Goal: Information Seeking & Learning: Learn about a topic

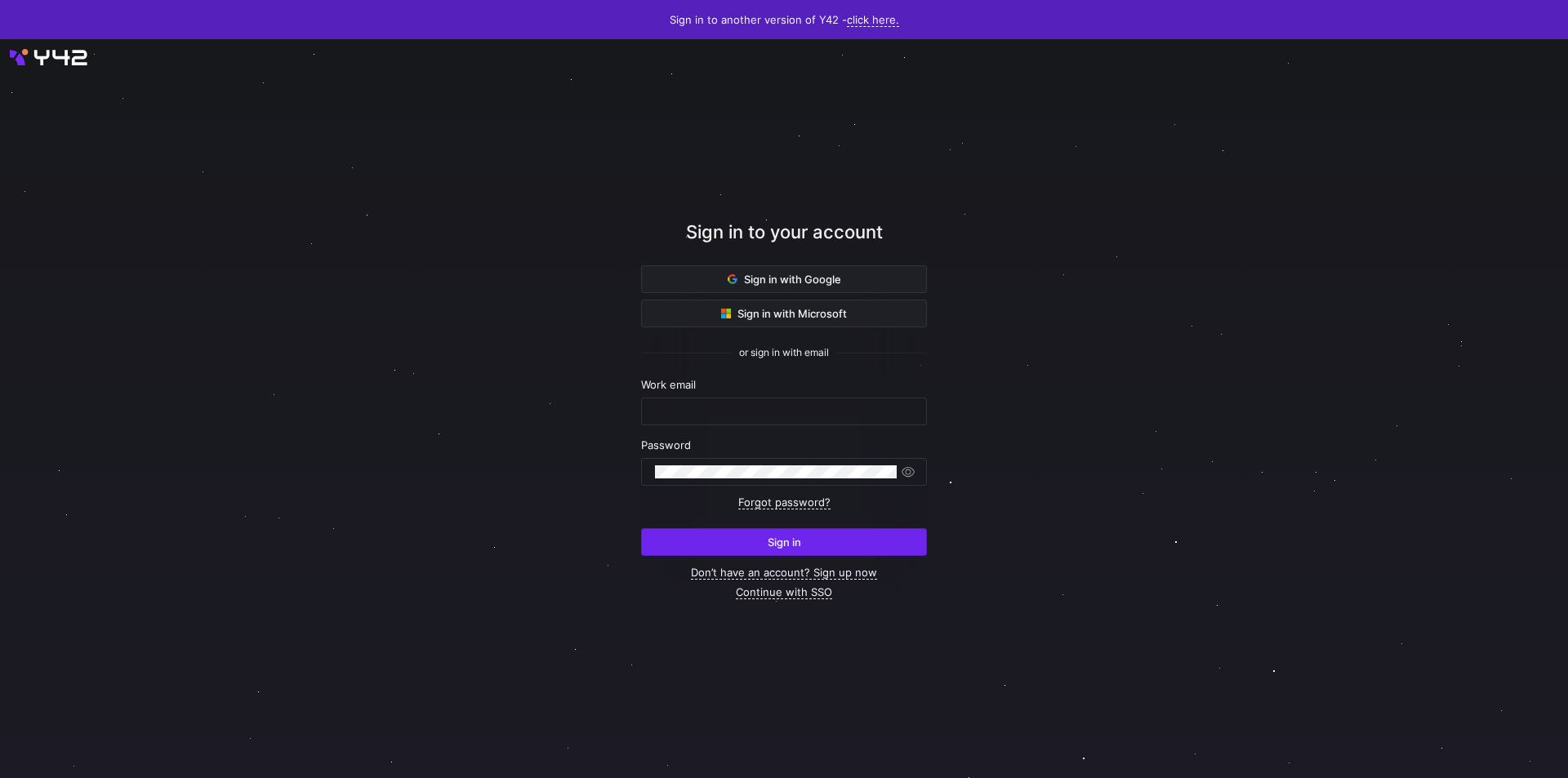
type input "[PERSON_NAME][EMAIL_ADDRESS][PERSON_NAME][DOMAIN_NAME]"
click at [757, 542] on span "submit" at bounding box center [784, 541] width 284 height 26
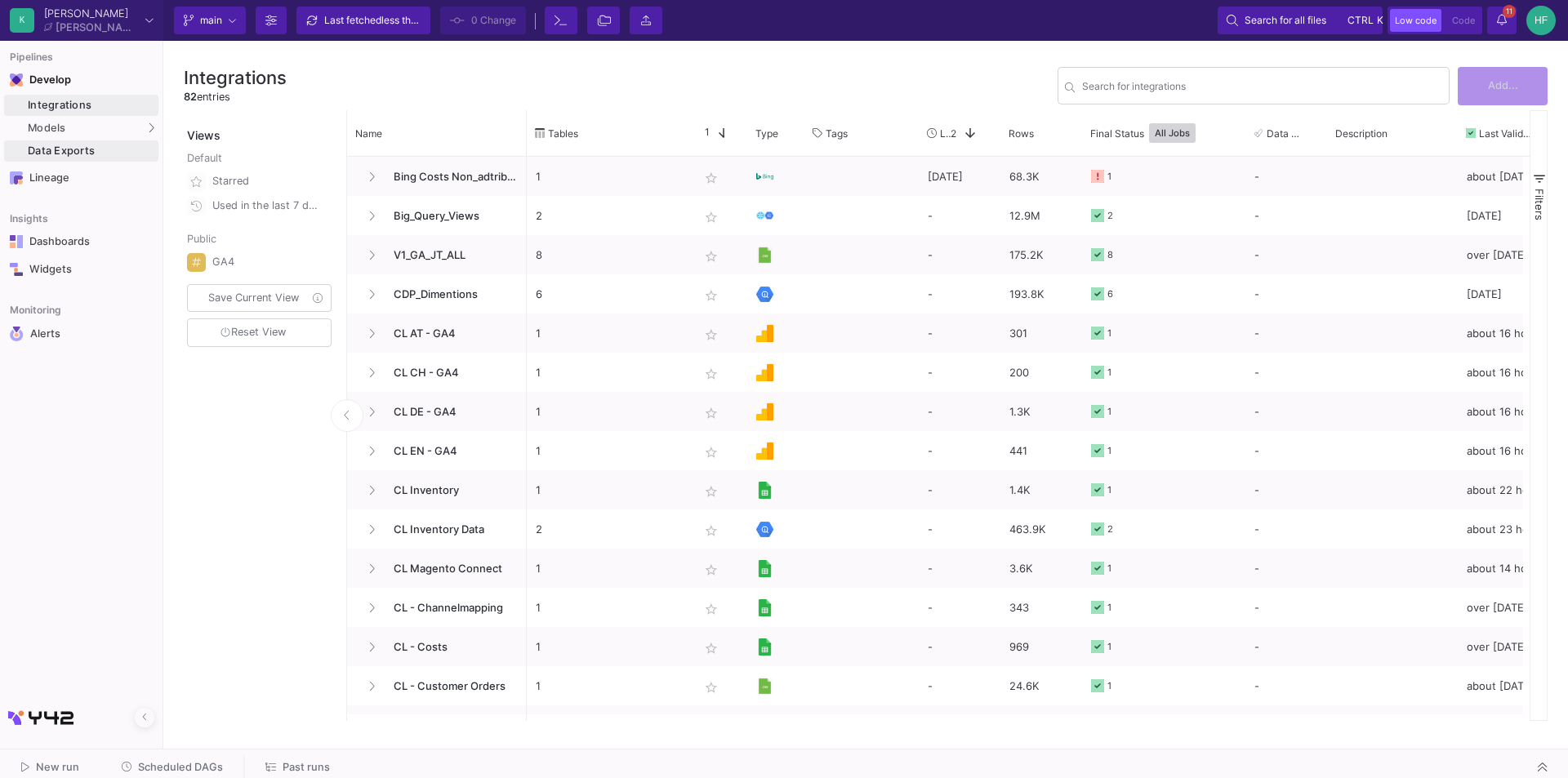
click at [80, 149] on div "Data Exports" at bounding box center [91, 151] width 127 height 13
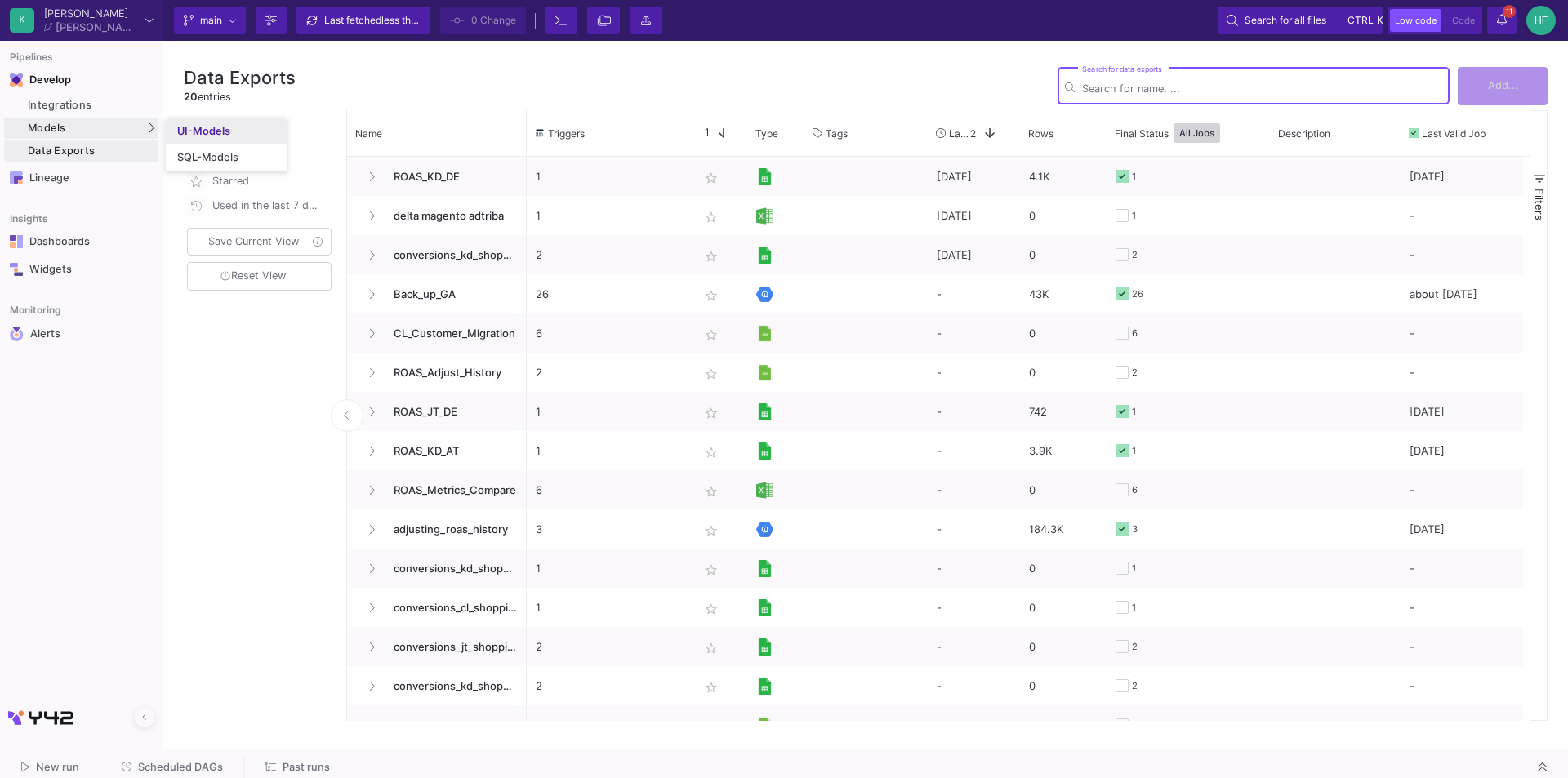
click at [216, 124] on link "UI-Models" at bounding box center [225, 132] width 120 height 26
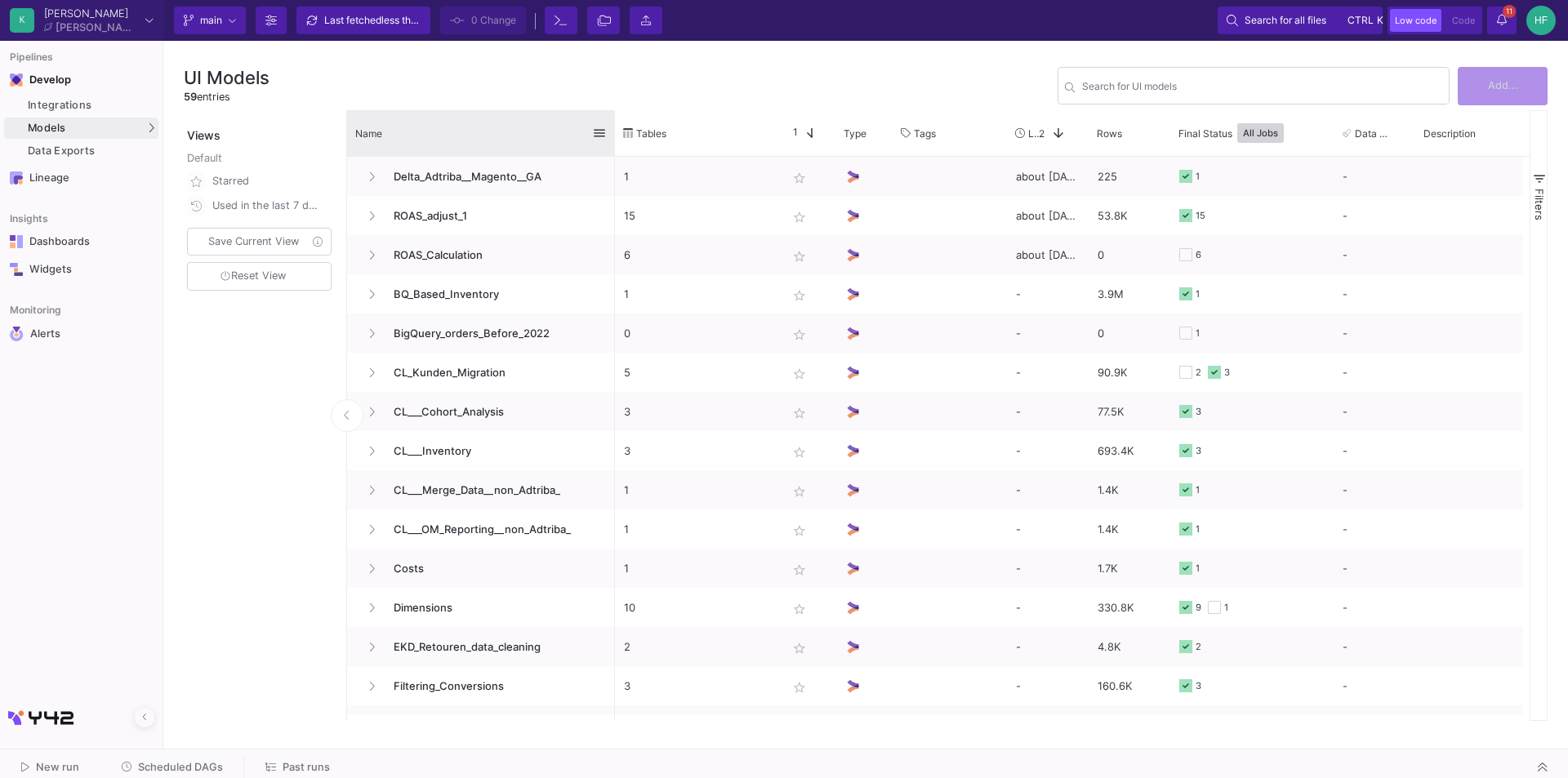
drag, startPoint x: 524, startPoint y: 120, endPoint x: 612, endPoint y: 114, distance: 88.2
click at [612, 114] on div at bounding box center [615, 133] width 7 height 46
click at [1031, 128] on span "Last Used" at bounding box center [1033, 133] width 10 height 12
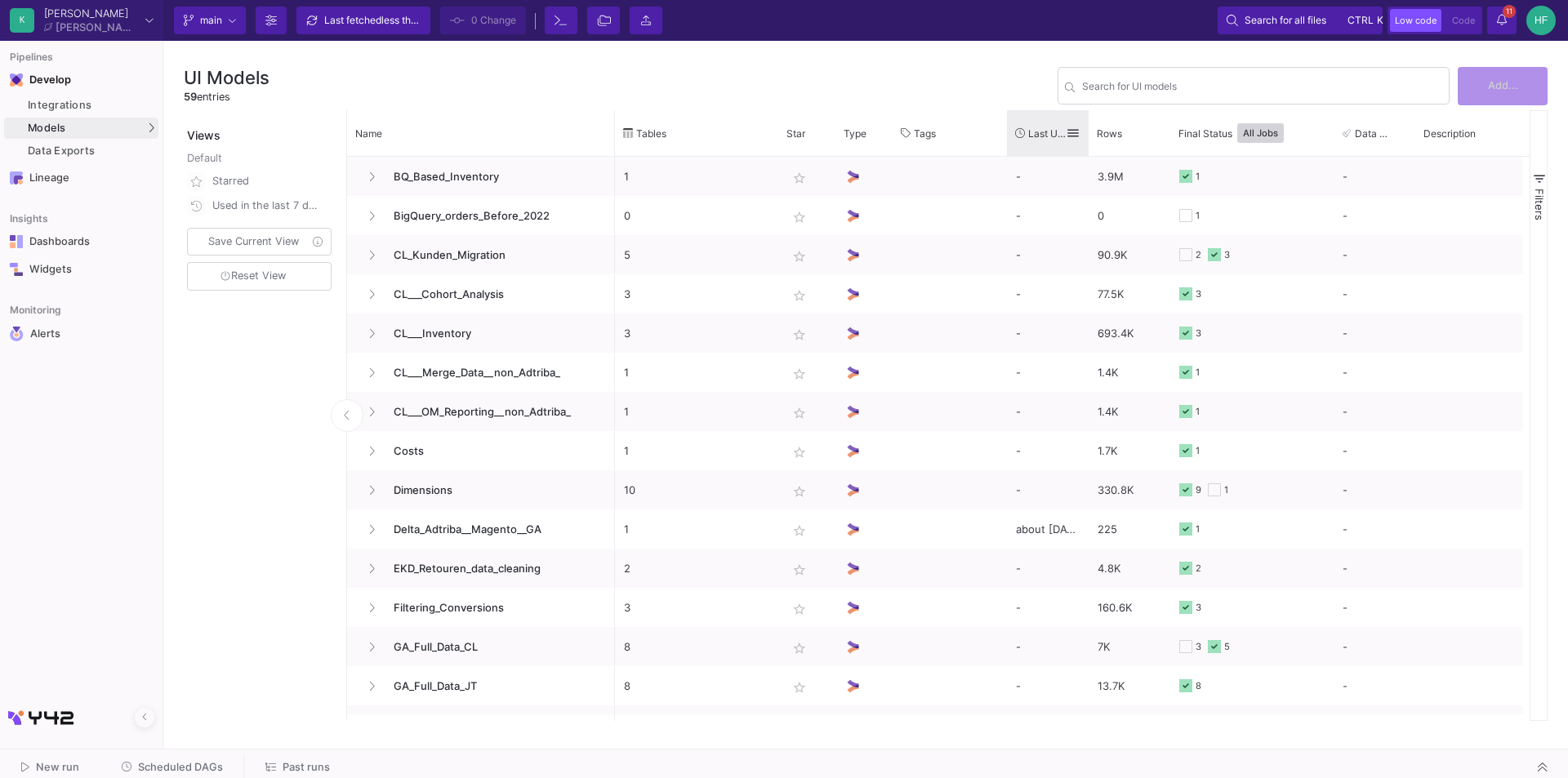
click at [1031, 128] on span "Last Used" at bounding box center [1046, 133] width 37 height 12
click at [1036, 126] on div "Last Used 1" at bounding box center [1040, 133] width 50 height 37
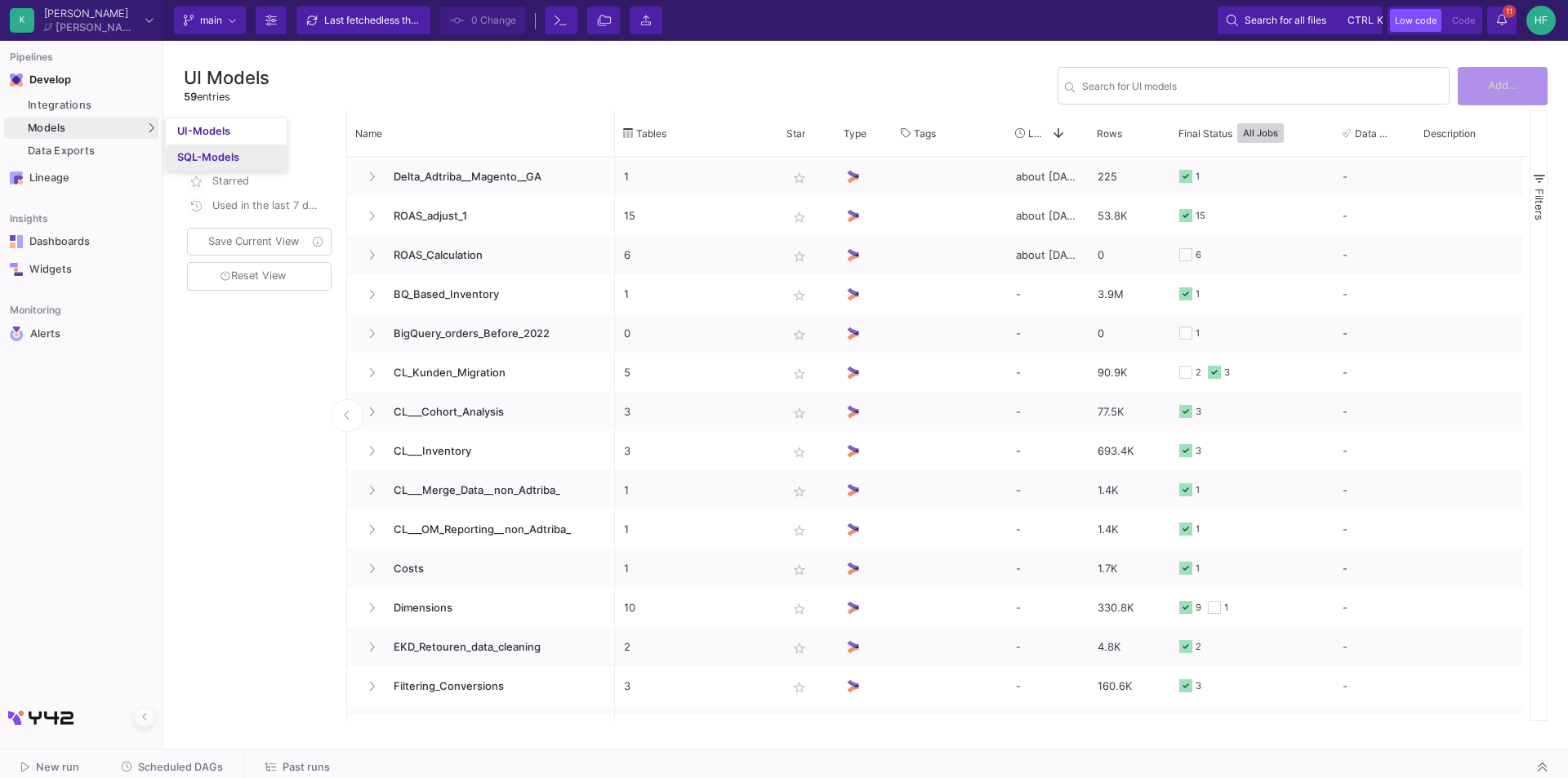
click at [212, 152] on div "SQL-Models" at bounding box center [208, 157] width 62 height 13
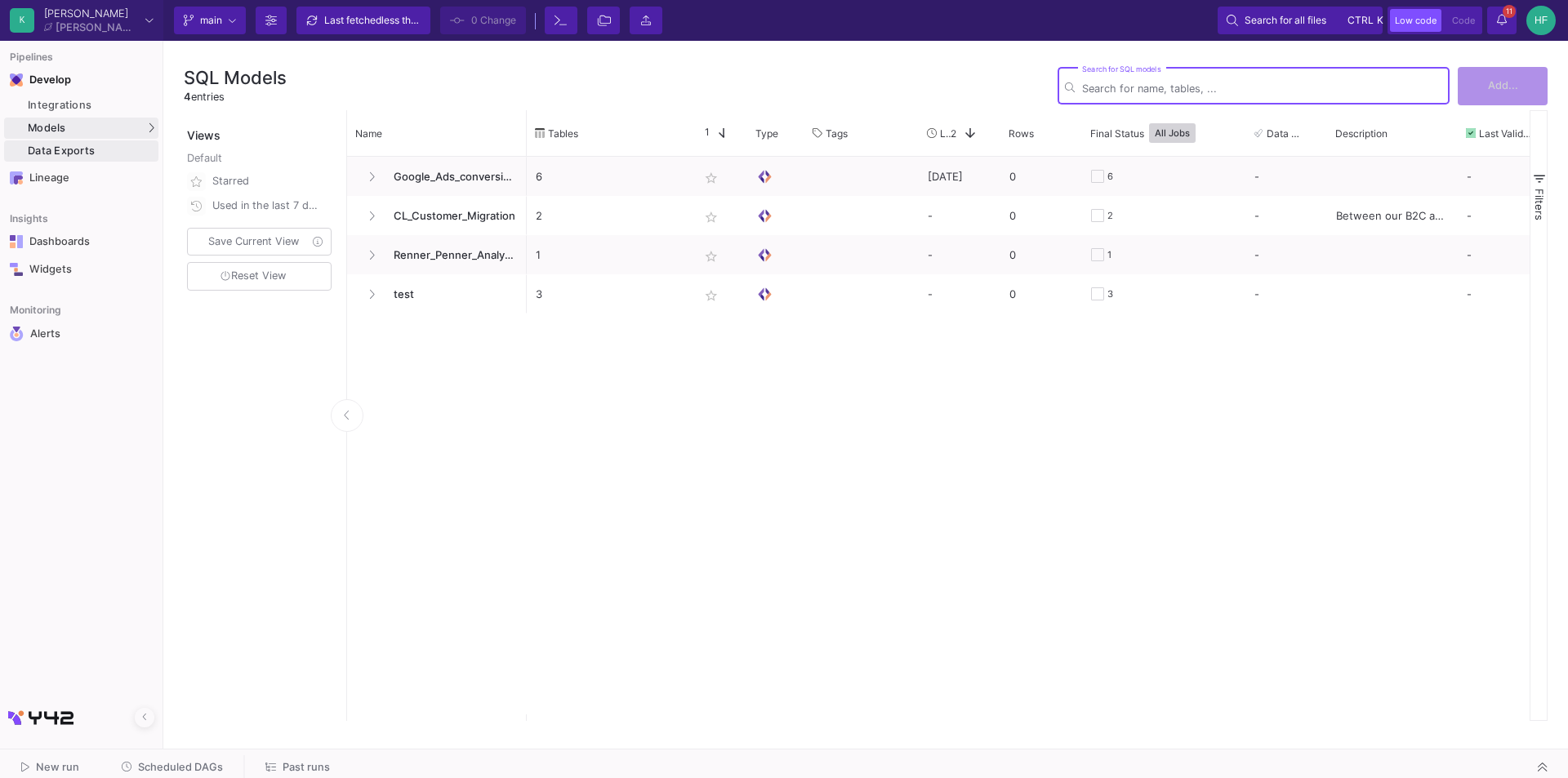
click at [60, 152] on div "Data Exports" at bounding box center [91, 151] width 127 height 13
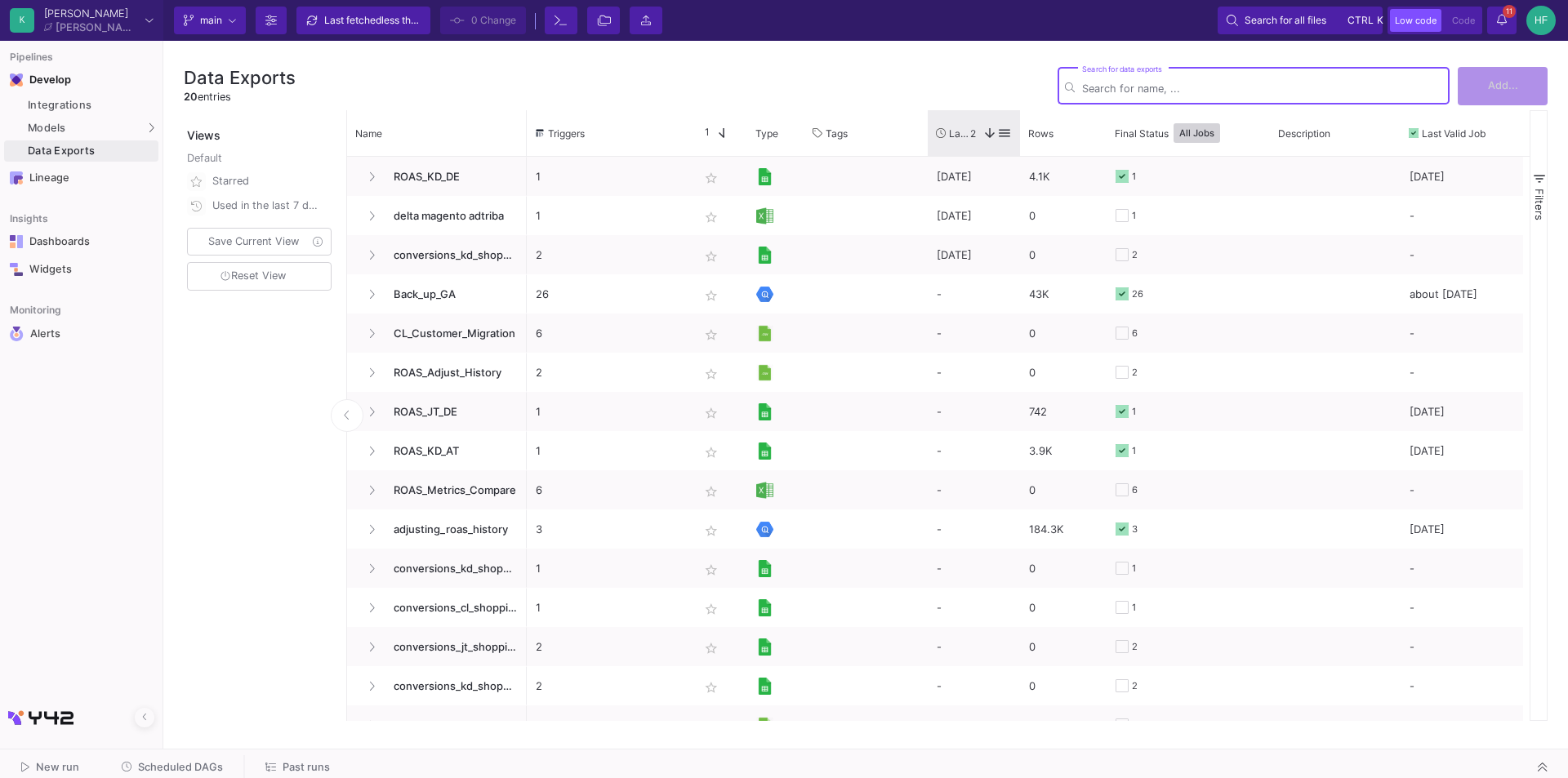
click at [962, 132] on span "Last Used" at bounding box center [960, 133] width 21 height 12
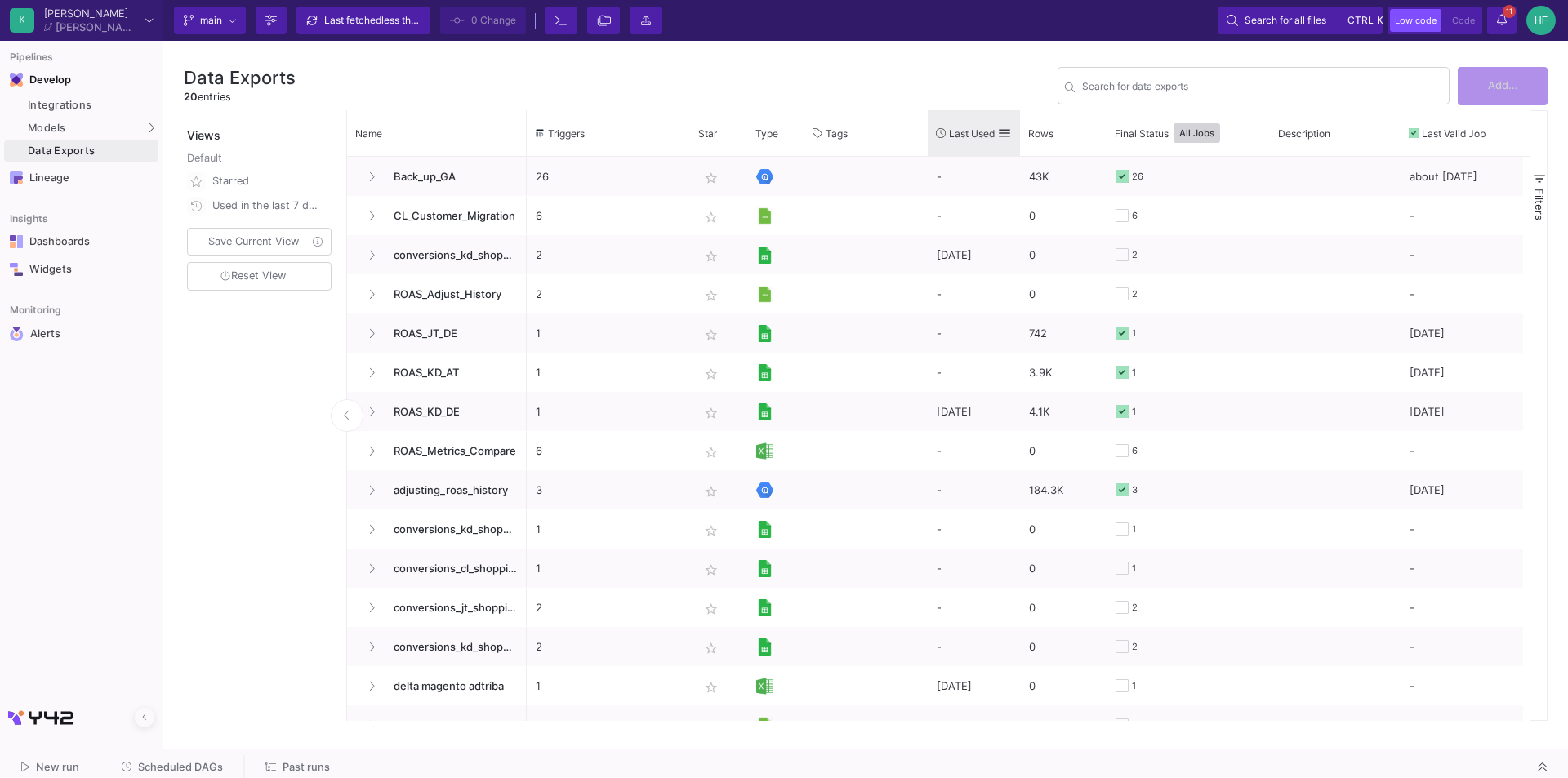
click at [962, 132] on span "Last Used" at bounding box center [972, 133] width 46 height 12
click at [961, 132] on span "Last Used" at bounding box center [962, 133] width 27 height 12
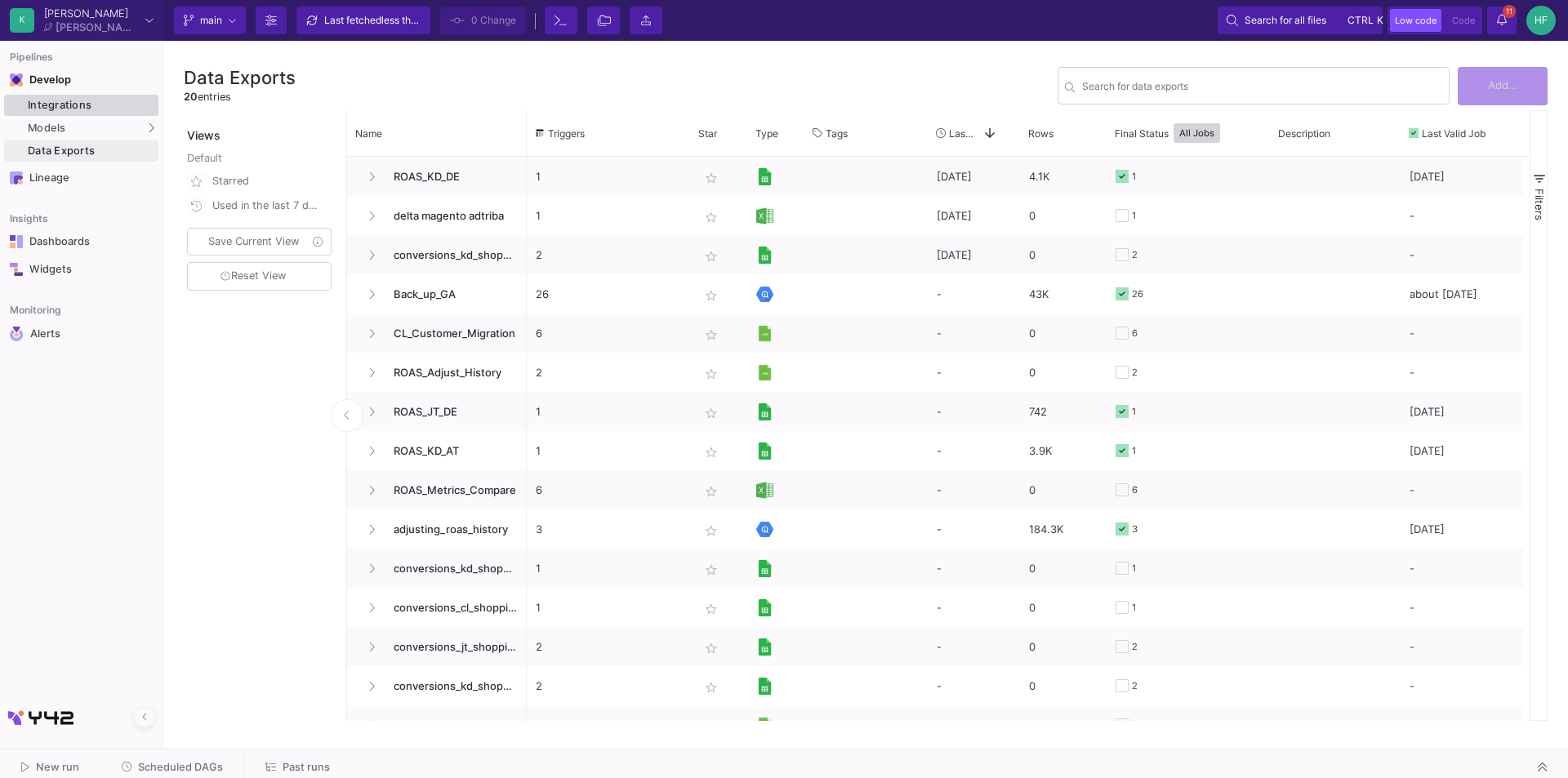
click at [63, 103] on div "Integrations" at bounding box center [91, 105] width 127 height 13
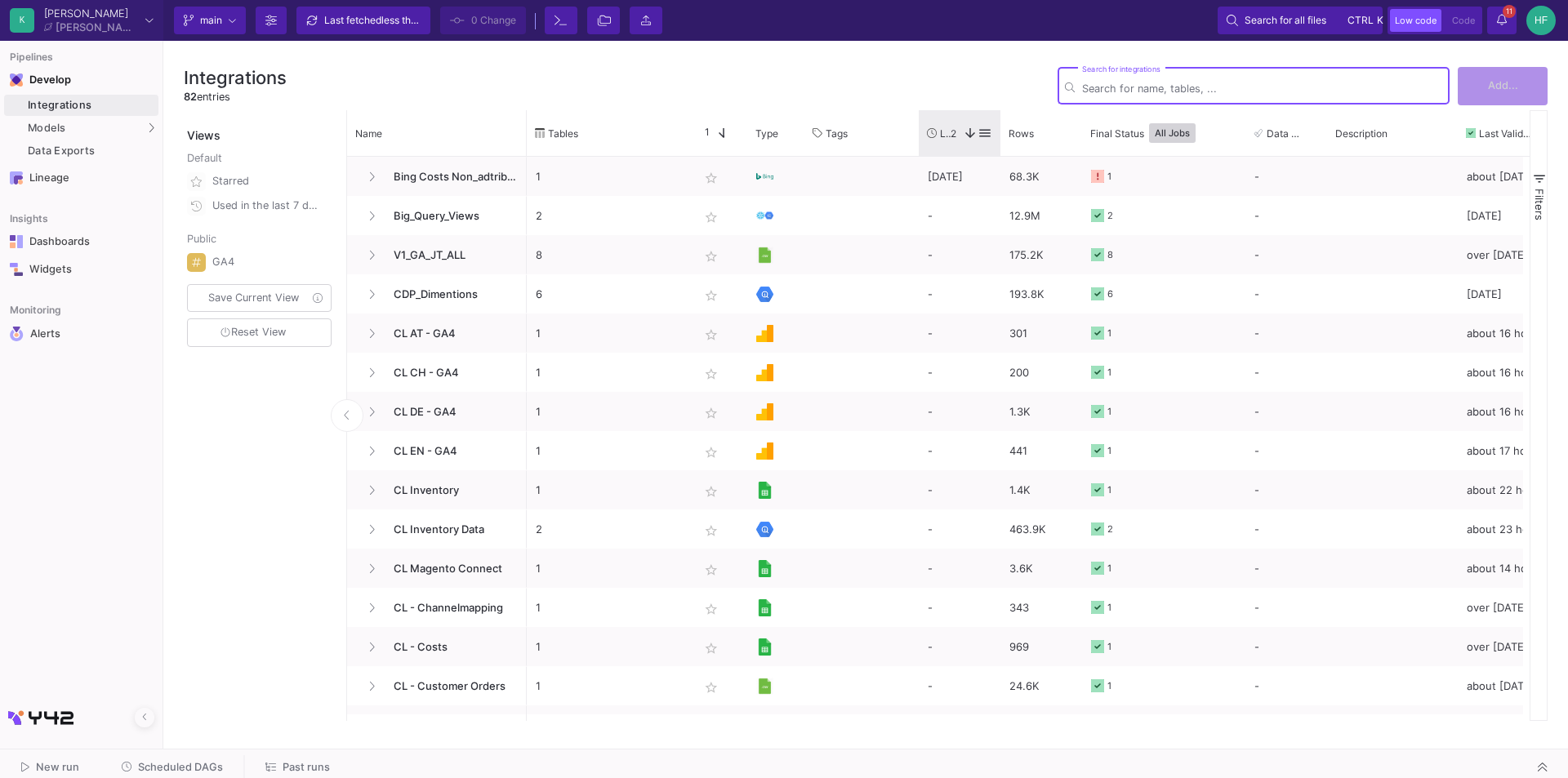
click at [951, 131] on span "2" at bounding box center [953, 133] width 6 height 12
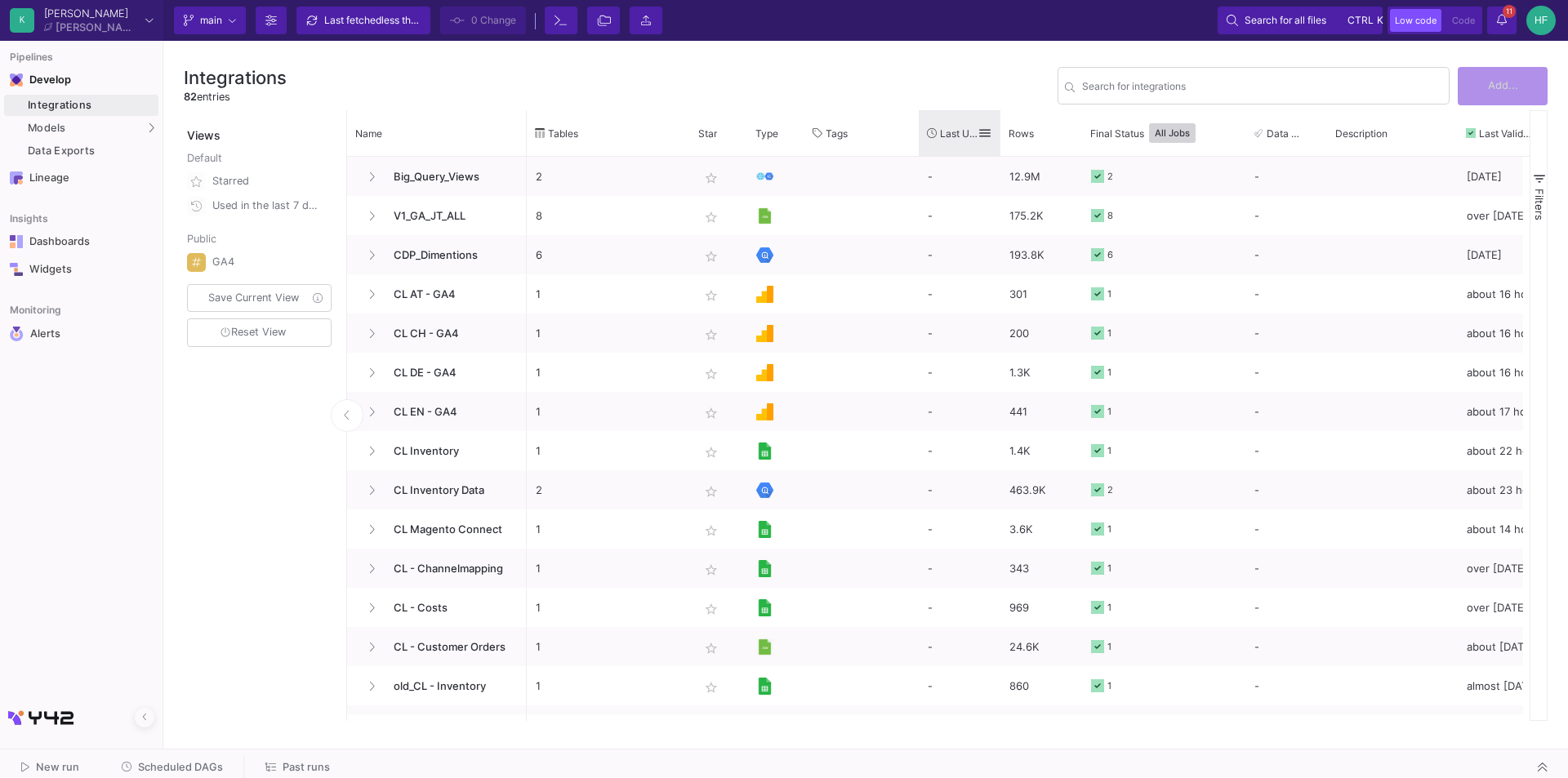
click at [950, 131] on span "Last Used" at bounding box center [958, 133] width 37 height 12
click at [951, 129] on span "Last Used" at bounding box center [947, 133] width 16 height 12
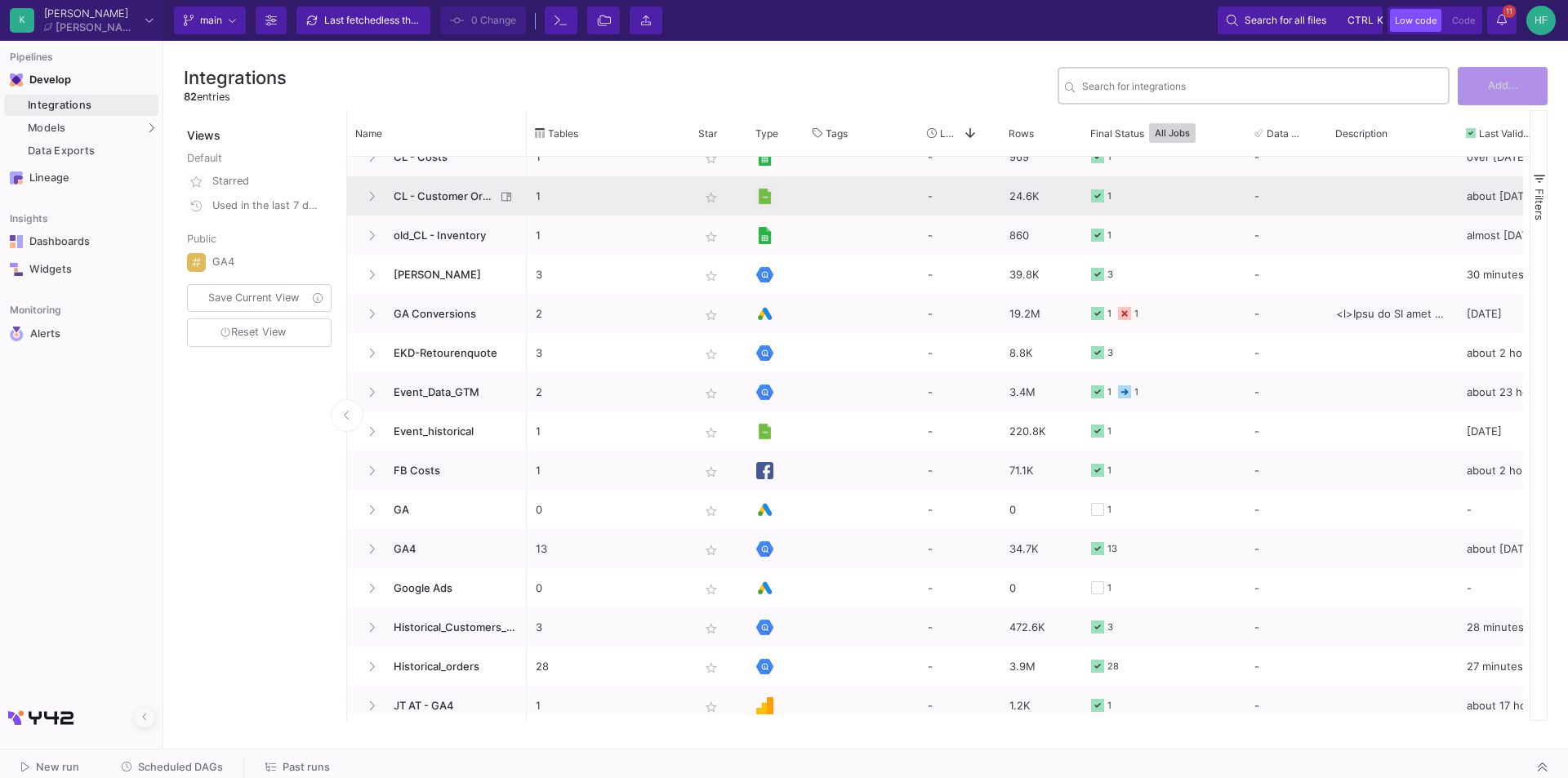
scroll to position [245, 0]
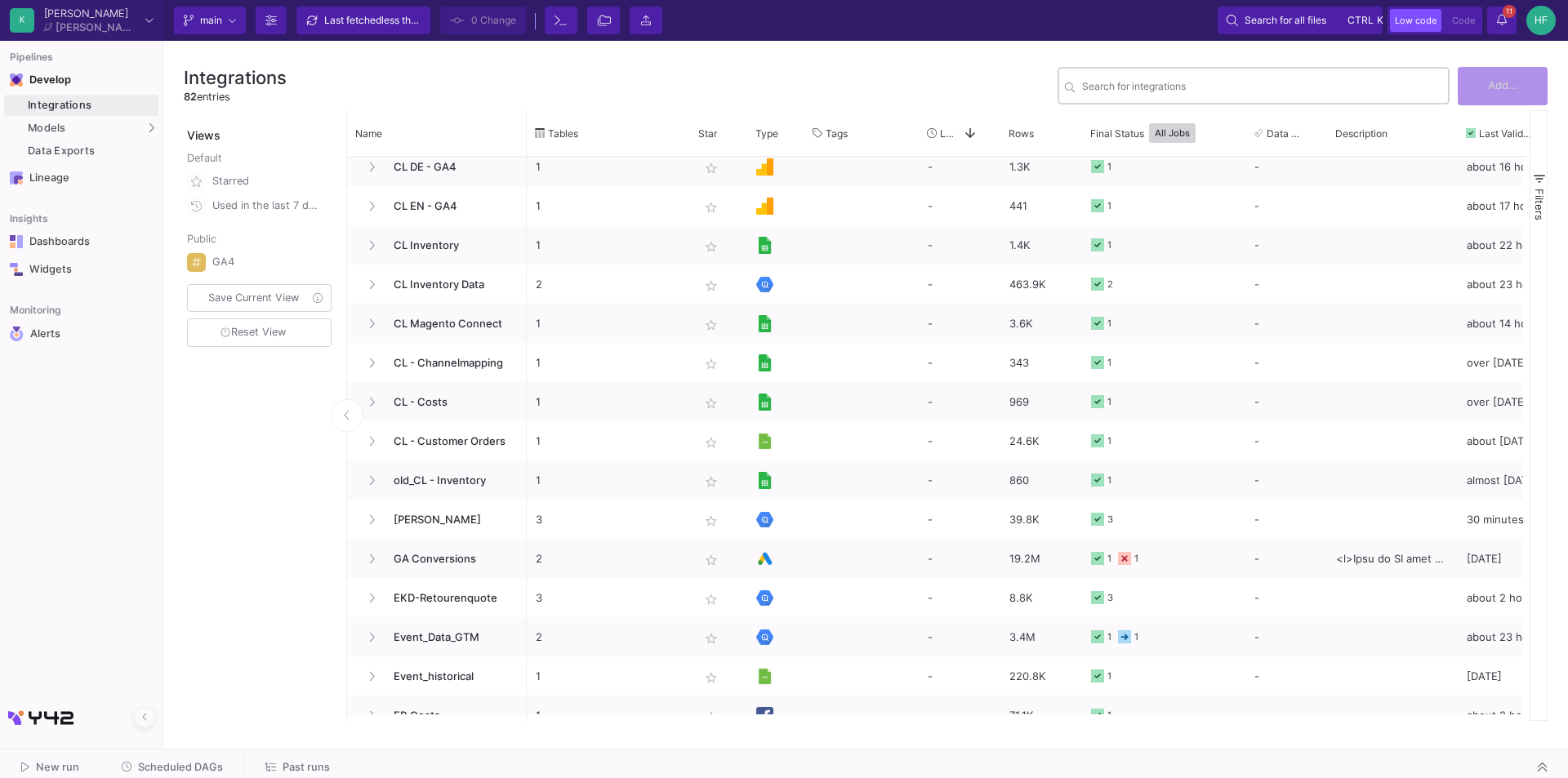
click at [1122, 75] on div "Search for integrations" at bounding box center [1261, 84] width 360 height 40
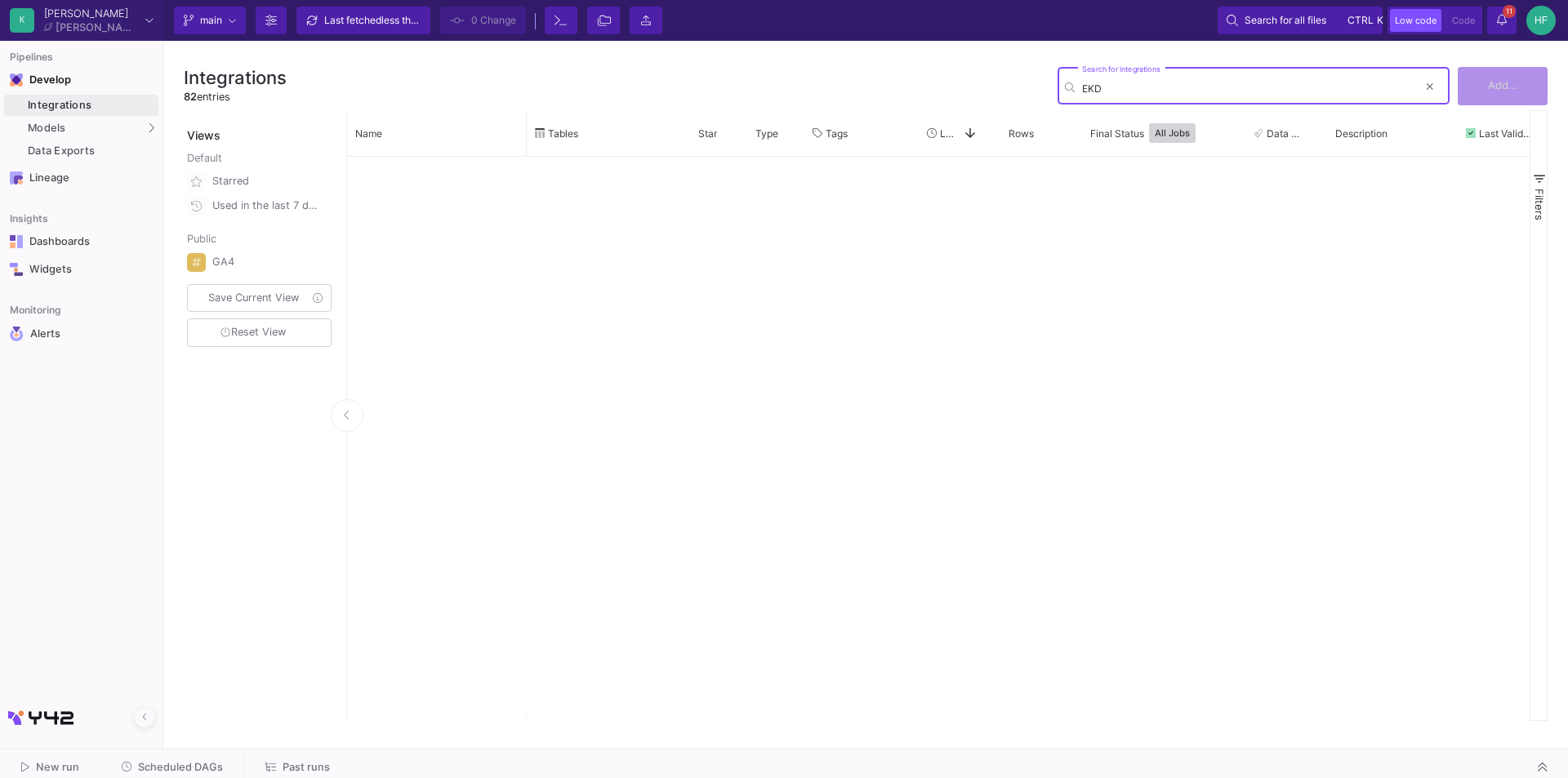
scroll to position [0, 0]
type input "EKD_Re"
drag, startPoint x: 1152, startPoint y: 88, endPoint x: 1077, endPoint y: 80, distance: 75.4
click at [1077, 80] on div "EKD_Re Search for integrations" at bounding box center [1253, 84] width 392 height 40
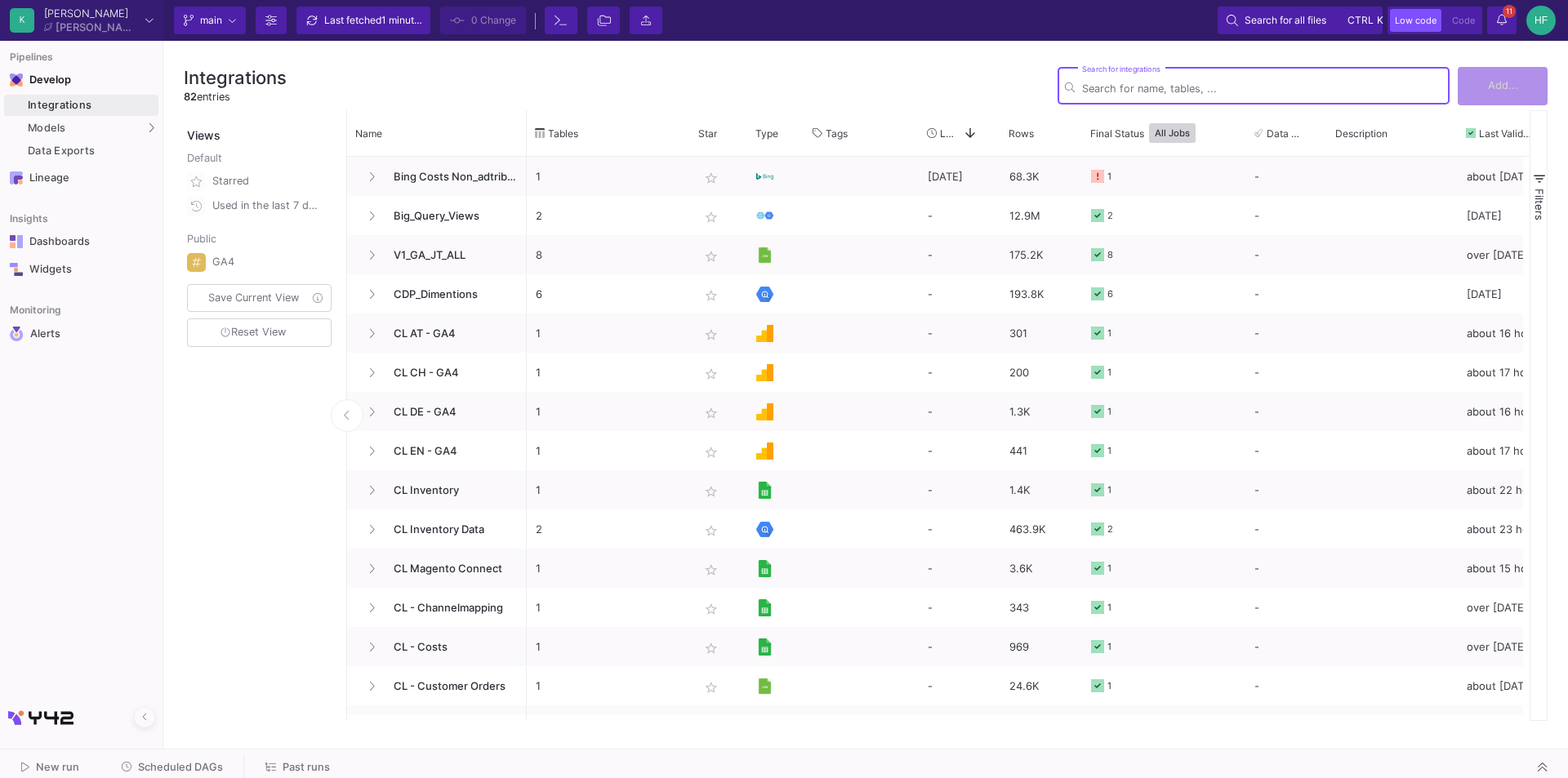
click at [845, 57] on div "Integrations 82 entries Search for integrations Add... Views Default Starred Us…" at bounding box center [865, 391] width 1404 height 700
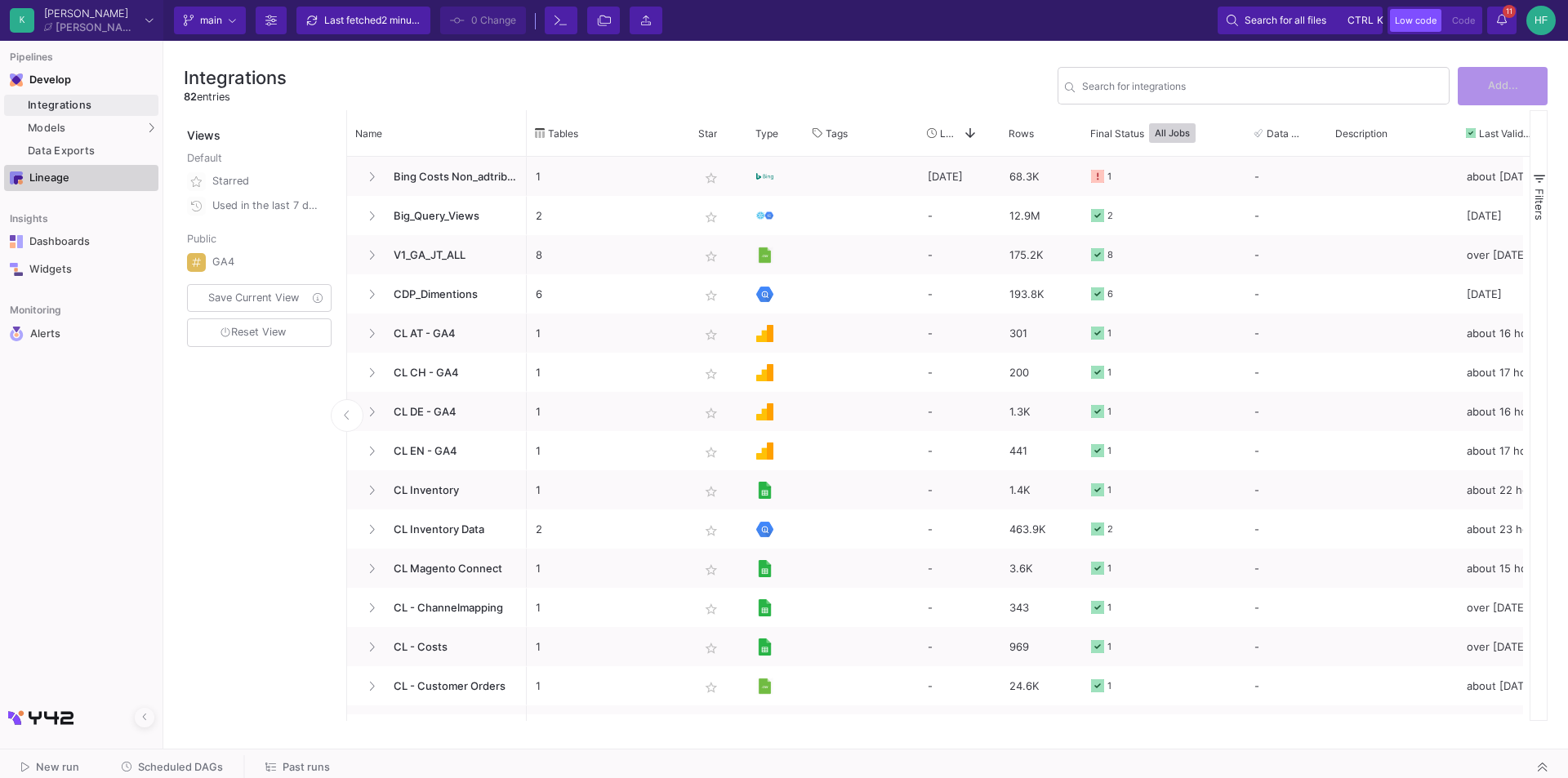
click at [68, 184] on div "Lineage" at bounding box center [82, 178] width 106 height 13
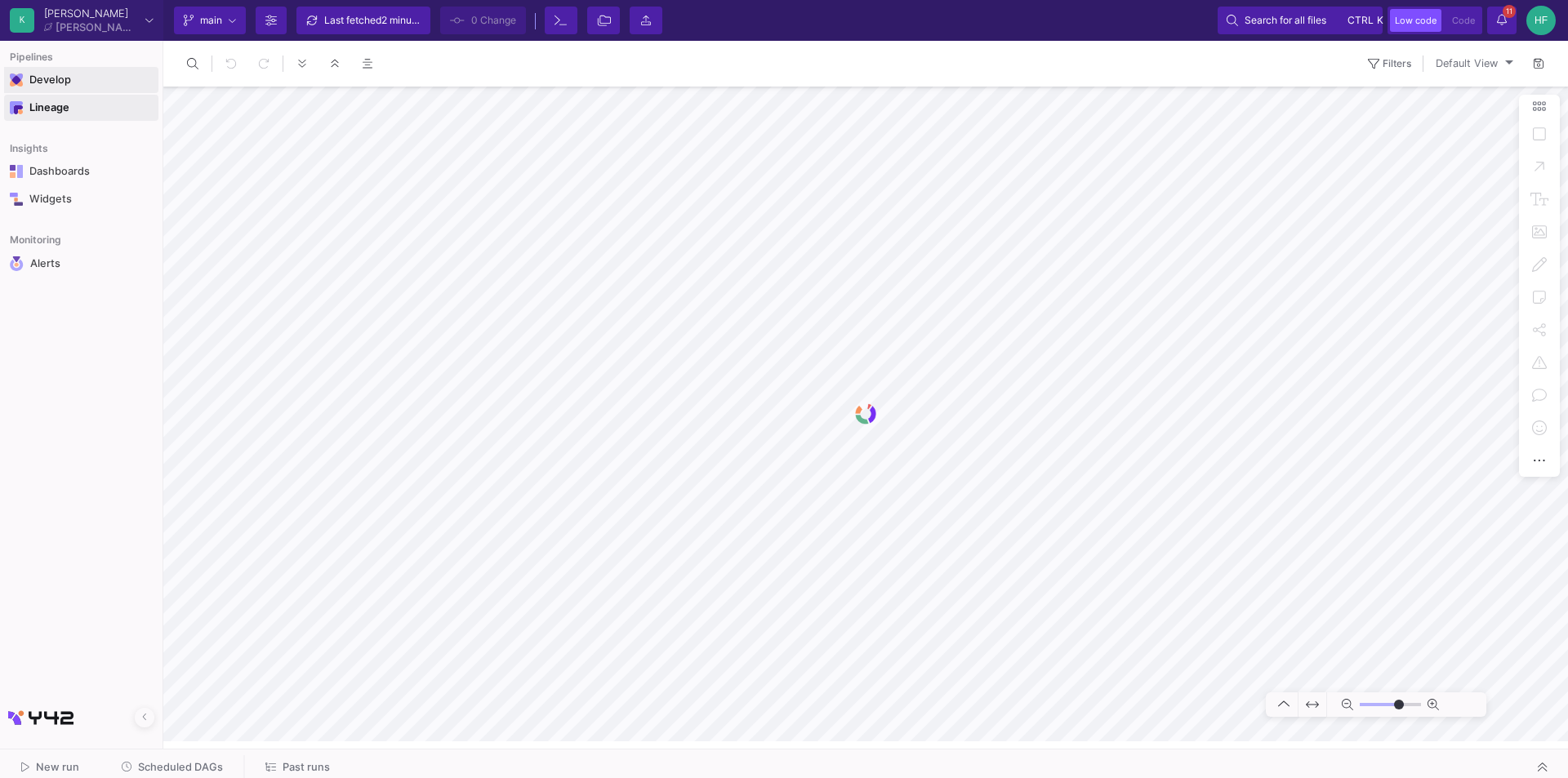
click at [54, 78] on div "Develop" at bounding box center [42, 80] width 24 height 13
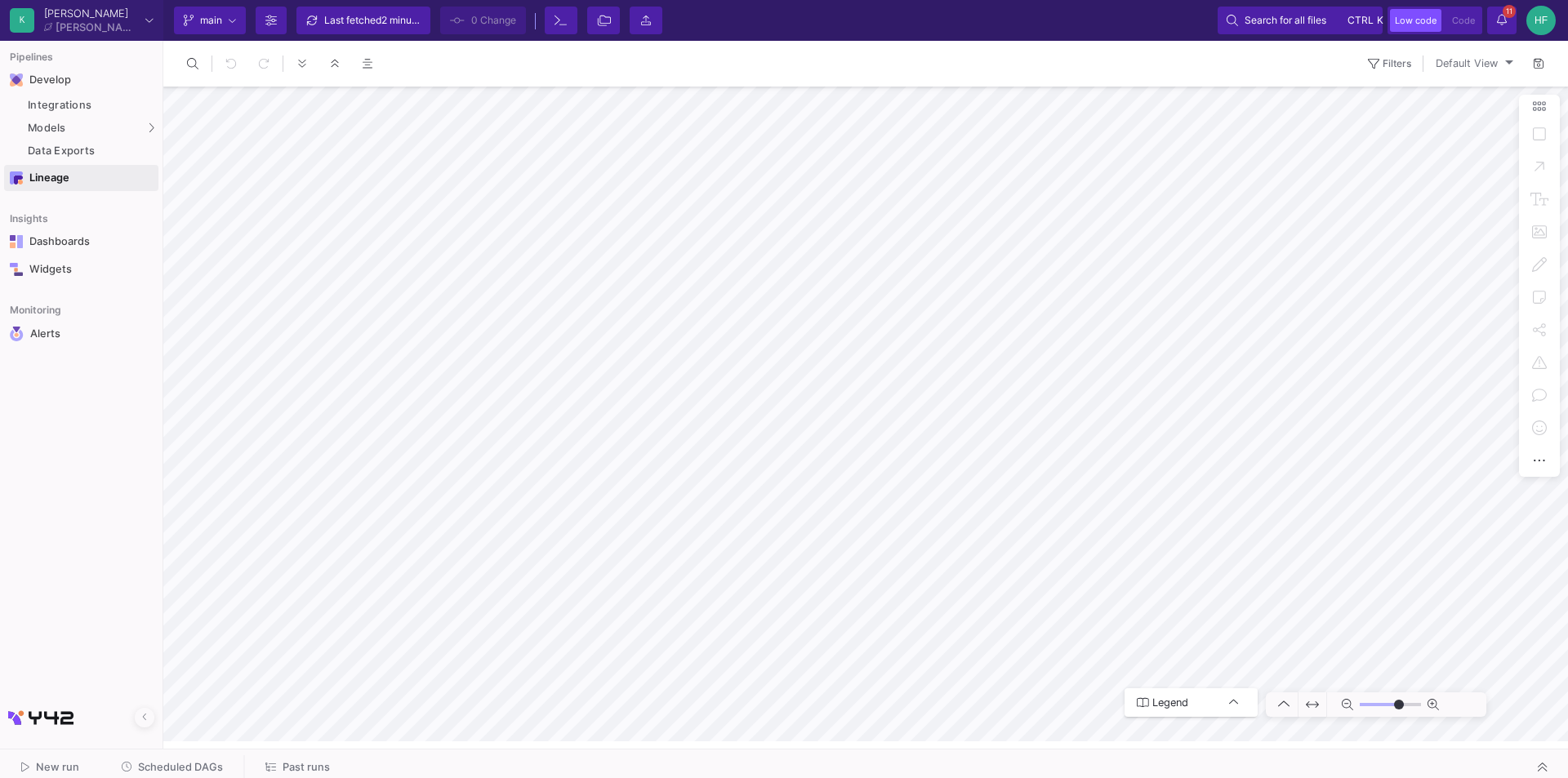
type input "0"
click at [63, 143] on link "Data Exports" at bounding box center [81, 151] width 154 height 21
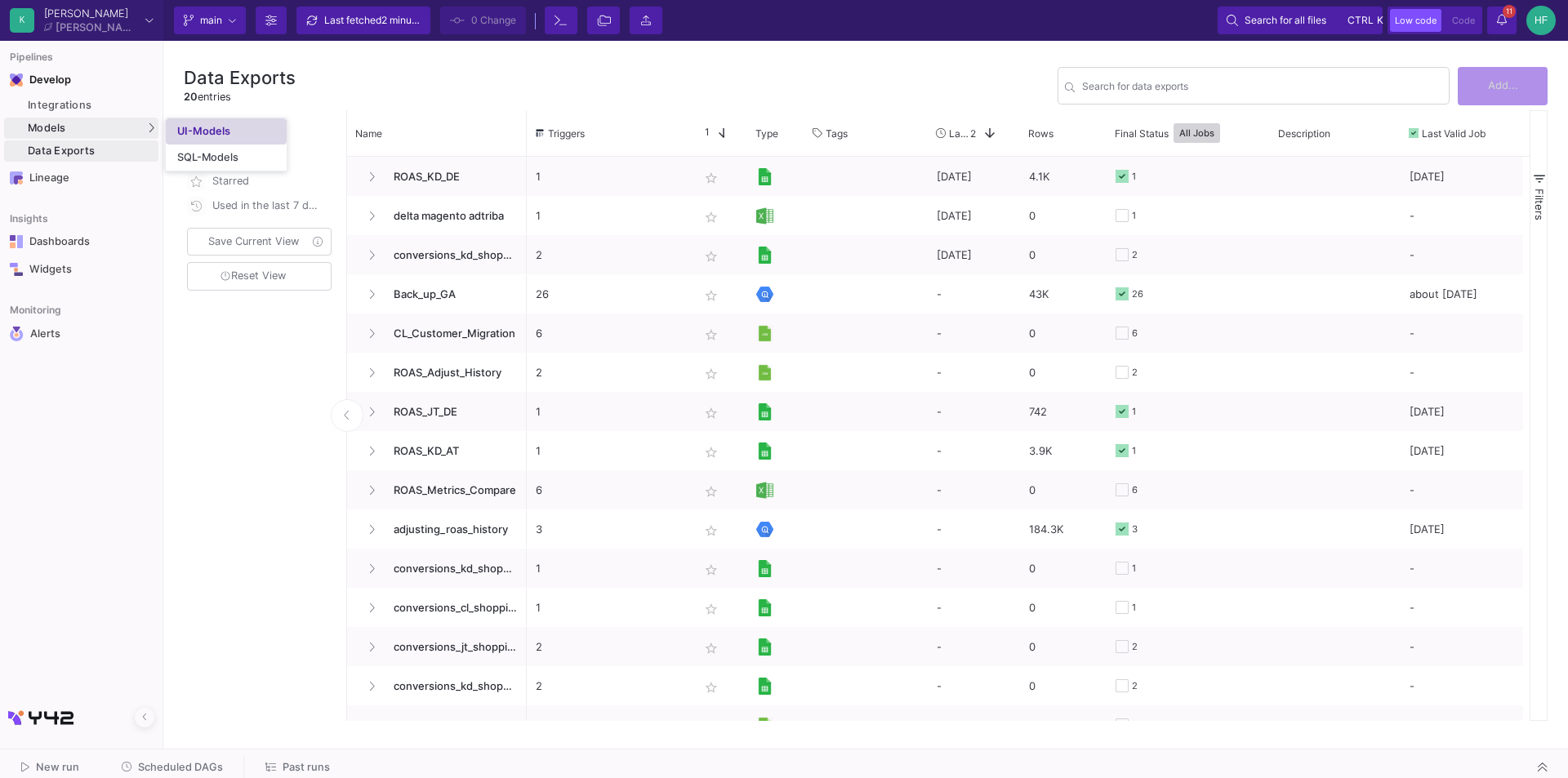
click at [229, 122] on link "UI-Models" at bounding box center [225, 132] width 120 height 26
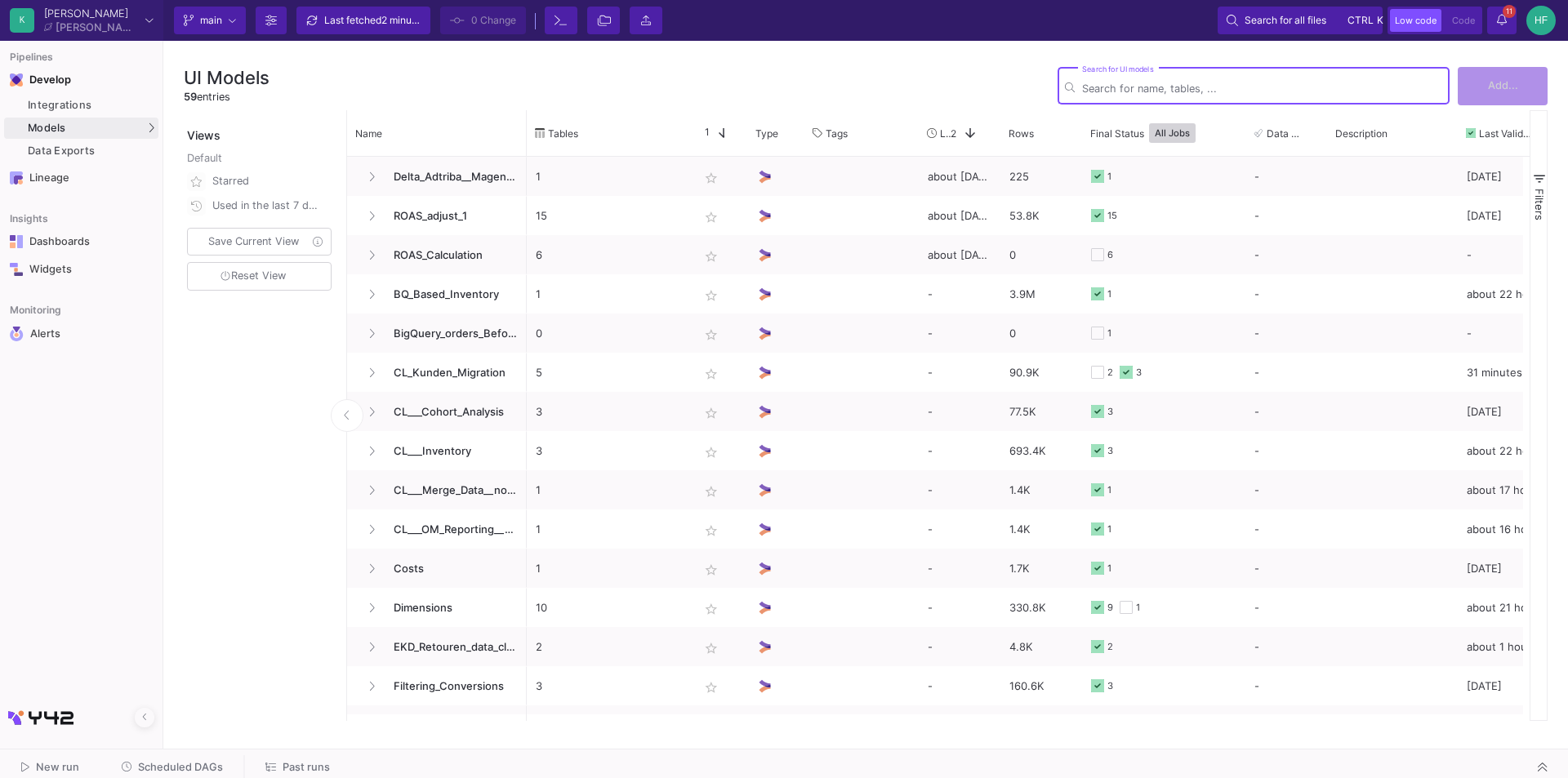
click at [1165, 86] on input "Search for UI models" at bounding box center [1261, 88] width 360 height 12
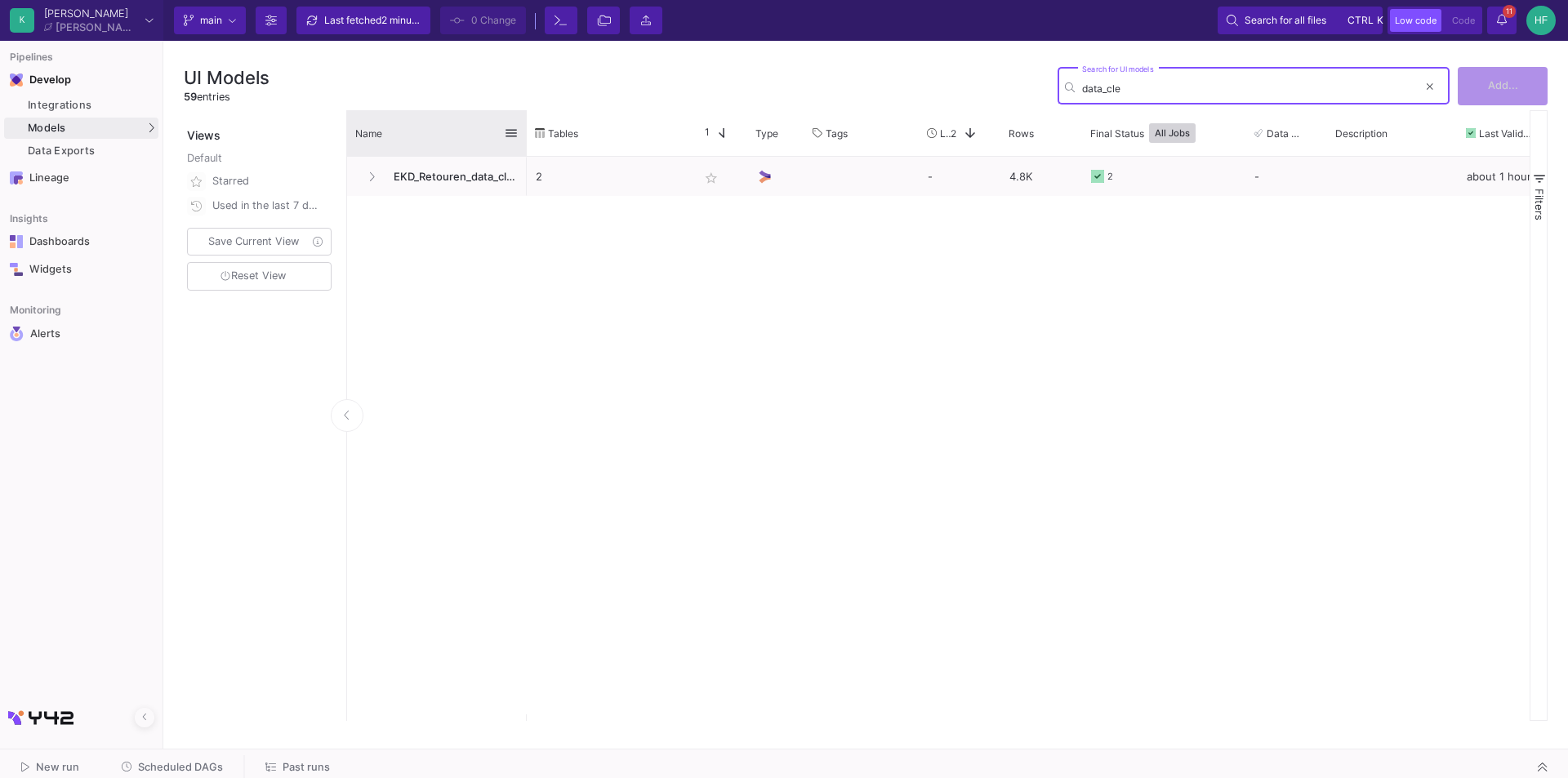
type input "data_cle"
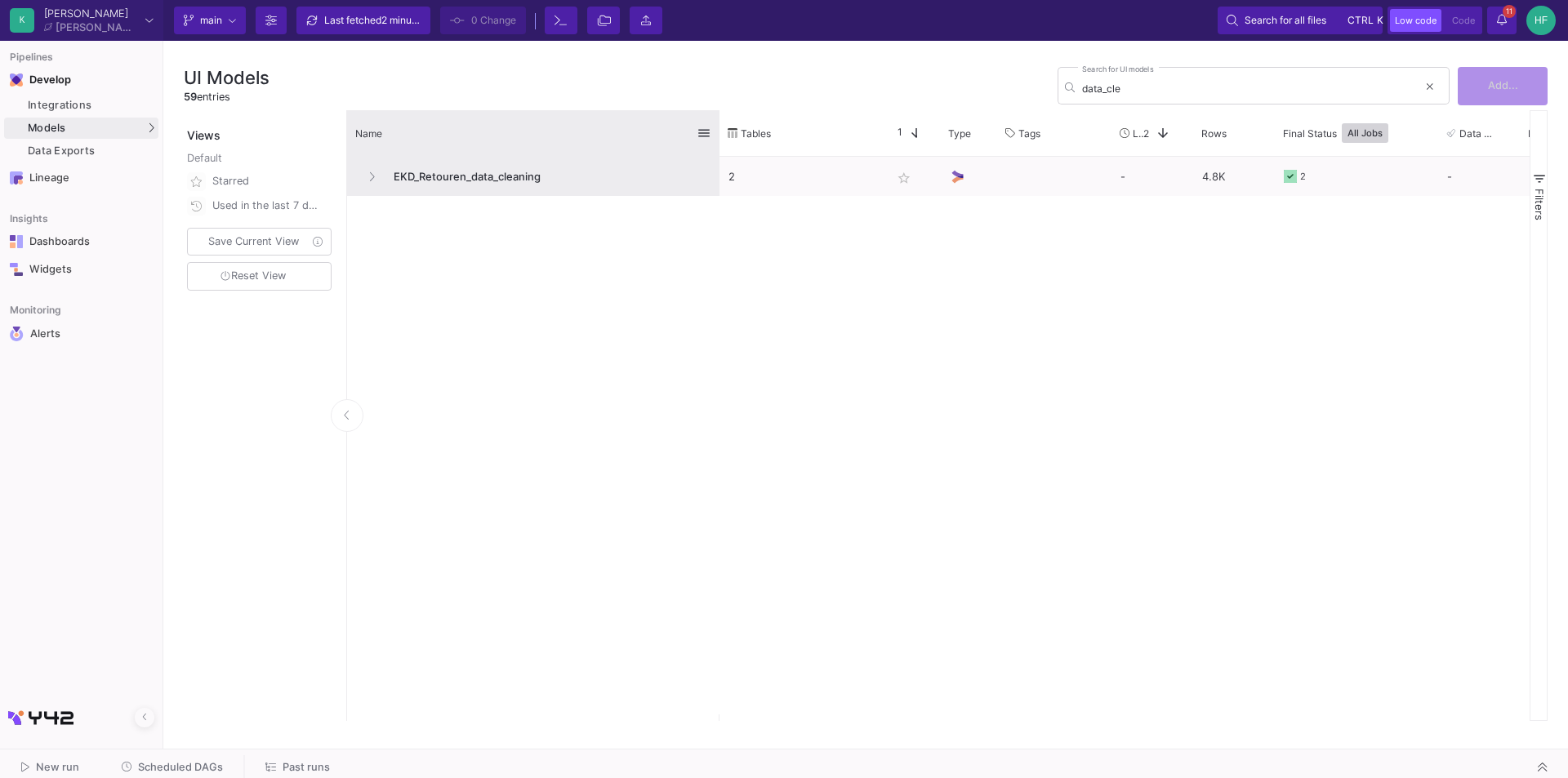
drag, startPoint x: 524, startPoint y: 118, endPoint x: 560, endPoint y: 165, distance: 59.2
click at [716, 122] on div at bounding box center [719, 133] width 7 height 46
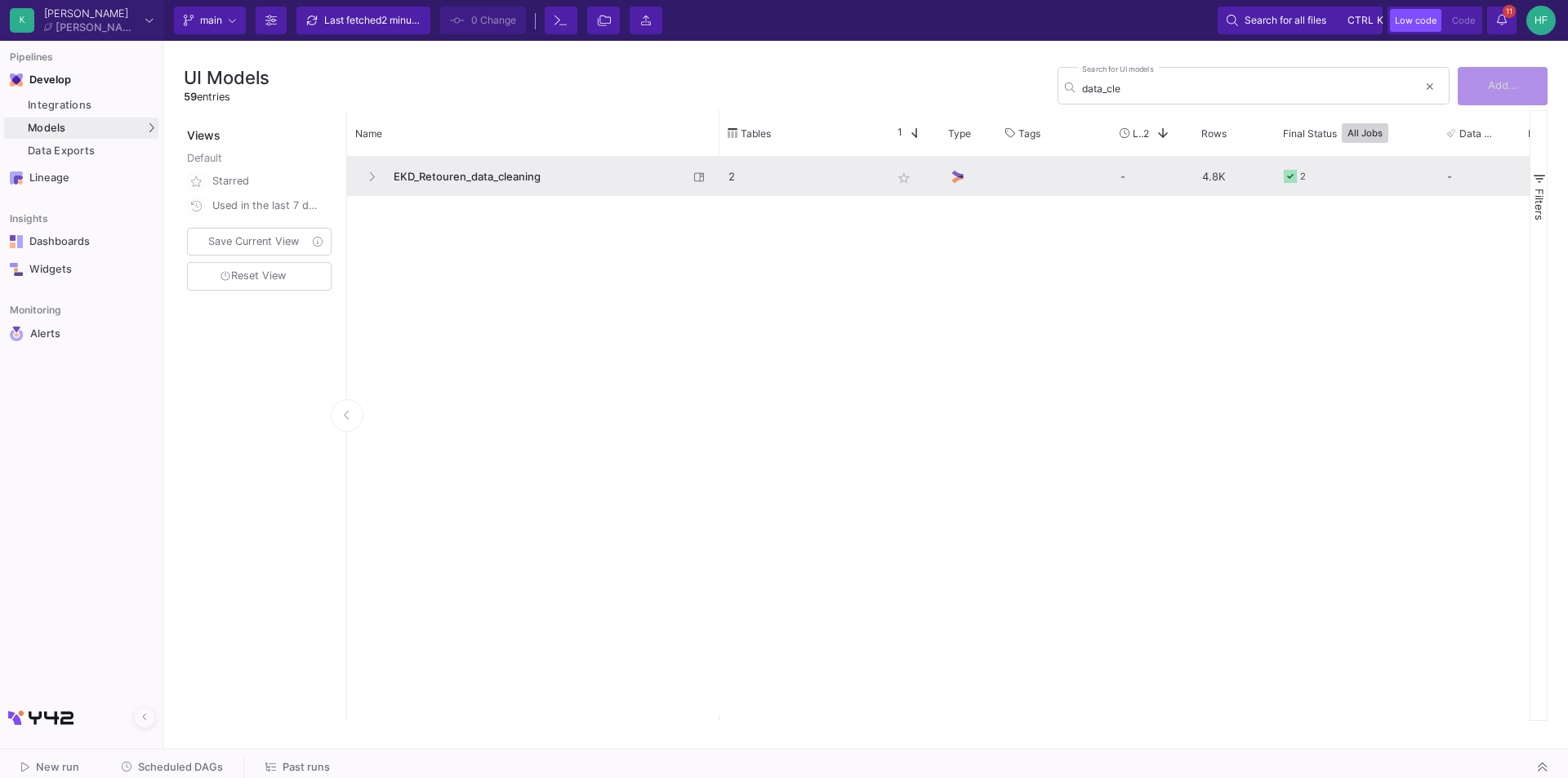
click at [441, 173] on span "EKD_Retouren_data_cleaning" at bounding box center [536, 177] width 304 height 38
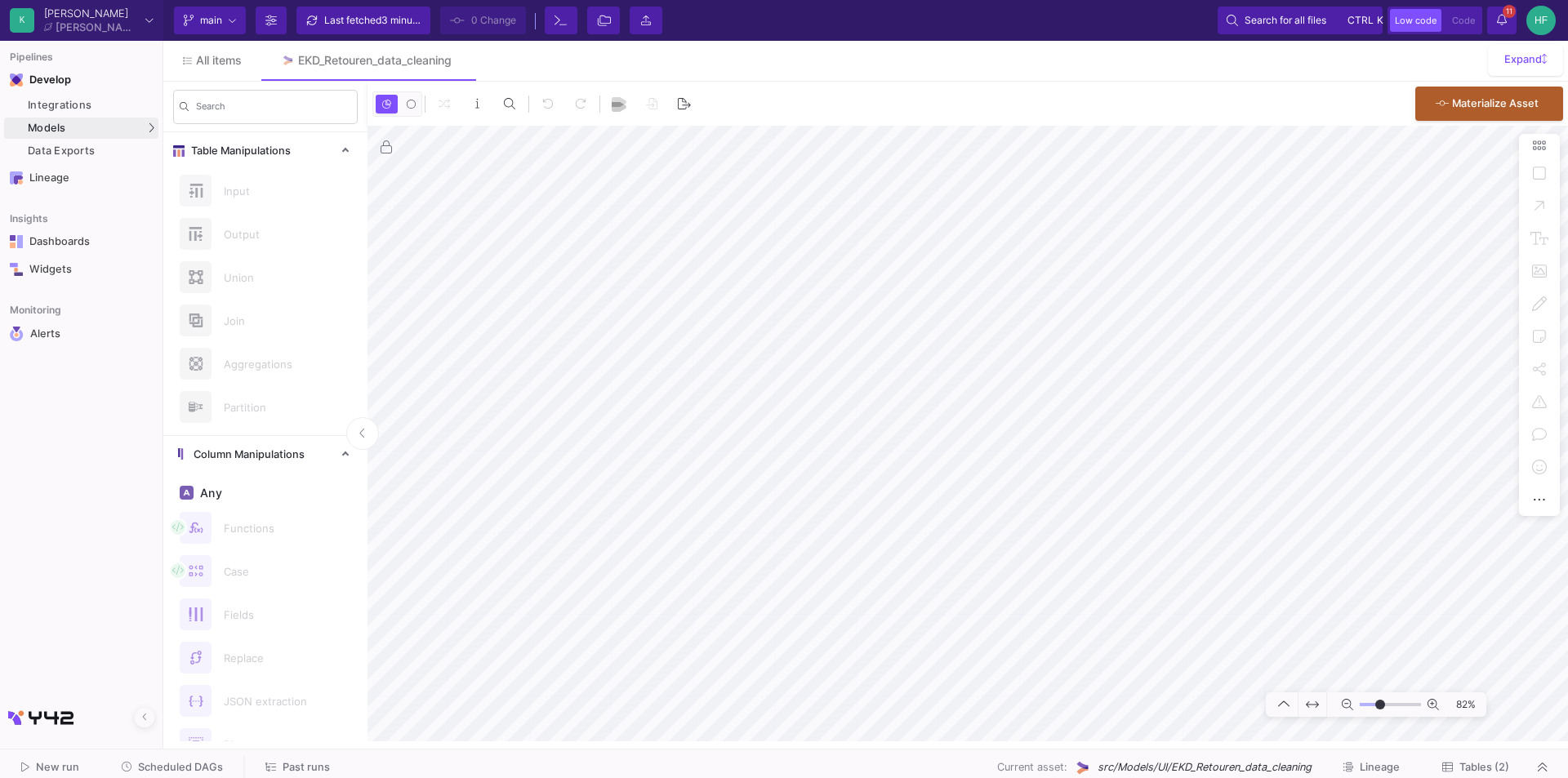
click at [329, 402] on mat-sidenav-container "Search Table Manipulations Input Output Union Join Aggregations Partition Colum…" at bounding box center [865, 411] width 1404 height 659
type input "-5"
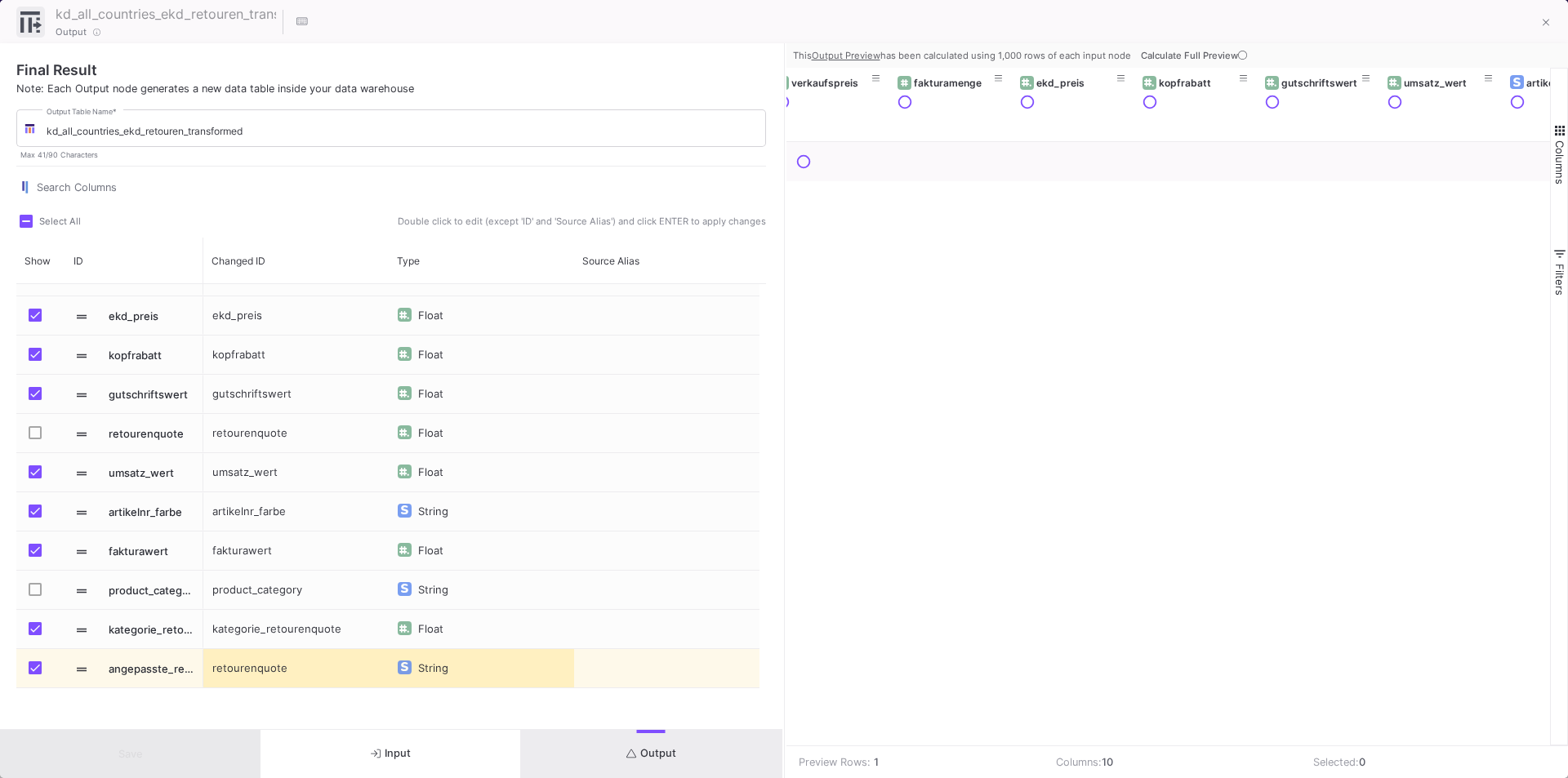
scroll to position [0, 460]
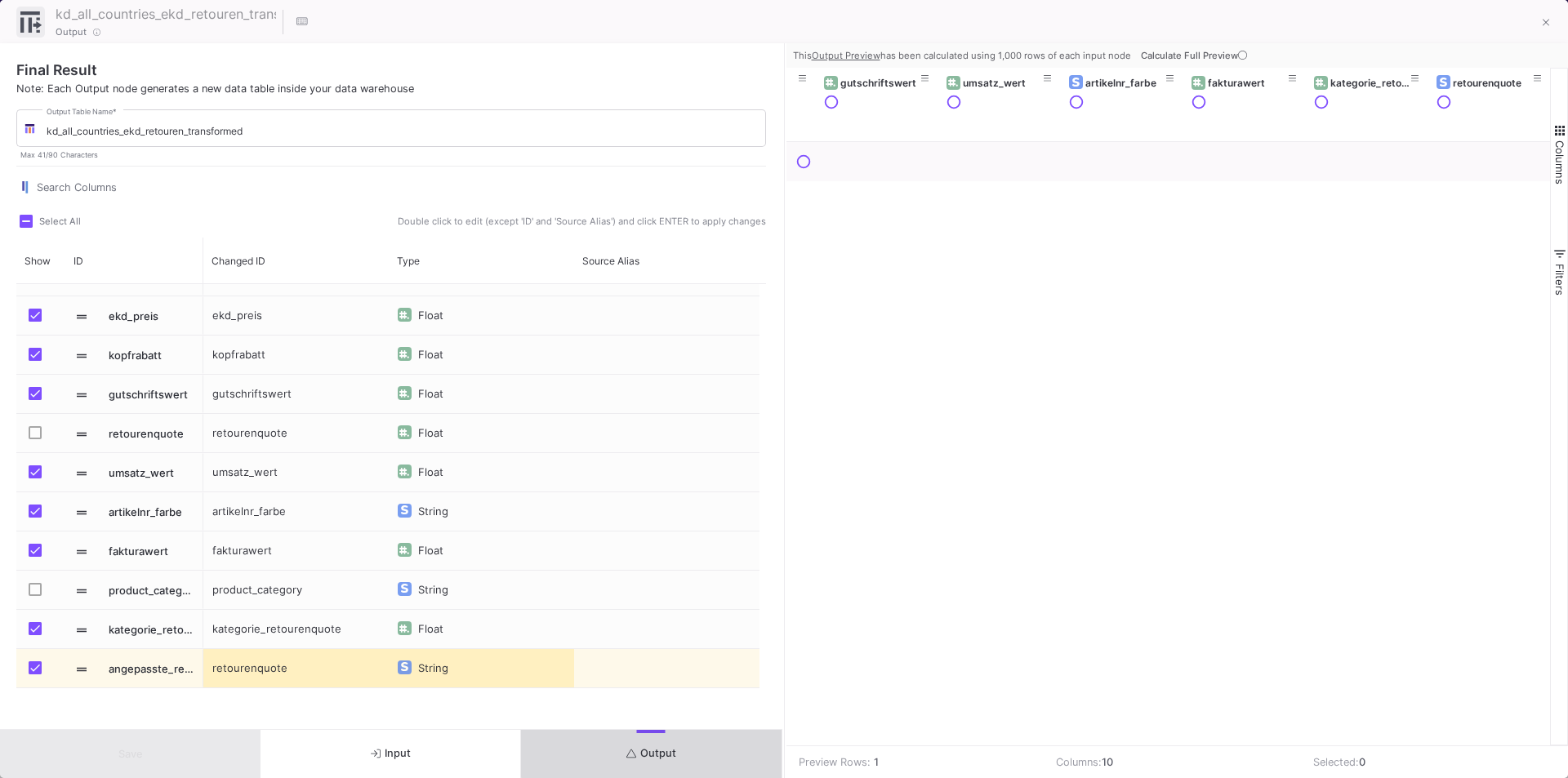
click at [671, 745] on button "Output" at bounding box center [651, 754] width 261 height 49
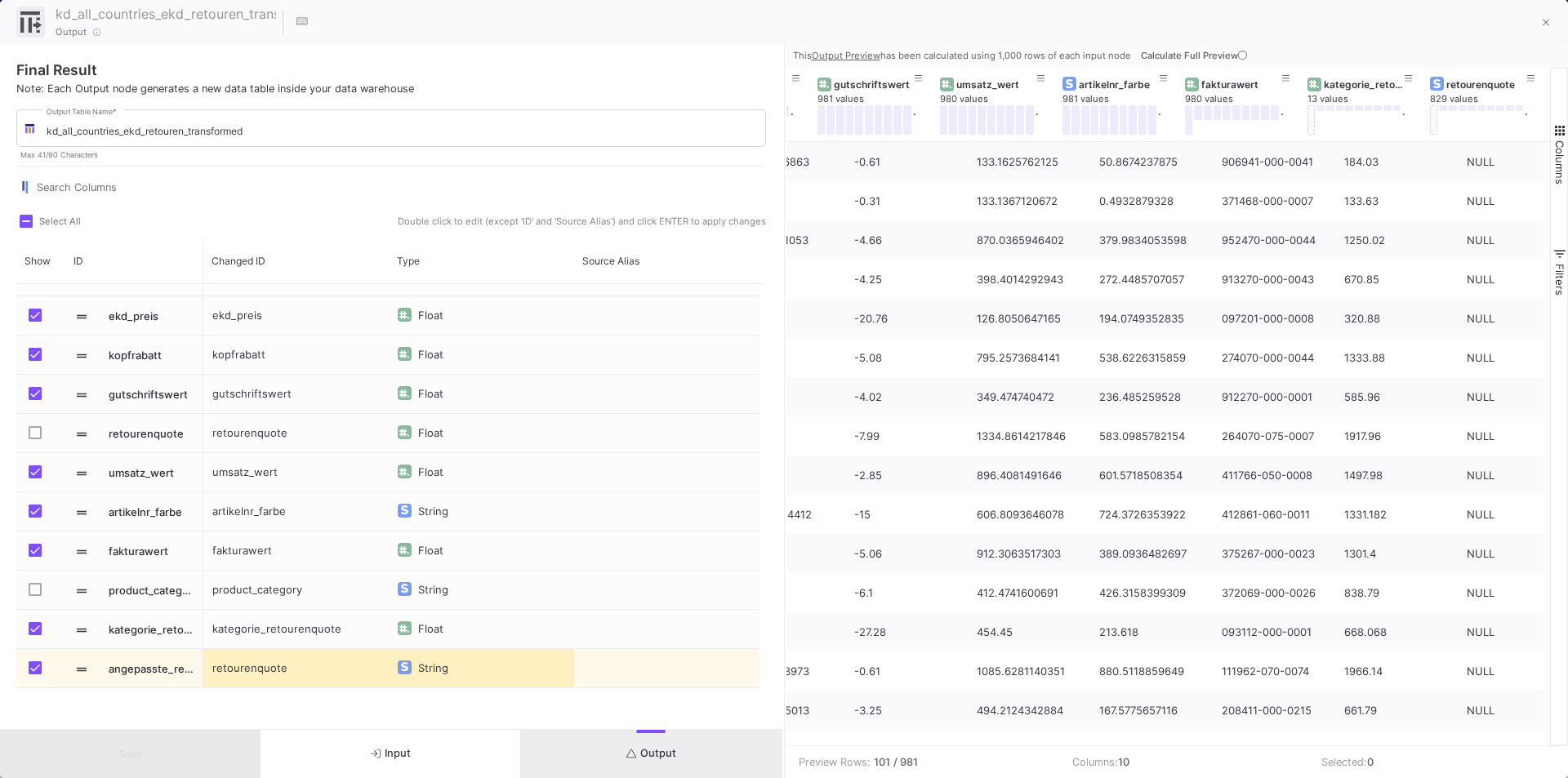
scroll to position [0, 467]
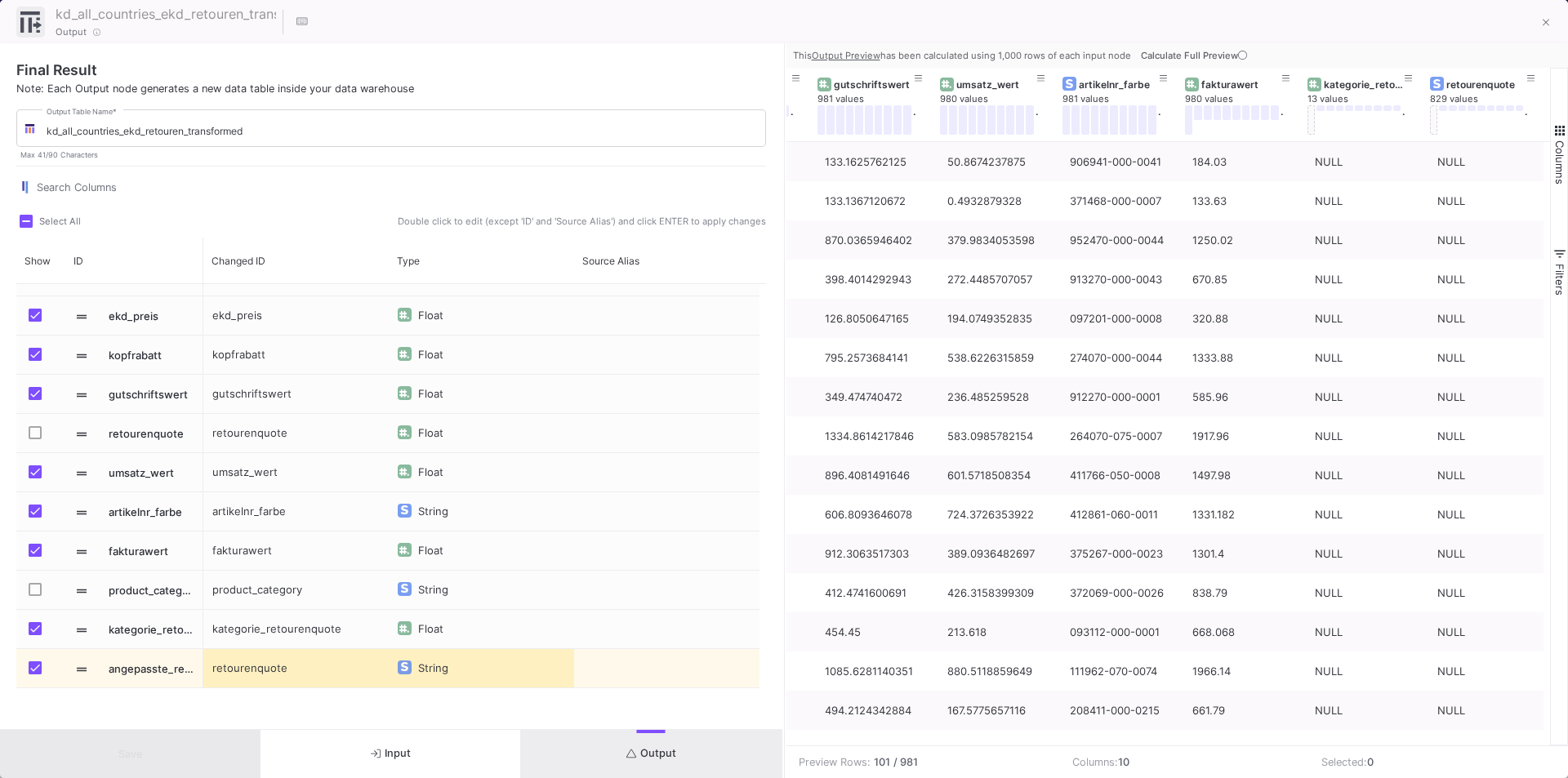
click at [402, 758] on span "Input" at bounding box center [391, 753] width 40 height 12
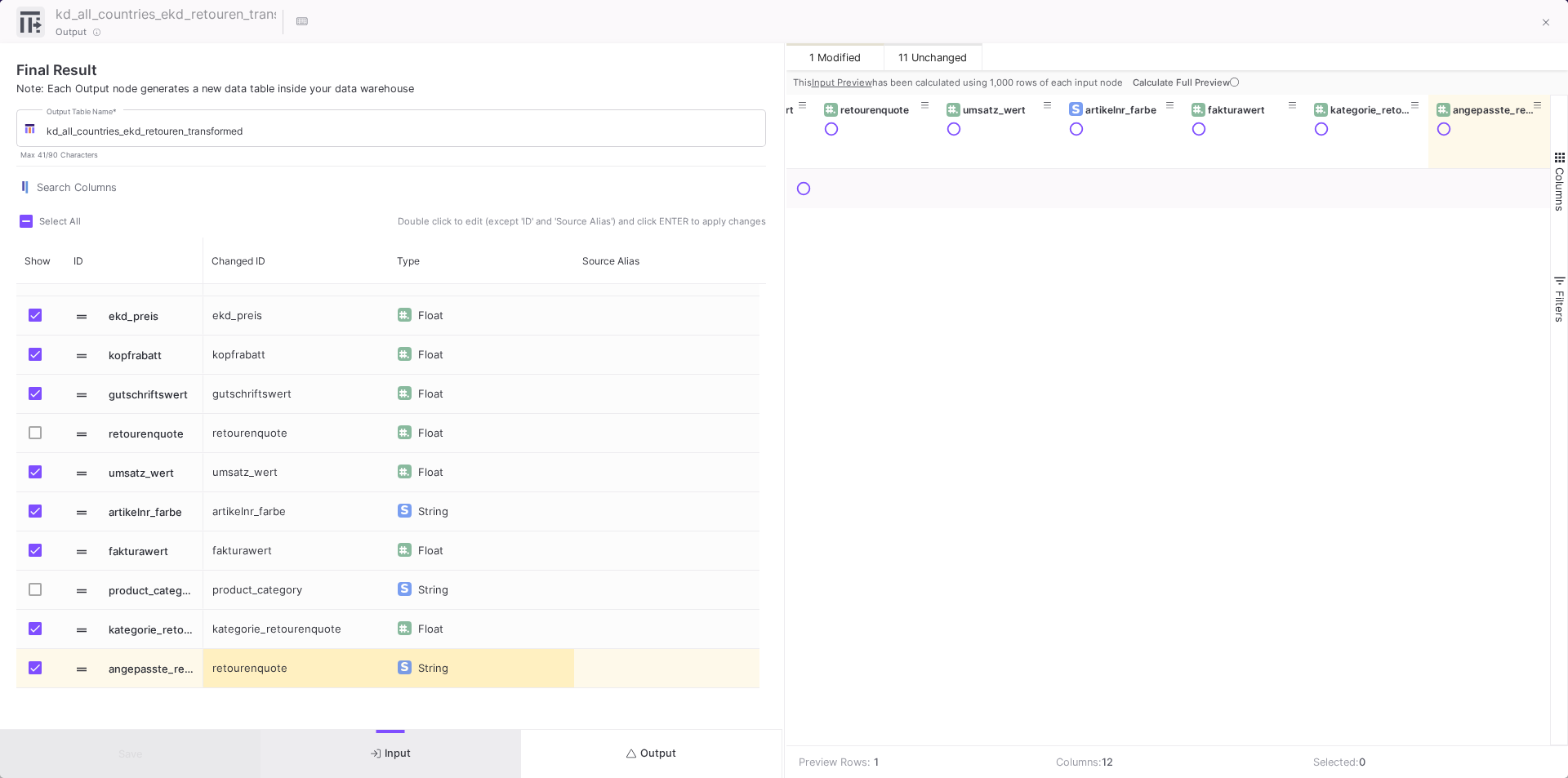
scroll to position [0, 706]
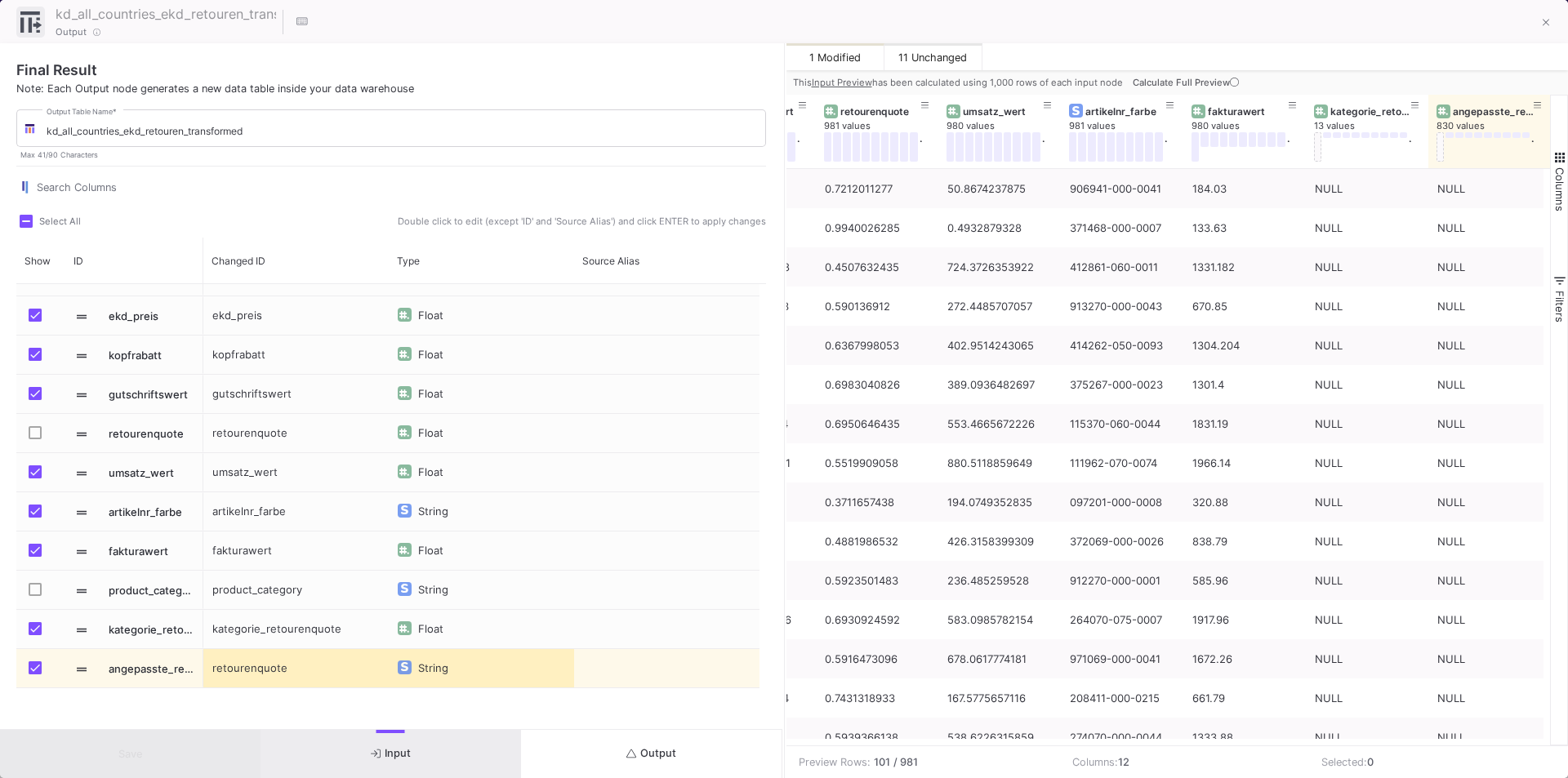
click at [654, 768] on button "Output" at bounding box center [651, 754] width 261 height 49
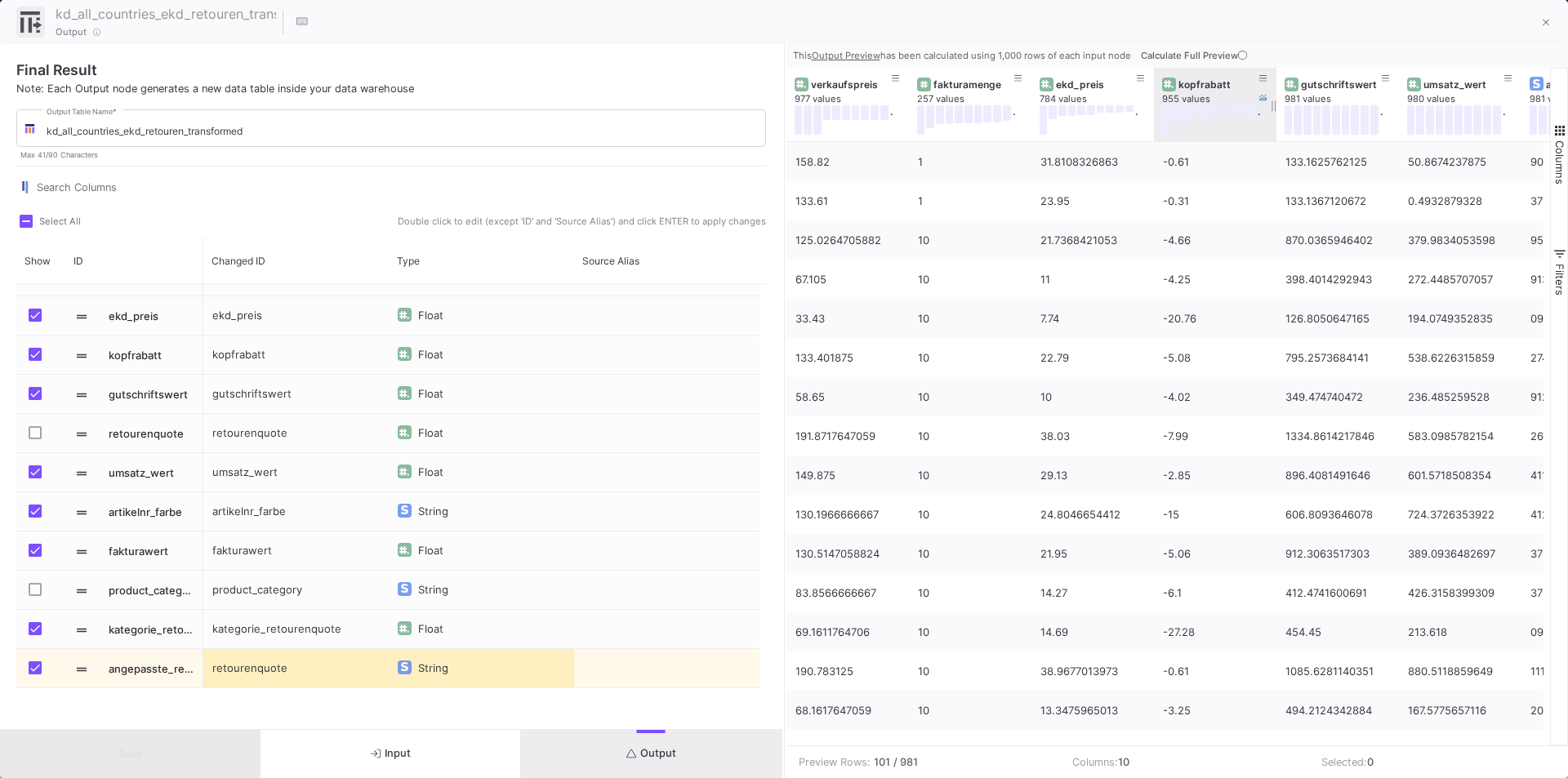
click at [1231, 54] on span "Calculate Full Preview" at bounding box center [1195, 55] width 109 height 11
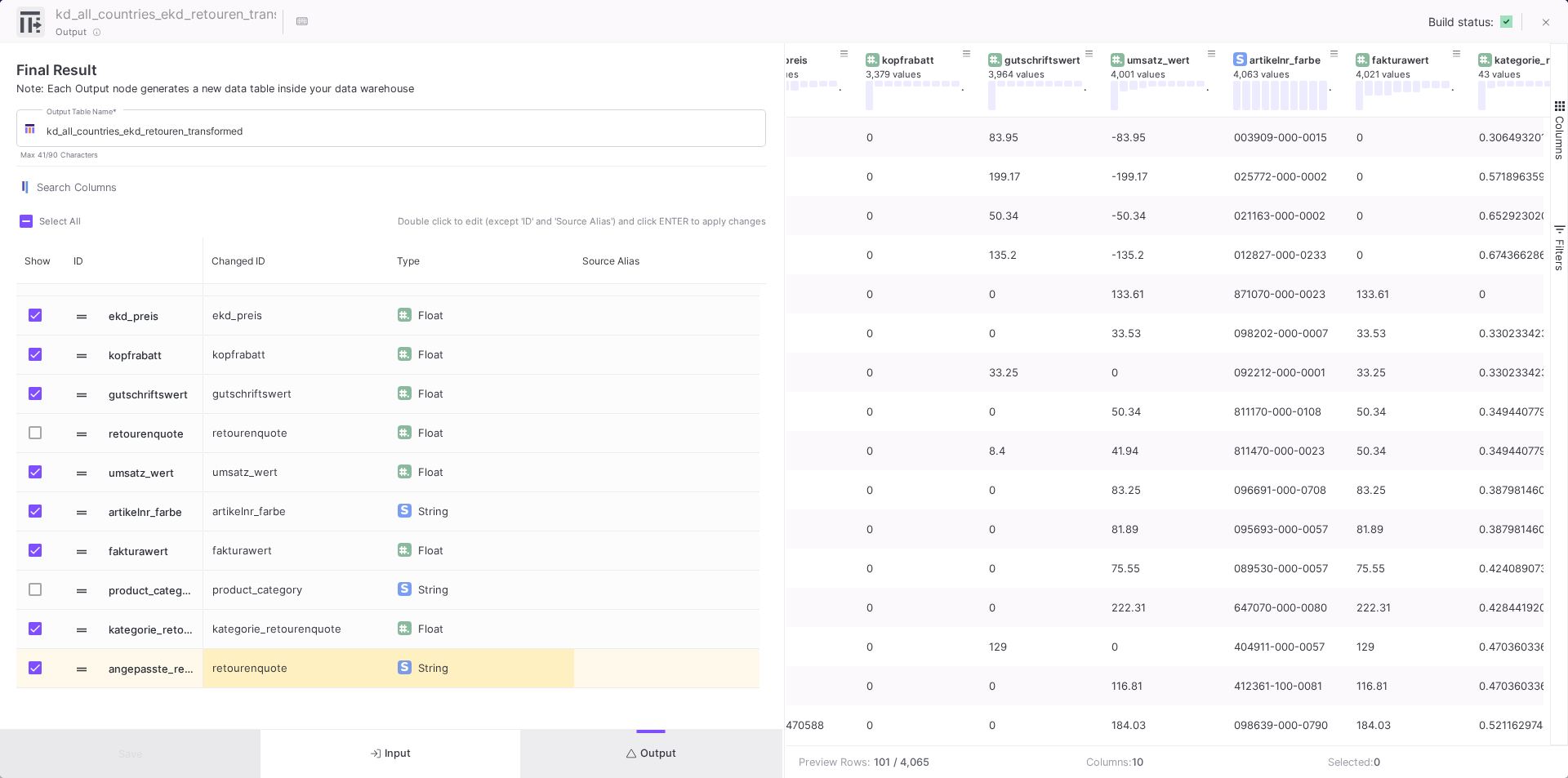
scroll to position [0, 467]
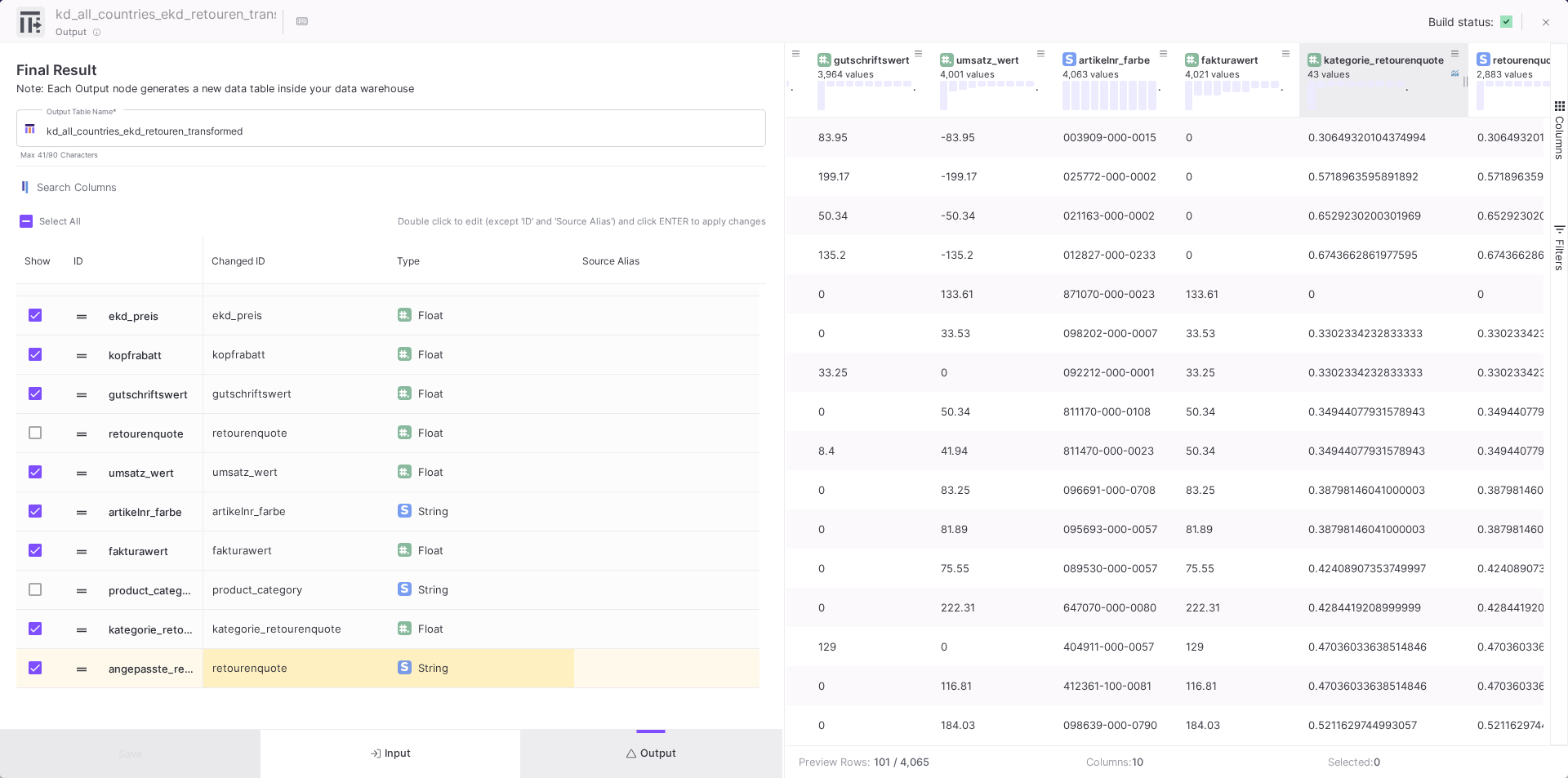
drag, startPoint x: 1418, startPoint y: 52, endPoint x: 1465, endPoint y: 55, distance: 47.1
click at [1465, 54] on div at bounding box center [1468, 80] width 7 height 74
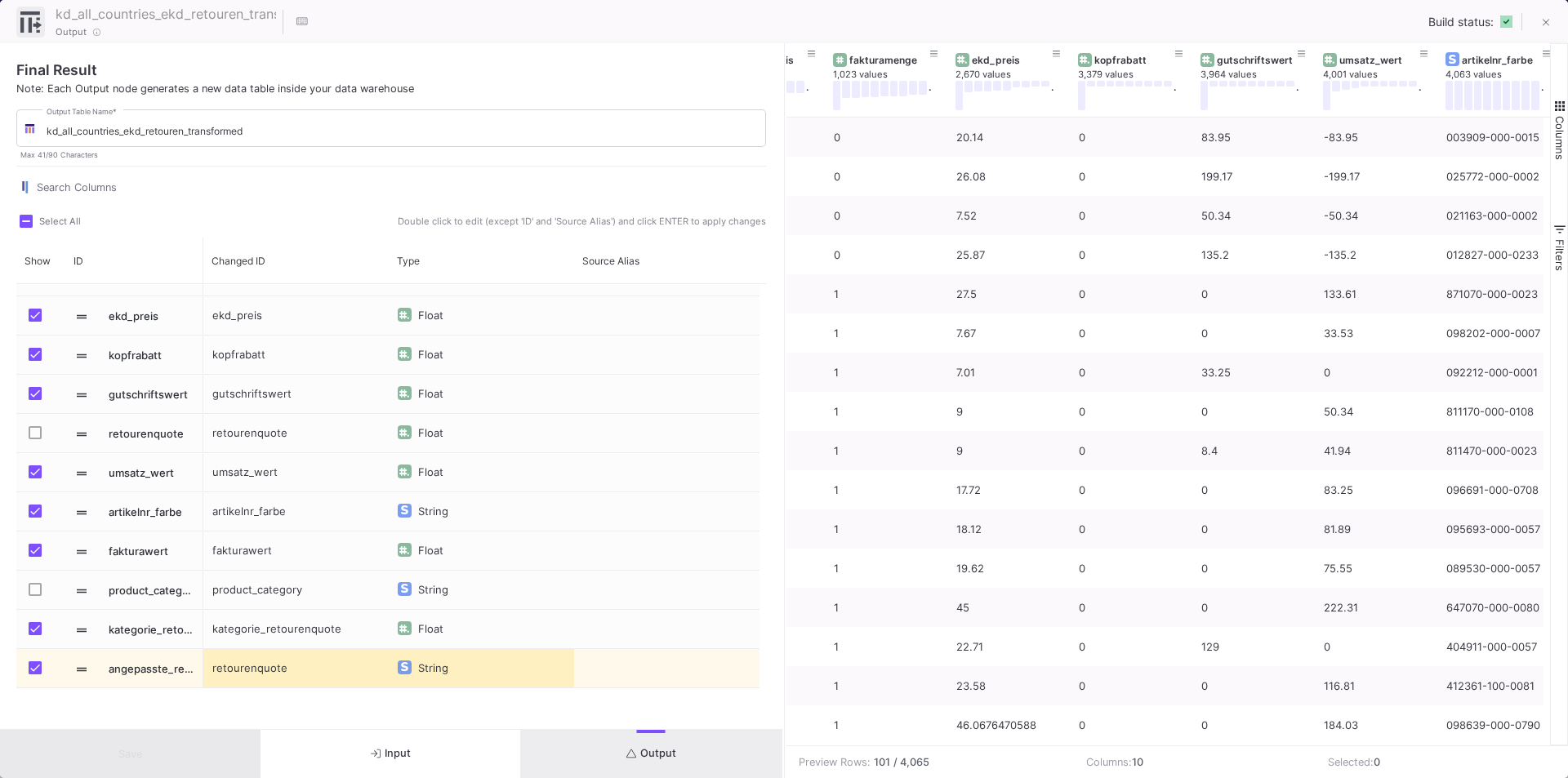
scroll to position [0, 0]
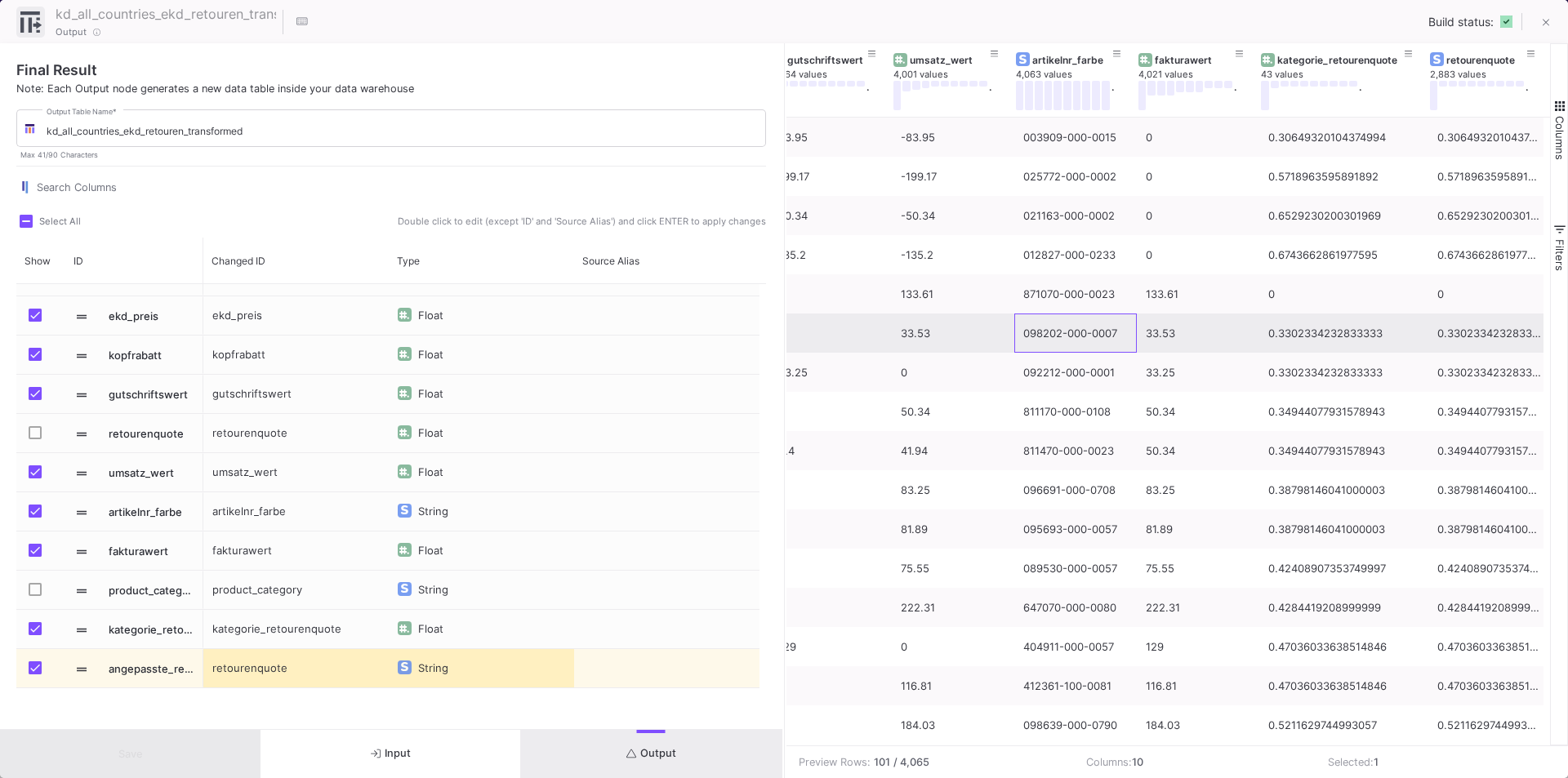
drag, startPoint x: 1114, startPoint y: 331, endPoint x: 1031, endPoint y: 329, distance: 83.0
click at [1031, 329] on div "098202-000-0007" at bounding box center [1075, 334] width 105 height 38
drag, startPoint x: 1018, startPoint y: 332, endPoint x: 1051, endPoint y: 331, distance: 33.0
click at [1051, 331] on div "098202-000-0007" at bounding box center [1075, 334] width 105 height 38
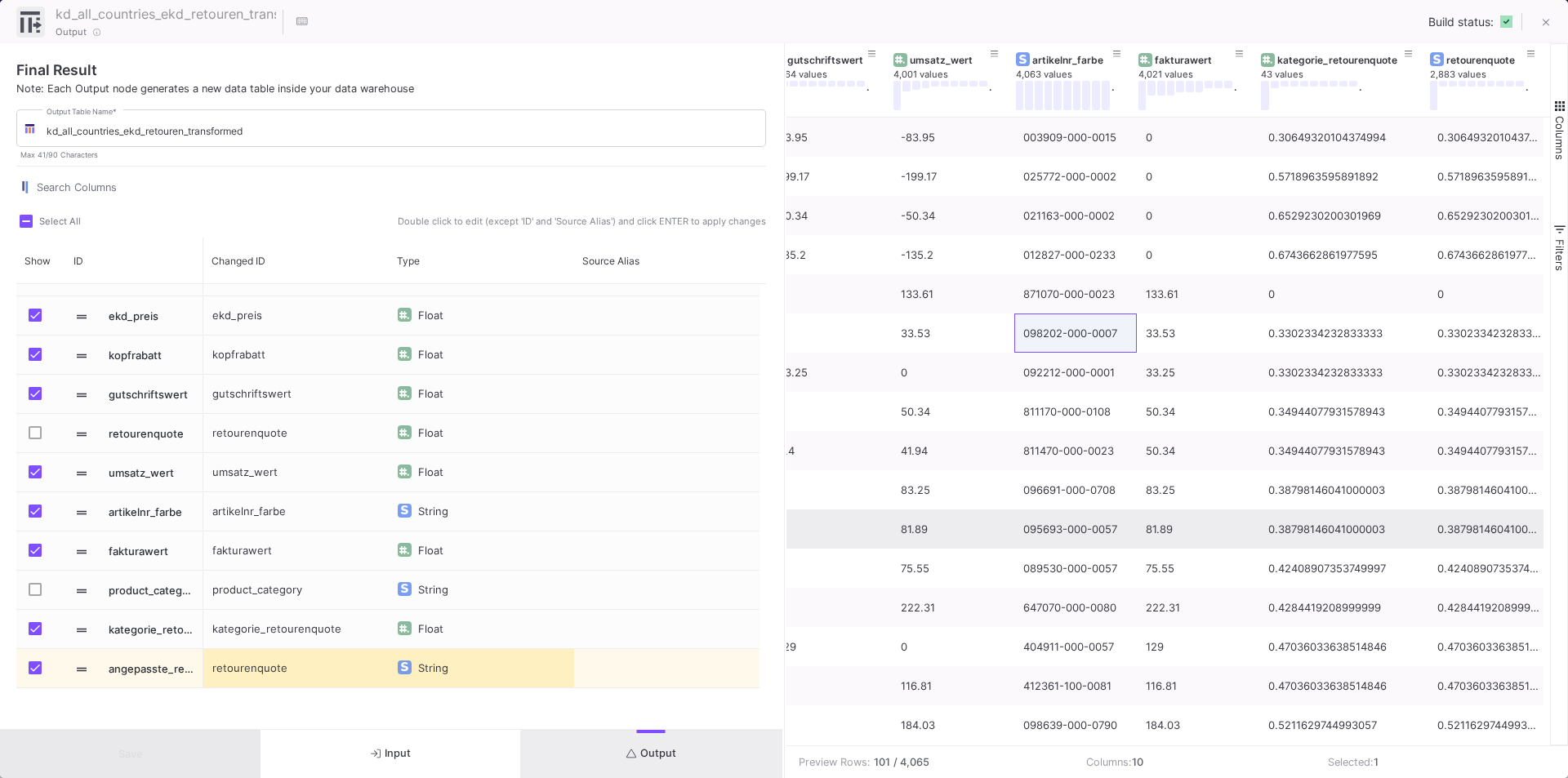
click at [1201, 527] on div "81.89" at bounding box center [1198, 529] width 105 height 38
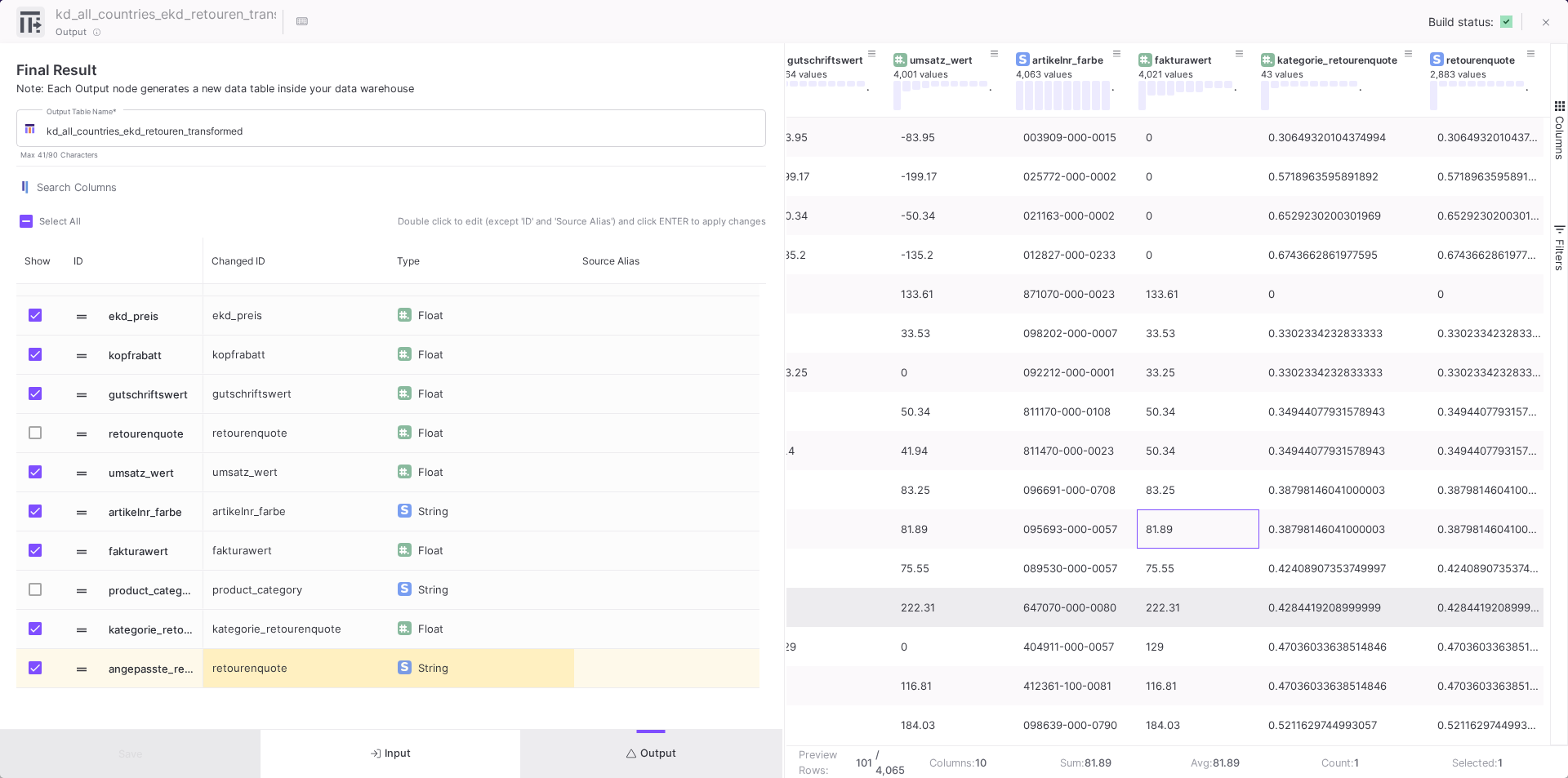
click at [1063, 607] on div "647070-000-0080" at bounding box center [1075, 607] width 105 height 38
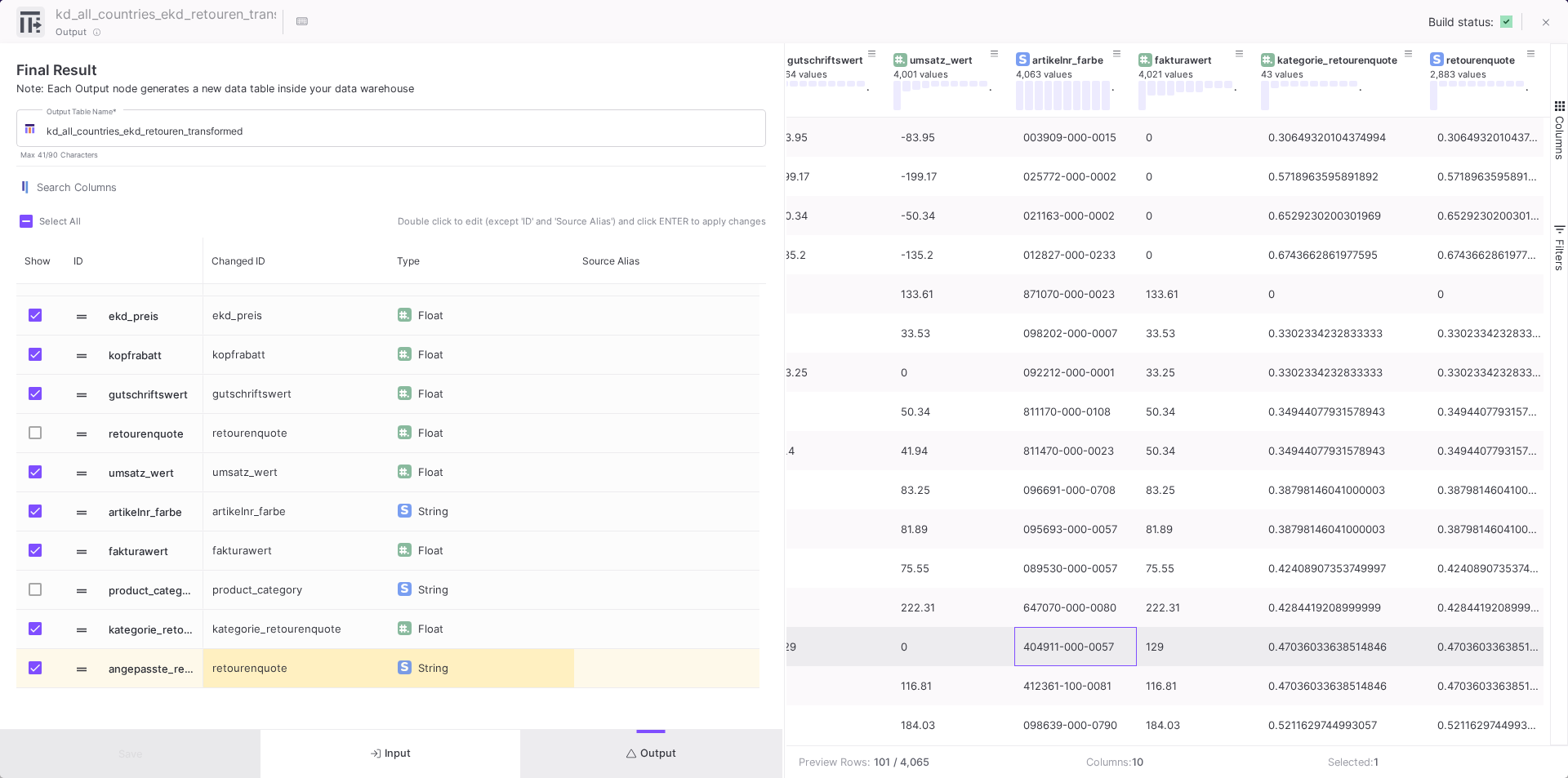
click at [1051, 649] on div "404911-000-0057" at bounding box center [1075, 646] width 105 height 38
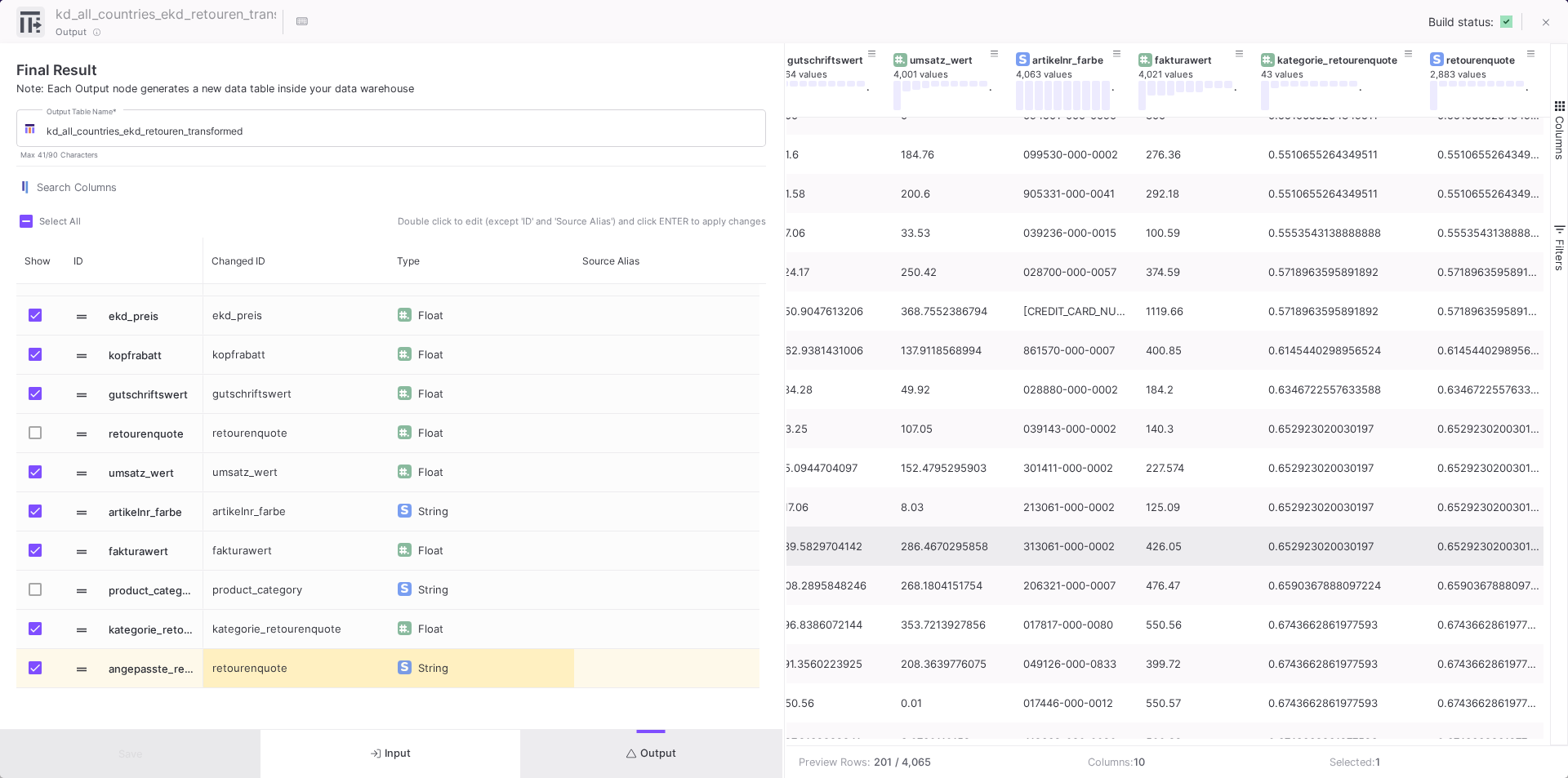
scroll to position [4905, 0]
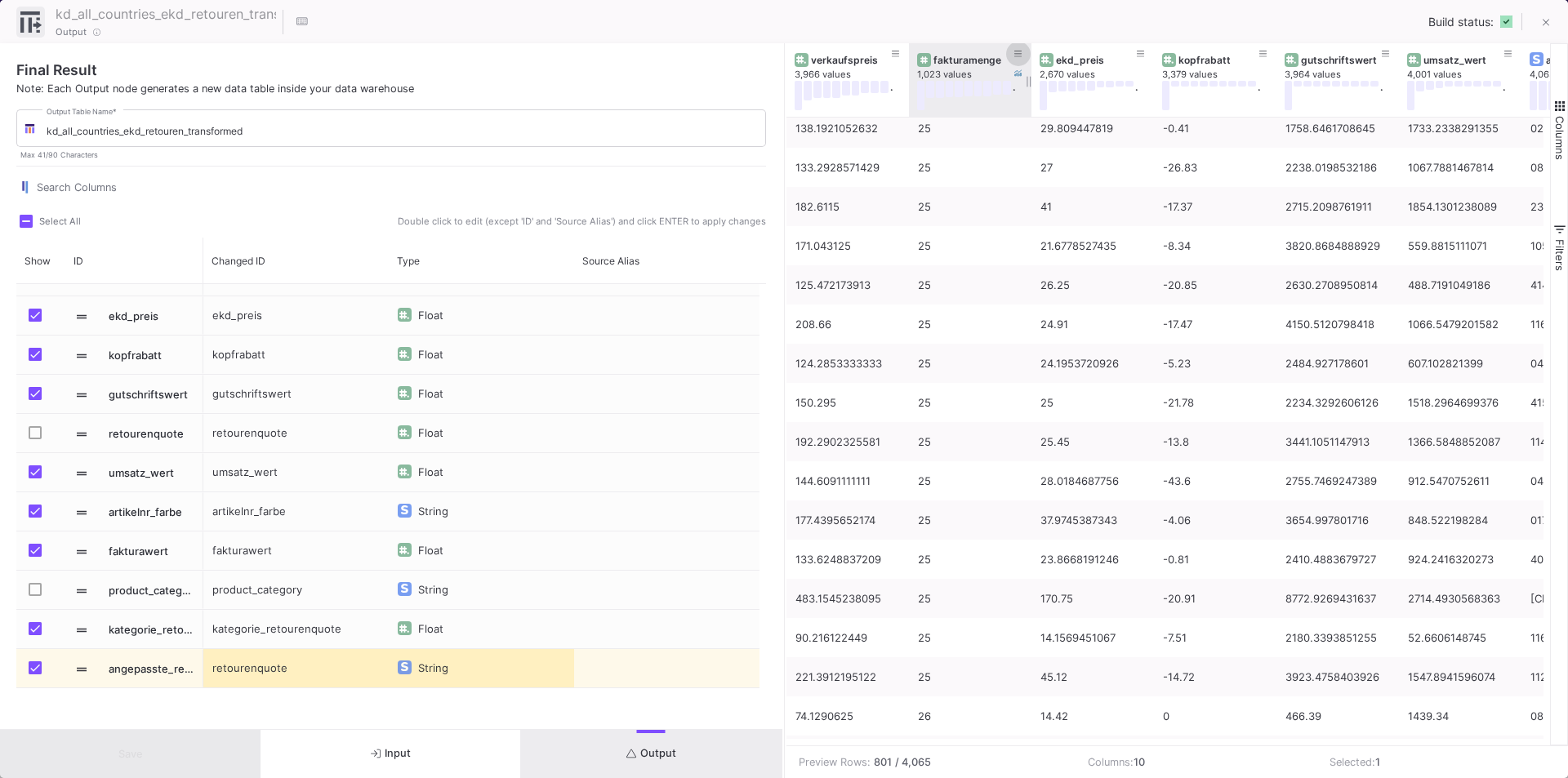
click at [1016, 51] on icon at bounding box center [1018, 54] width 8 height 9
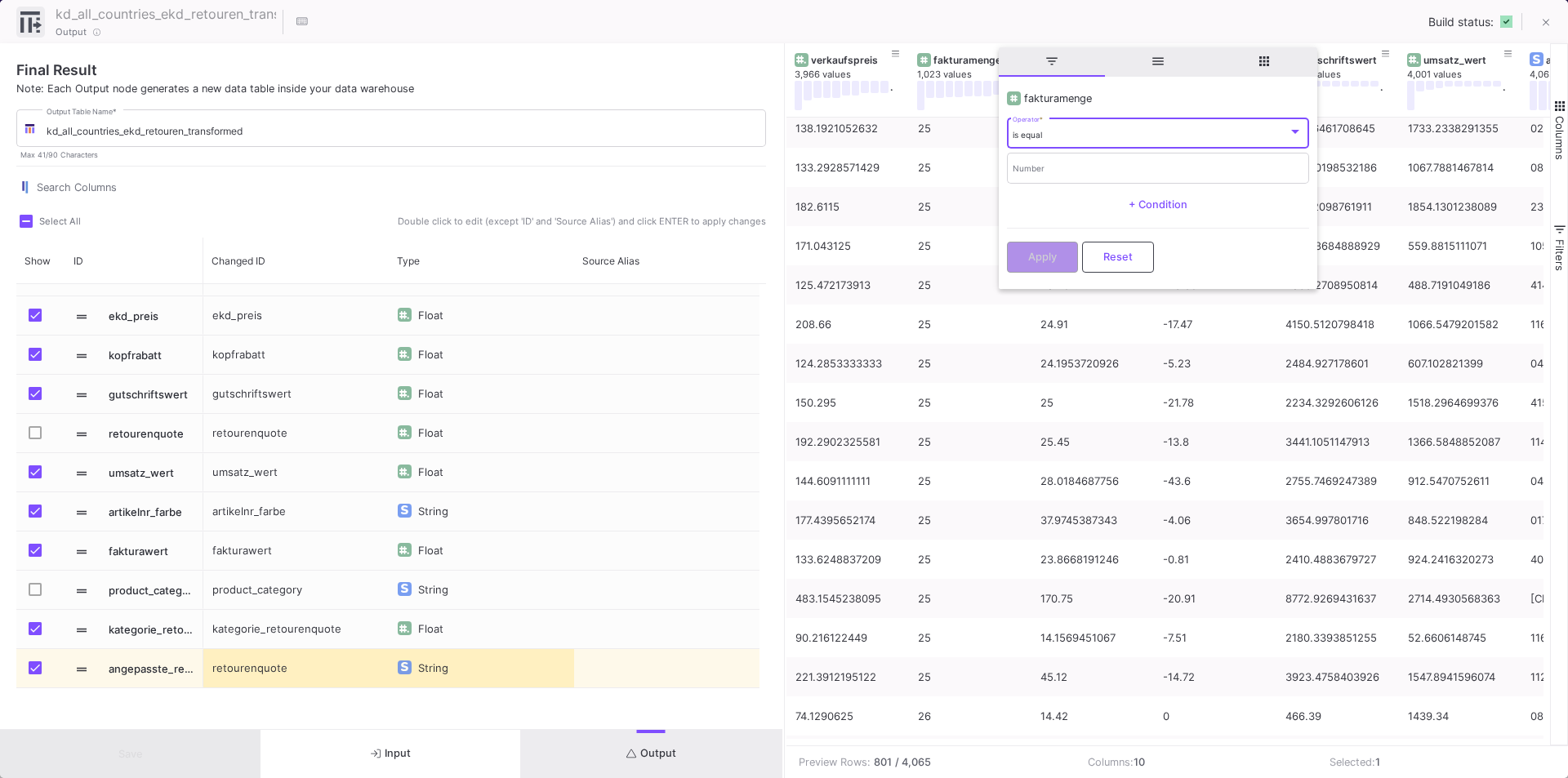
click at [1064, 133] on div "is equal" at bounding box center [1149, 135] width 275 height 10
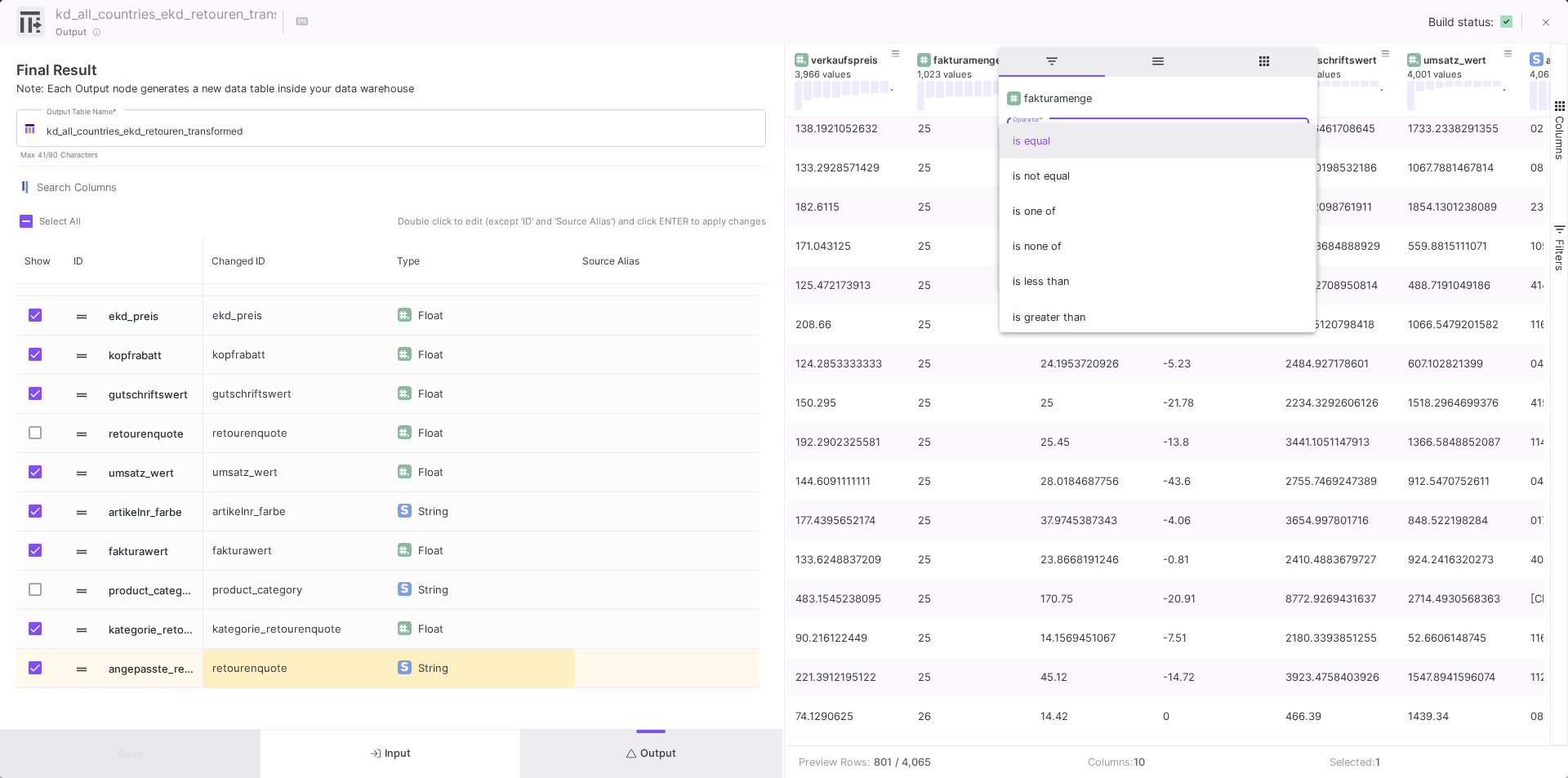
click at [1030, 17] on div at bounding box center [784, 389] width 1568 height 778
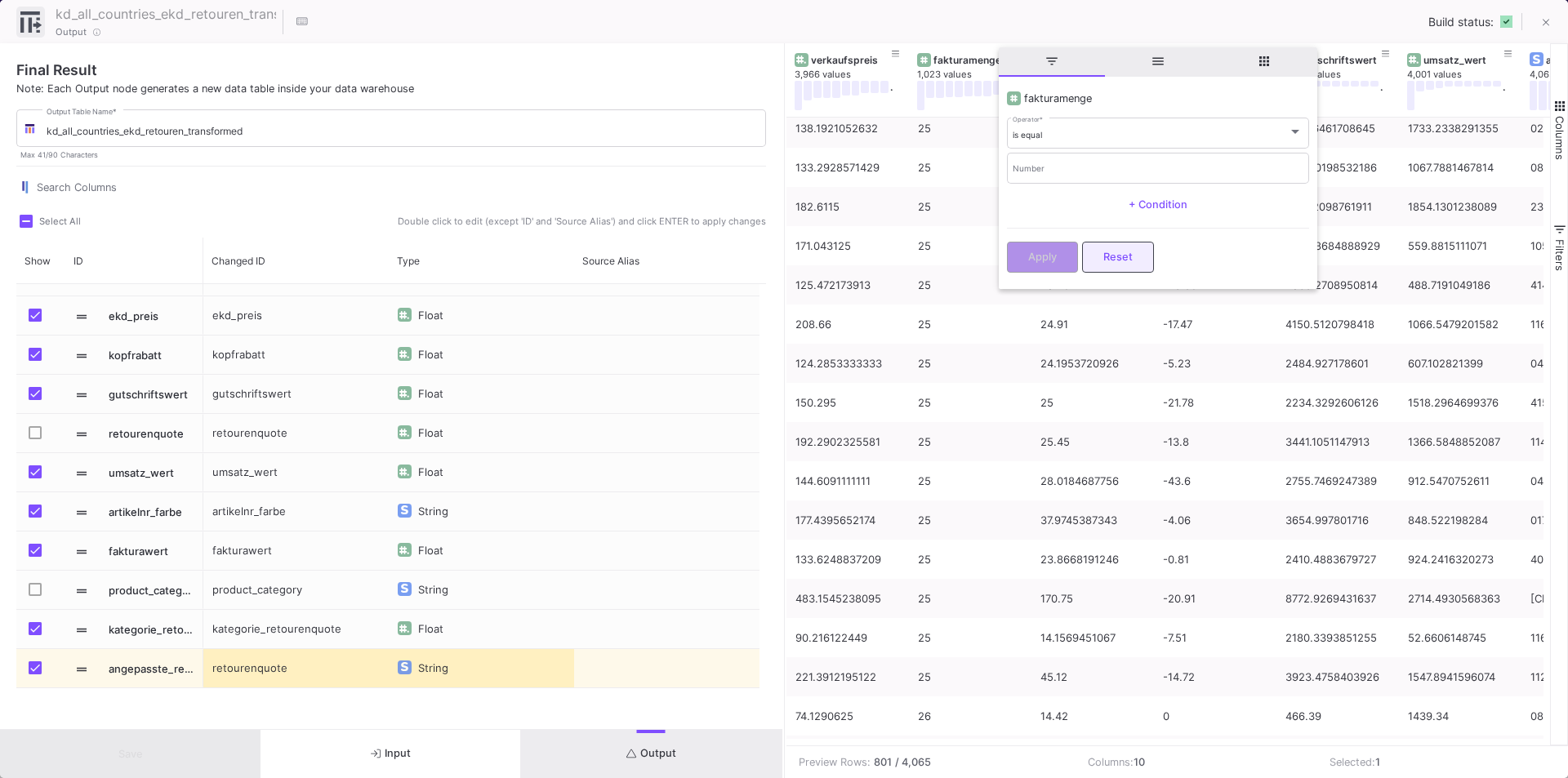
click at [1123, 250] on button "Reset" at bounding box center [1117, 257] width 72 height 31
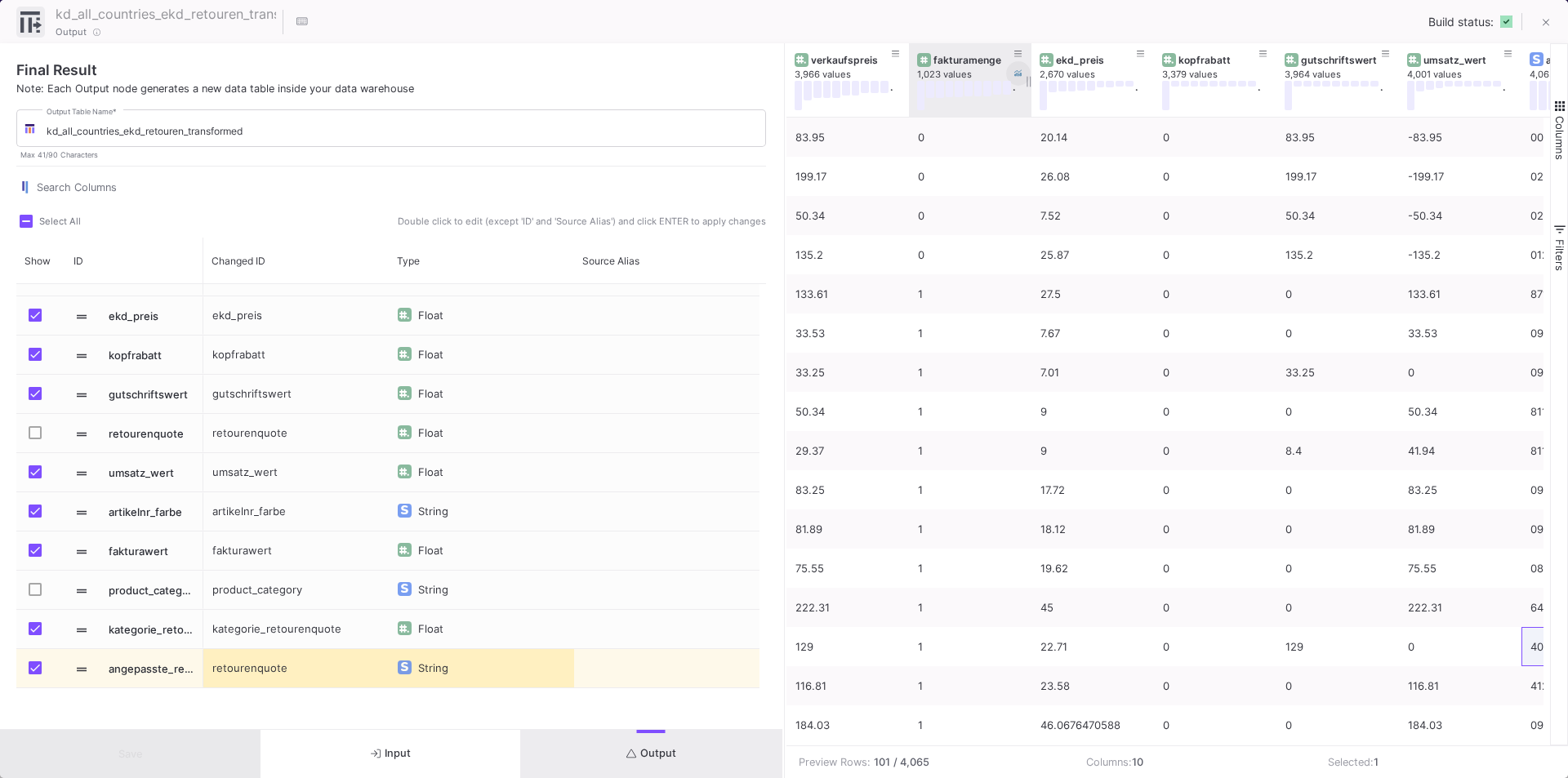
click at [1019, 76] on icon at bounding box center [1018, 74] width 8 height 7
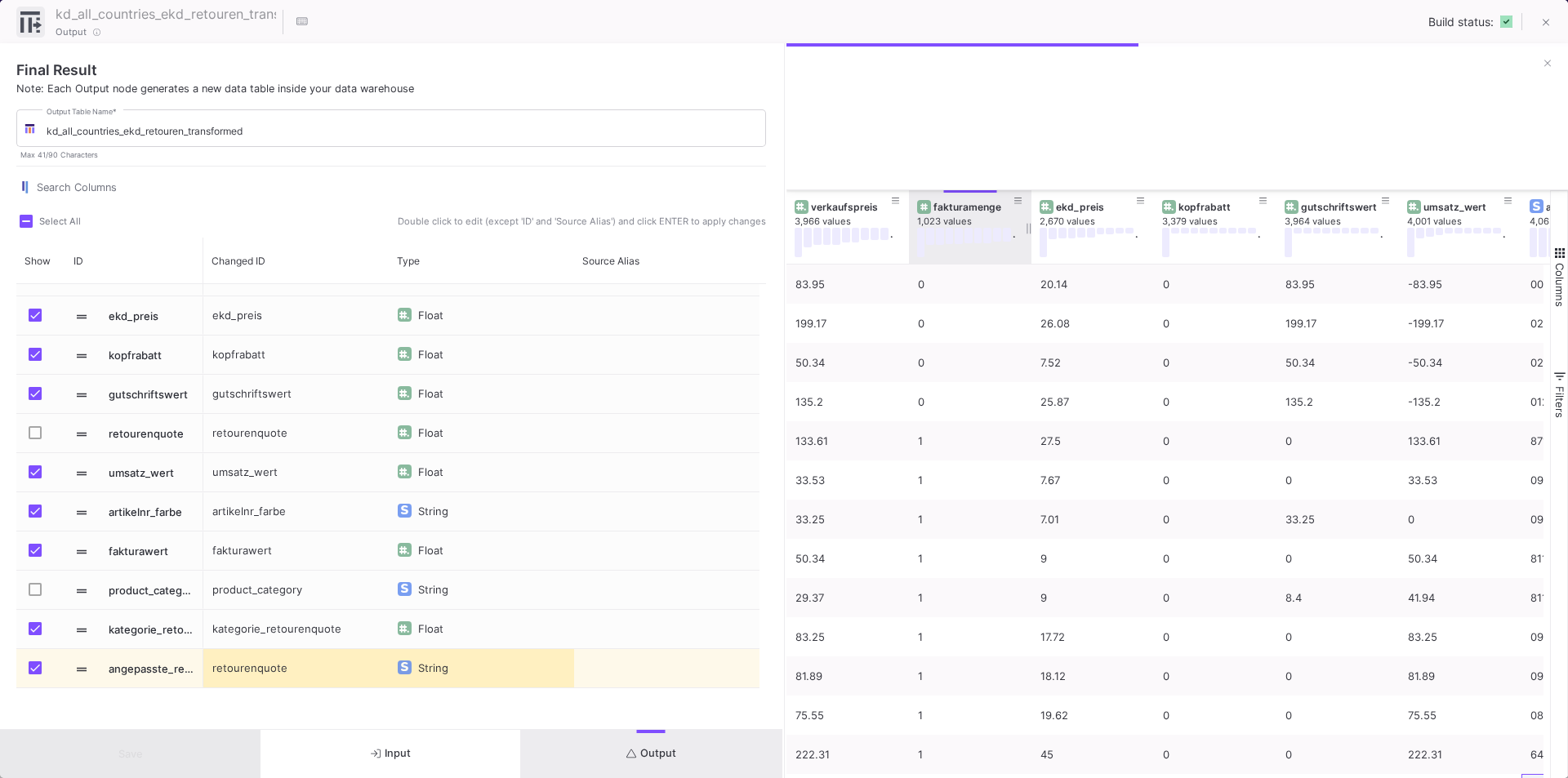
click at [1025, 227] on div "fakturamenge 1,023 values ." at bounding box center [970, 226] width 122 height 74
click at [1014, 195] on span at bounding box center [1018, 200] width 8 height 12
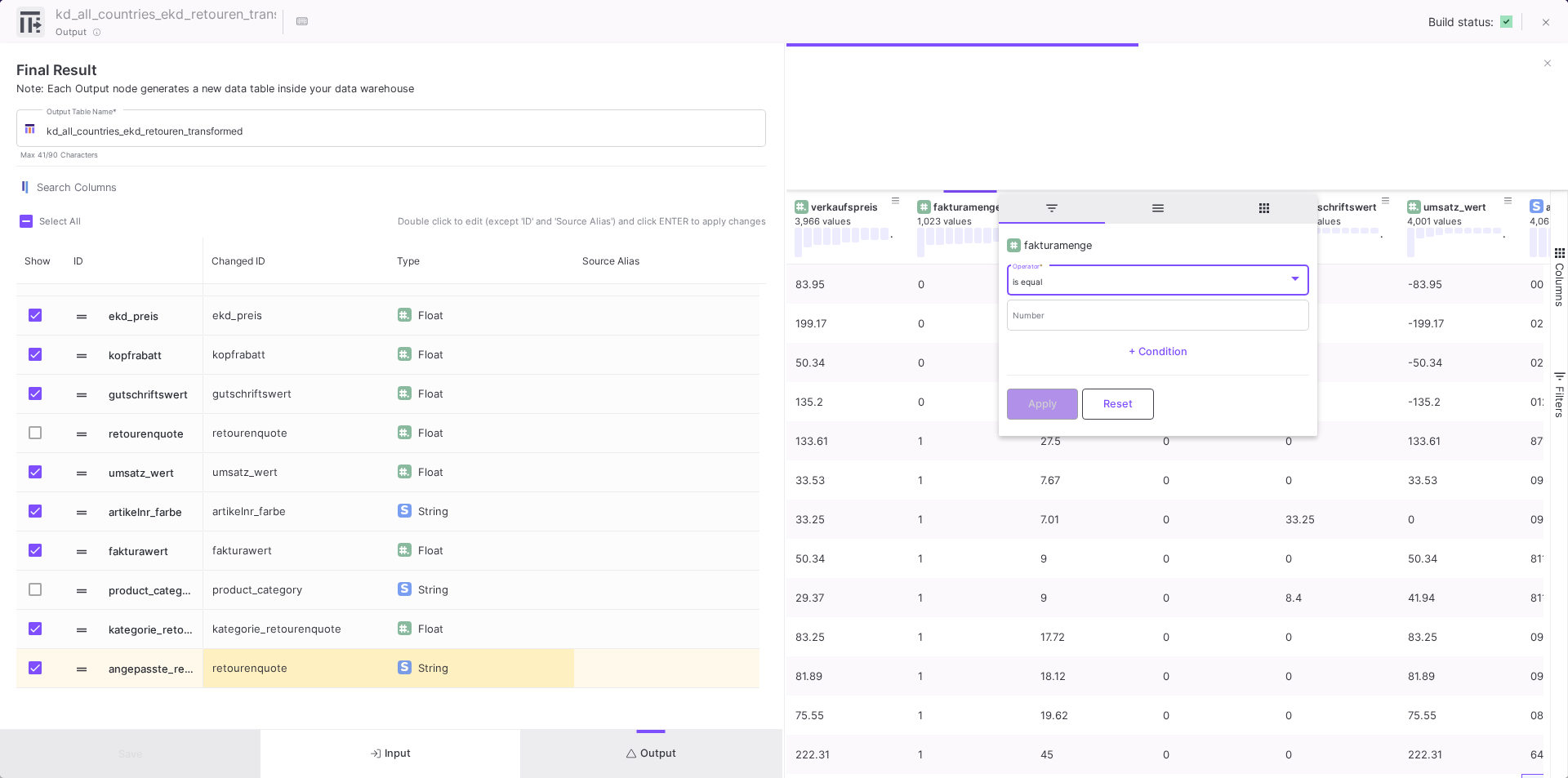
click at [1096, 414] on button "Reset" at bounding box center [1117, 404] width 72 height 31
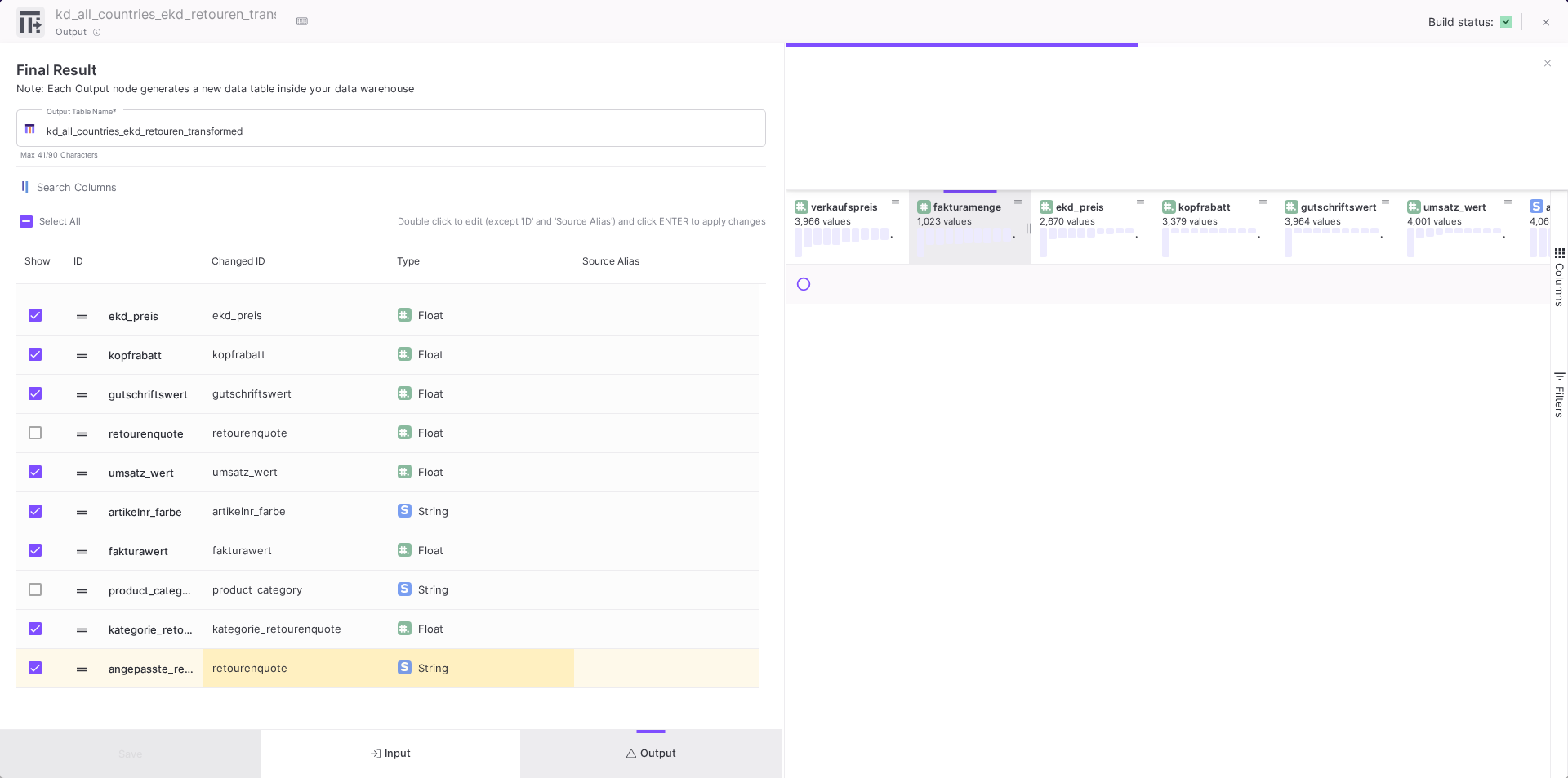
click at [939, 255] on div "." at bounding box center [966, 243] width 98 height 29
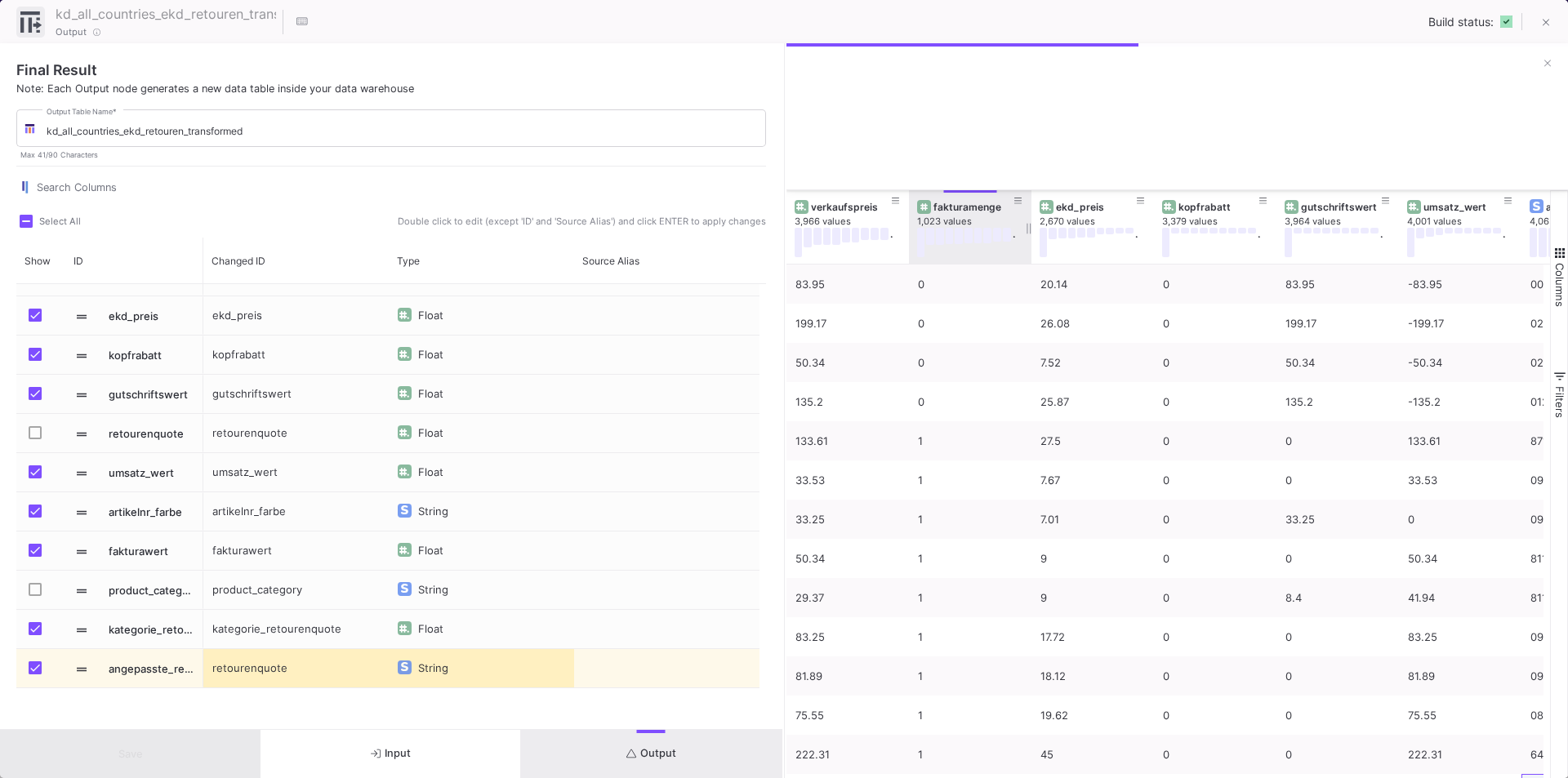
click at [961, 260] on div "fakturamenge 1,023 values ." at bounding box center [970, 226] width 106 height 74
click at [958, 202] on div "fakturamenge" at bounding box center [973, 207] width 81 height 12
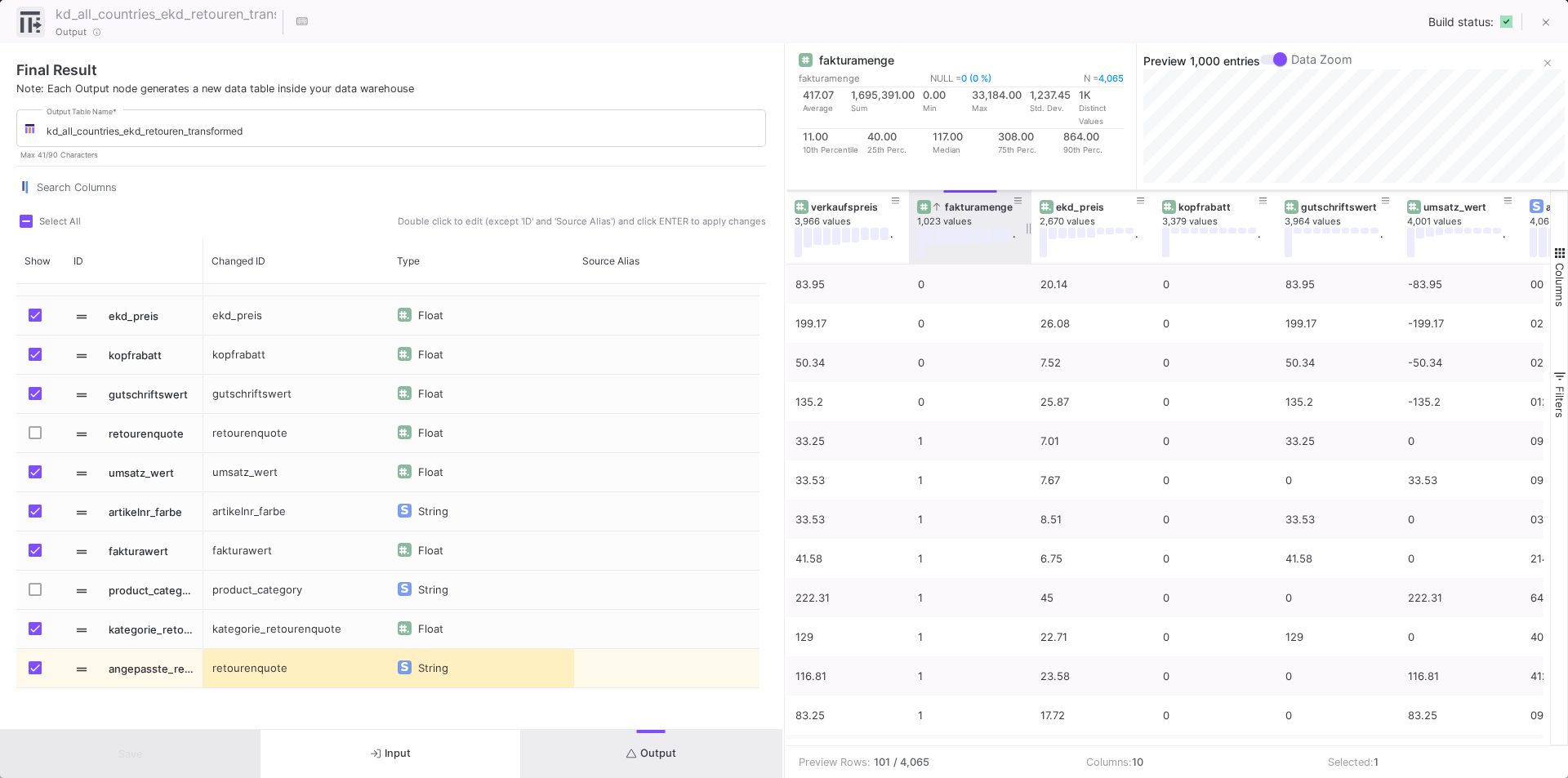
click at [939, 207] on div "fakturamenge" at bounding box center [973, 207] width 81 height 12
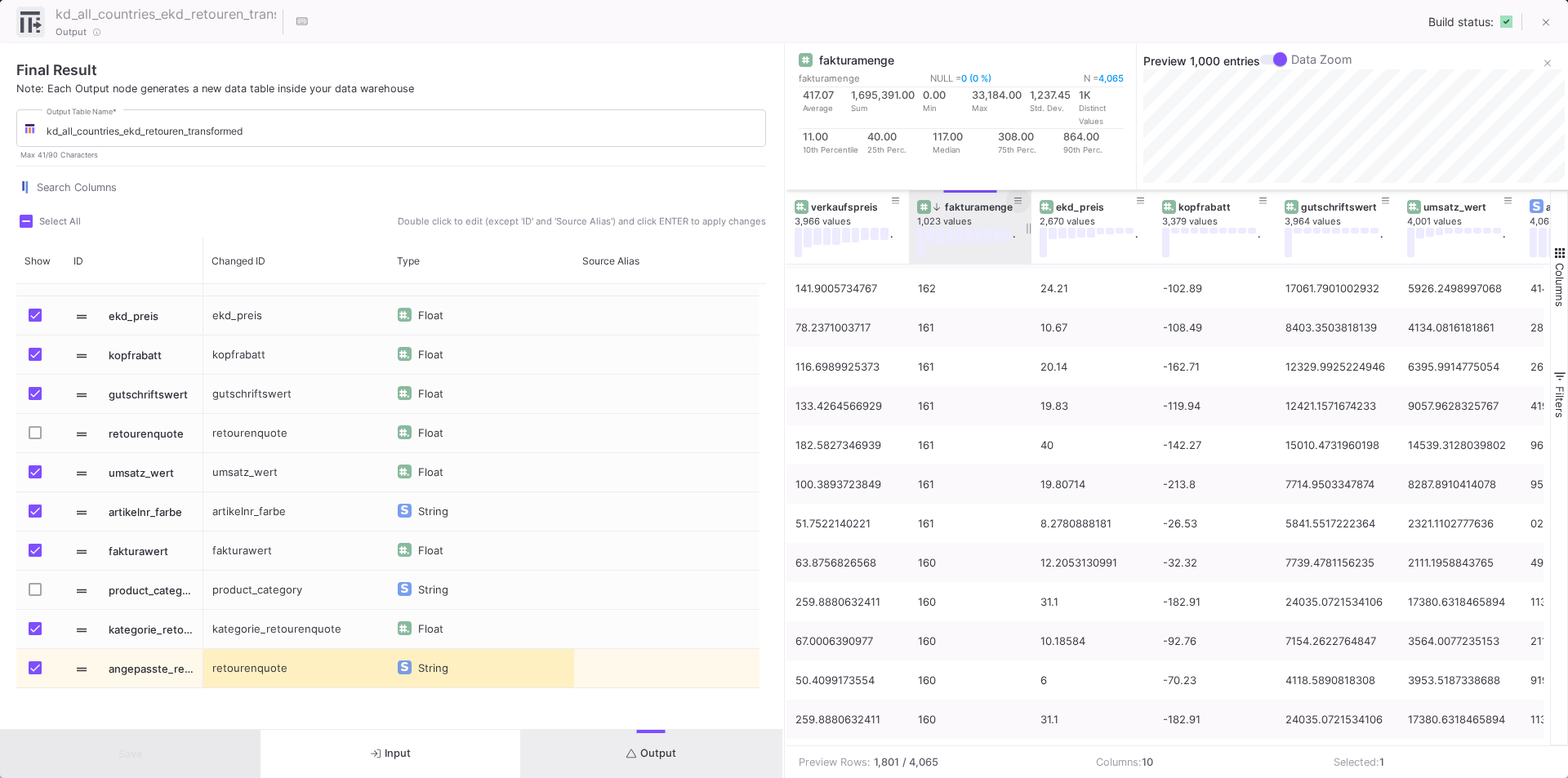
click at [1018, 198] on icon at bounding box center [1018, 201] width 8 height 9
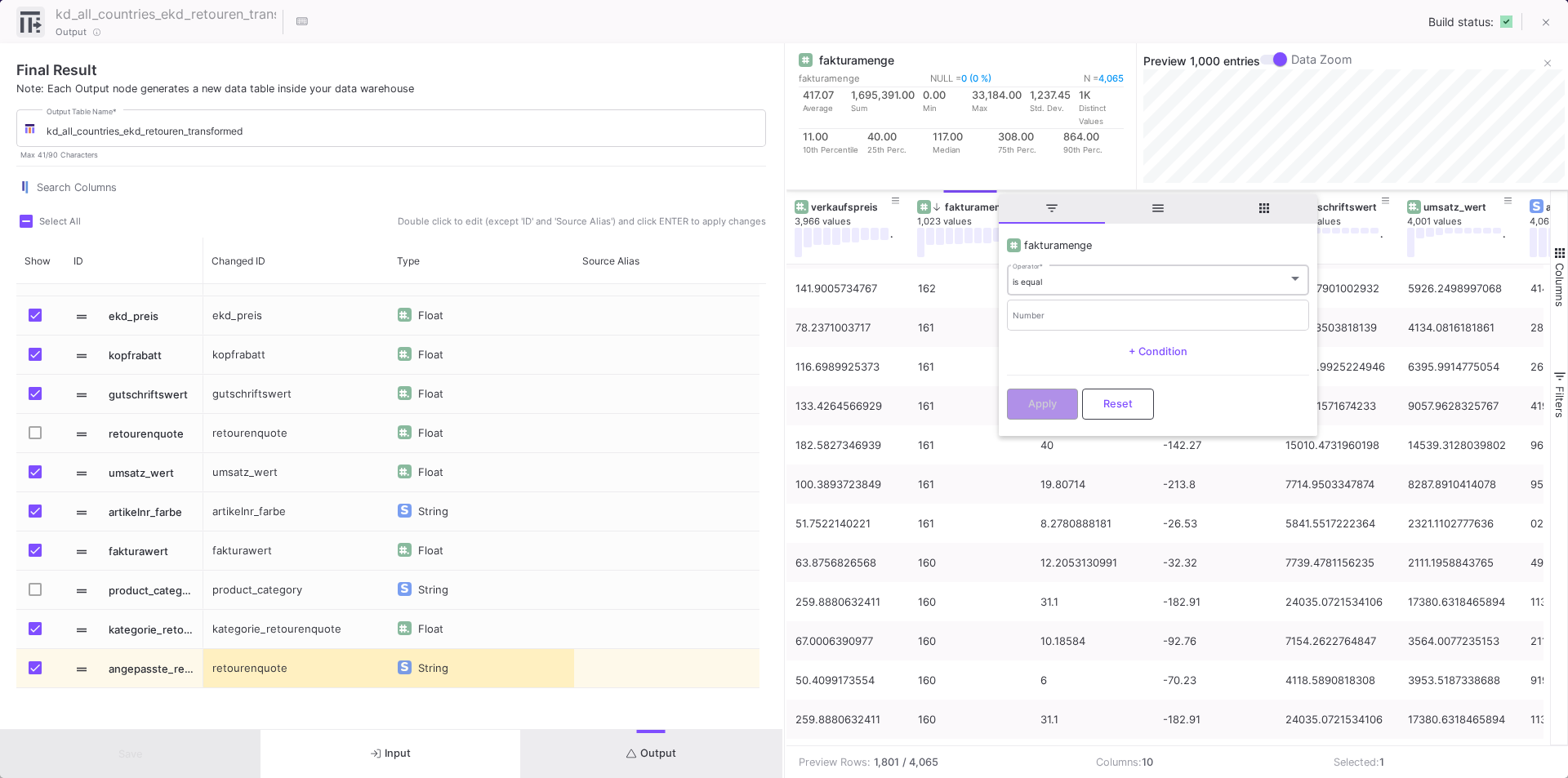
click at [1050, 273] on div "is equal Operator *" at bounding box center [1157, 278] width 290 height 34
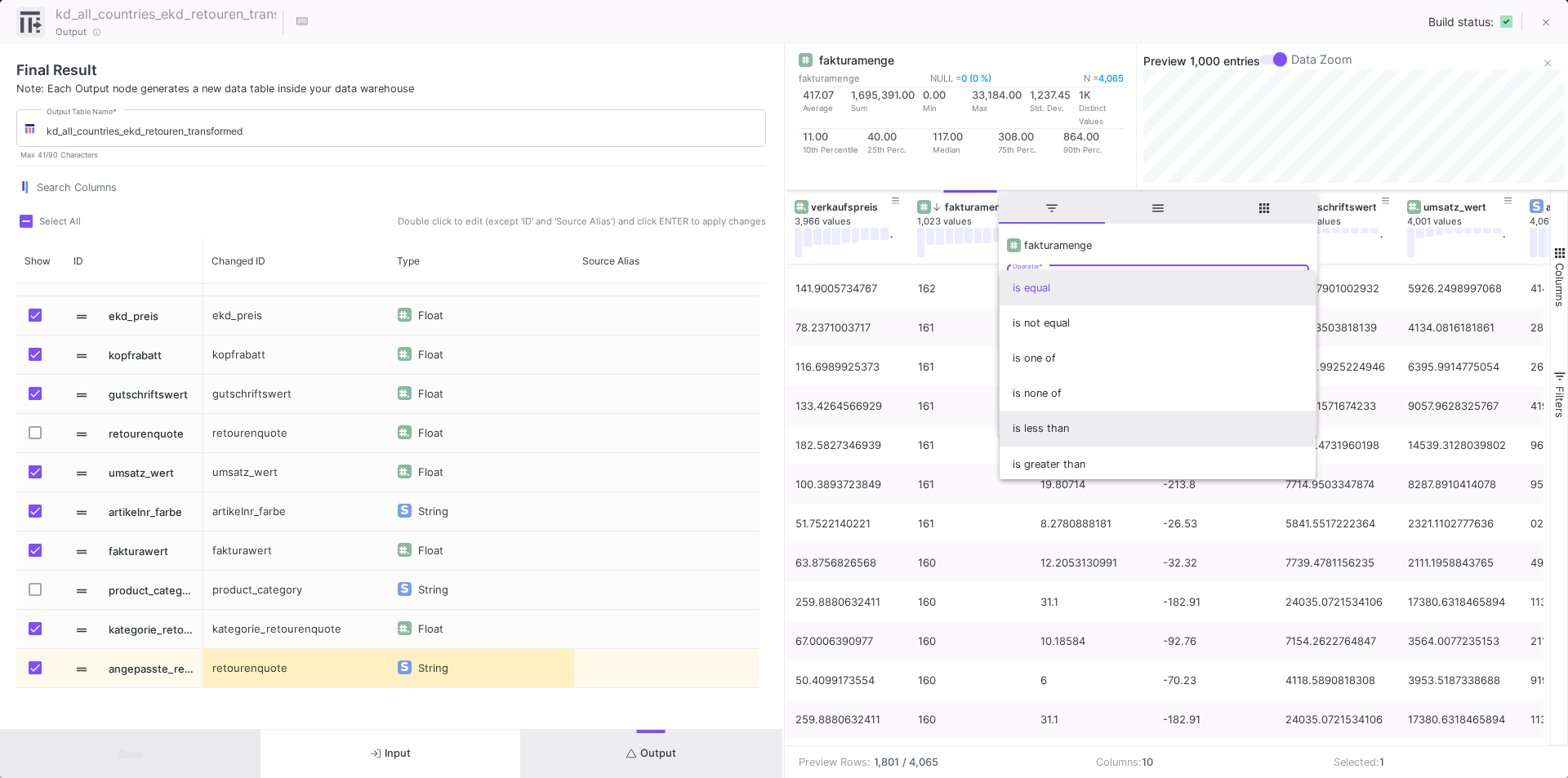
click at [1069, 422] on span "is less than" at bounding box center [1157, 428] width 290 height 36
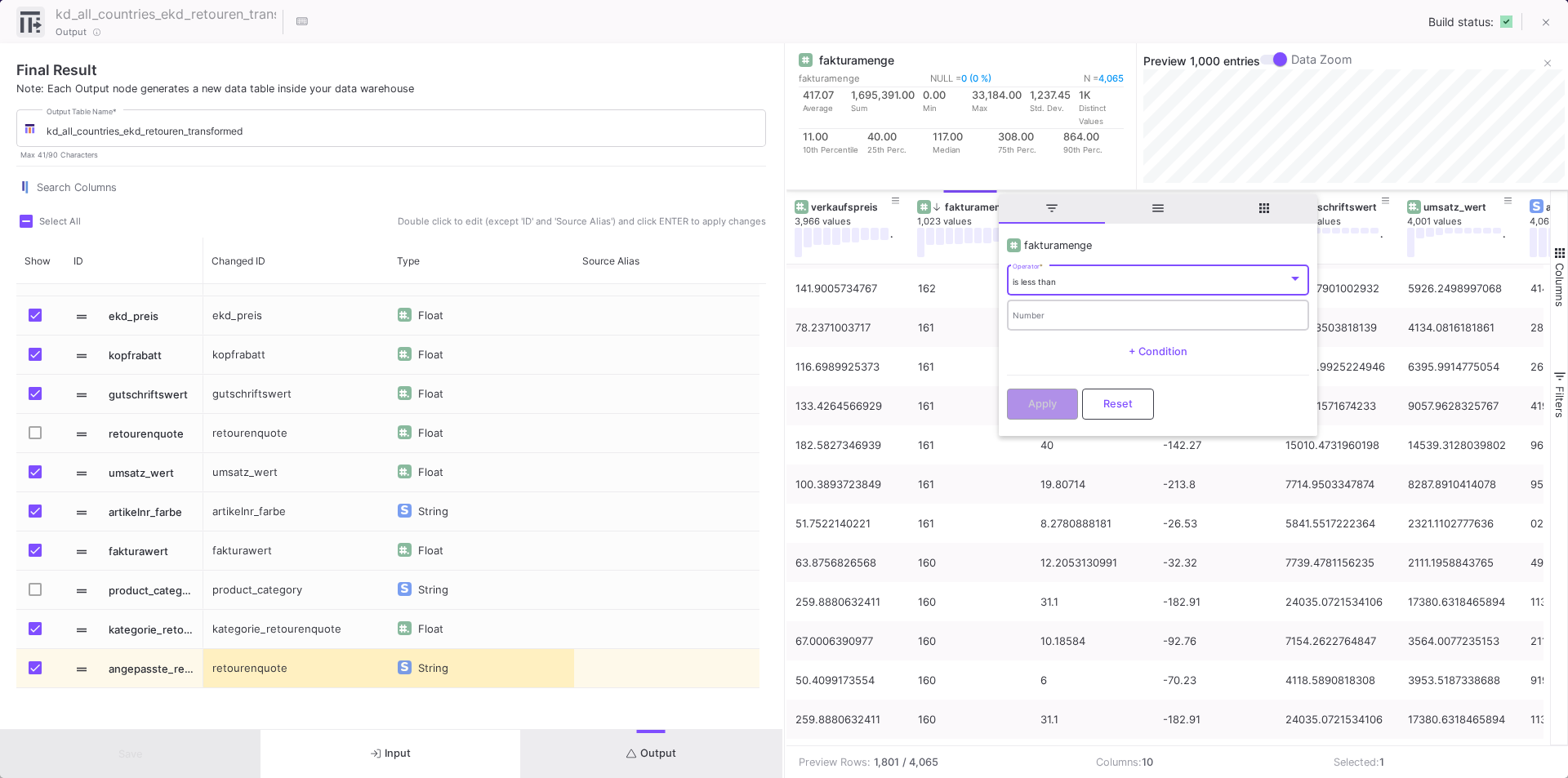
click at [1061, 315] on input "Number" at bounding box center [1157, 317] width 290 height 10
type input "50"
click at [1049, 405] on span "Apply" at bounding box center [1042, 402] width 29 height 12
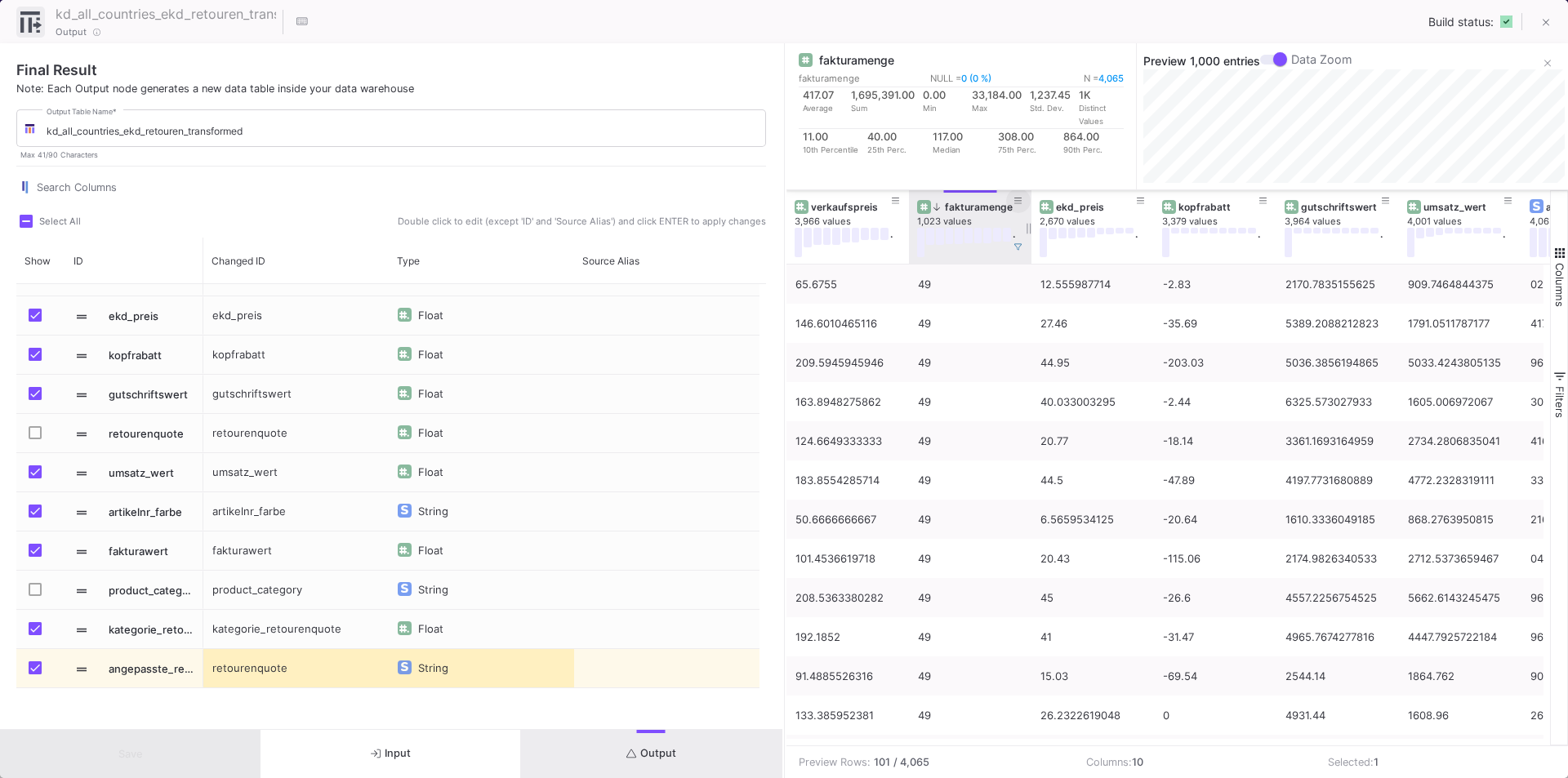
click at [1019, 198] on icon at bounding box center [1018, 201] width 8 height 9
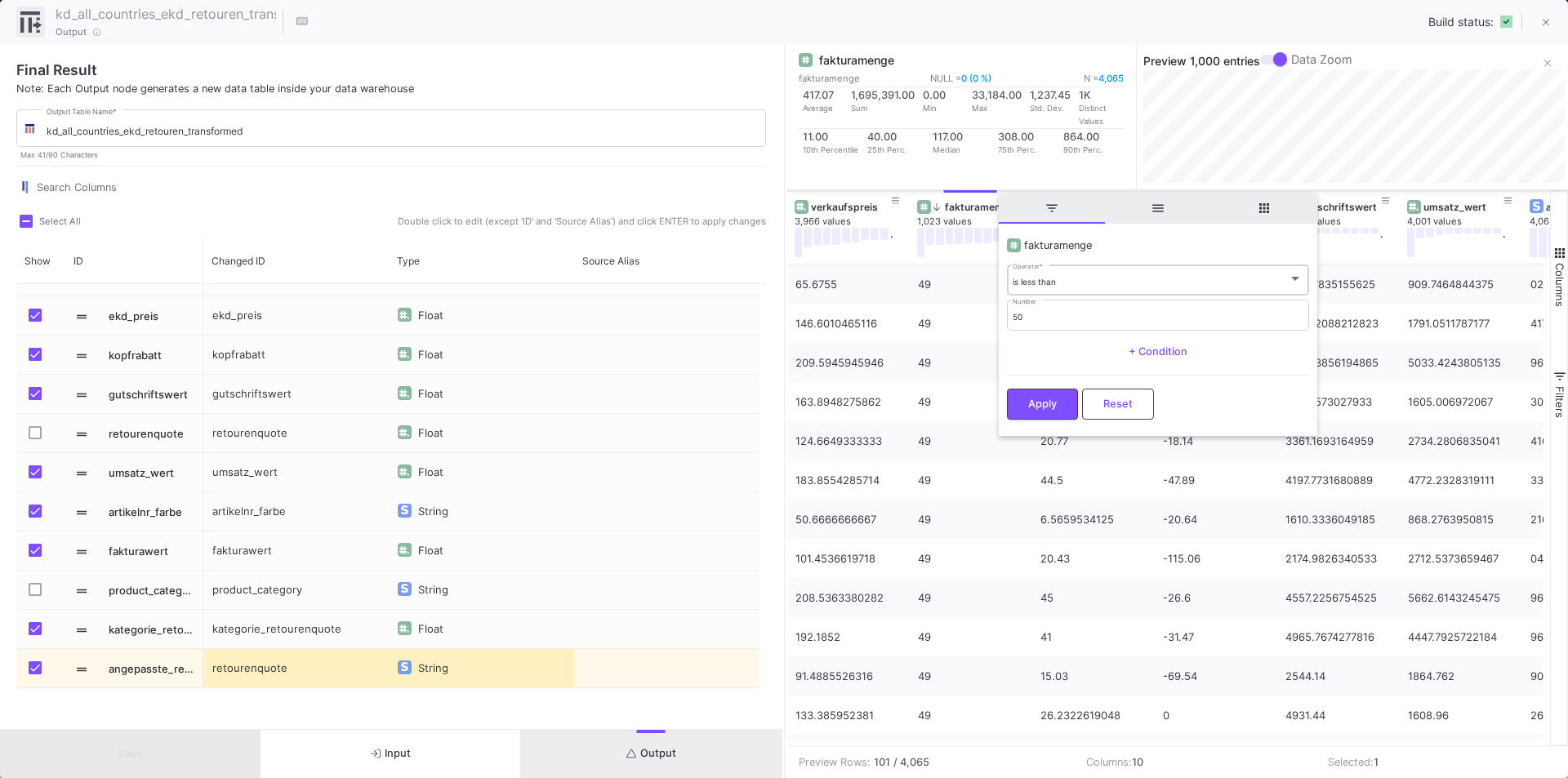
click at [1067, 290] on div "is less than Operator *" at bounding box center [1157, 278] width 290 height 34
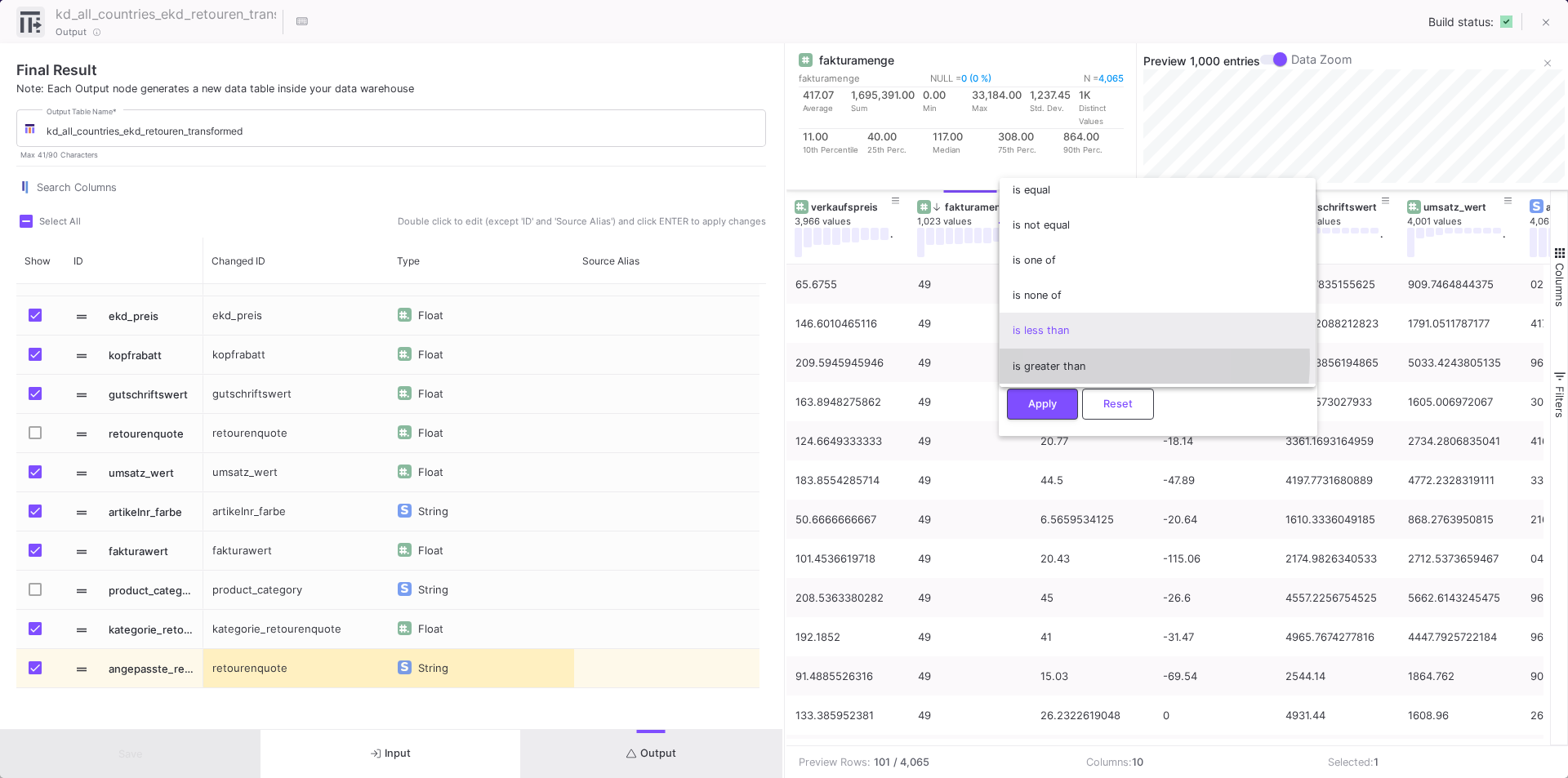
click at [1063, 360] on span "is greater than" at bounding box center [1157, 366] width 290 height 36
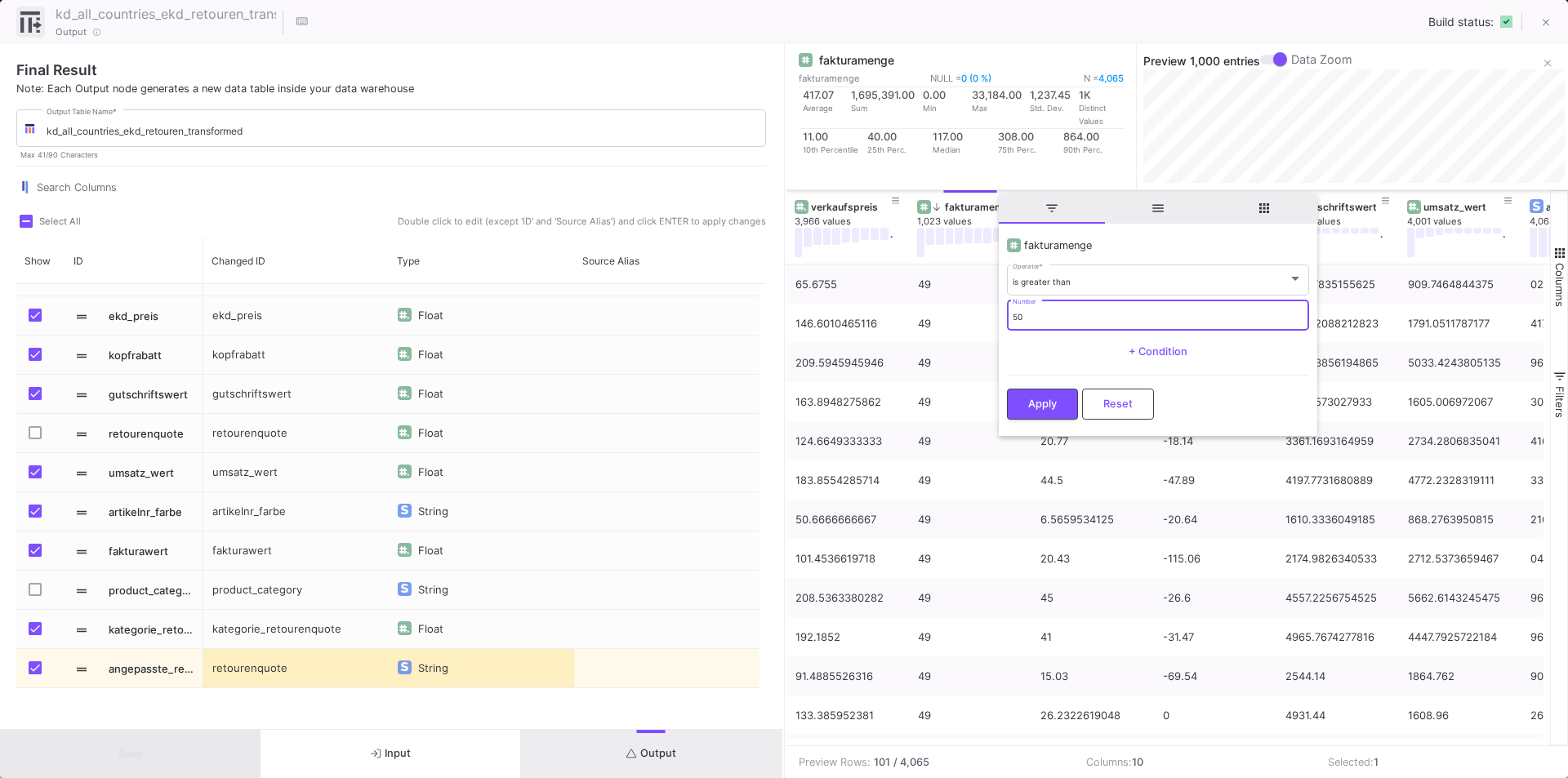
drag, startPoint x: 1061, startPoint y: 313, endPoint x: 1005, endPoint y: 309, distance: 56.1
click at [1005, 309] on y42-operation-input "fakturamenge is greater than Operator * 50 Number + Condition Apply Reset" at bounding box center [1157, 329] width 318 height 205
type input "49"
click at [1046, 399] on span "Apply" at bounding box center [1042, 402] width 29 height 12
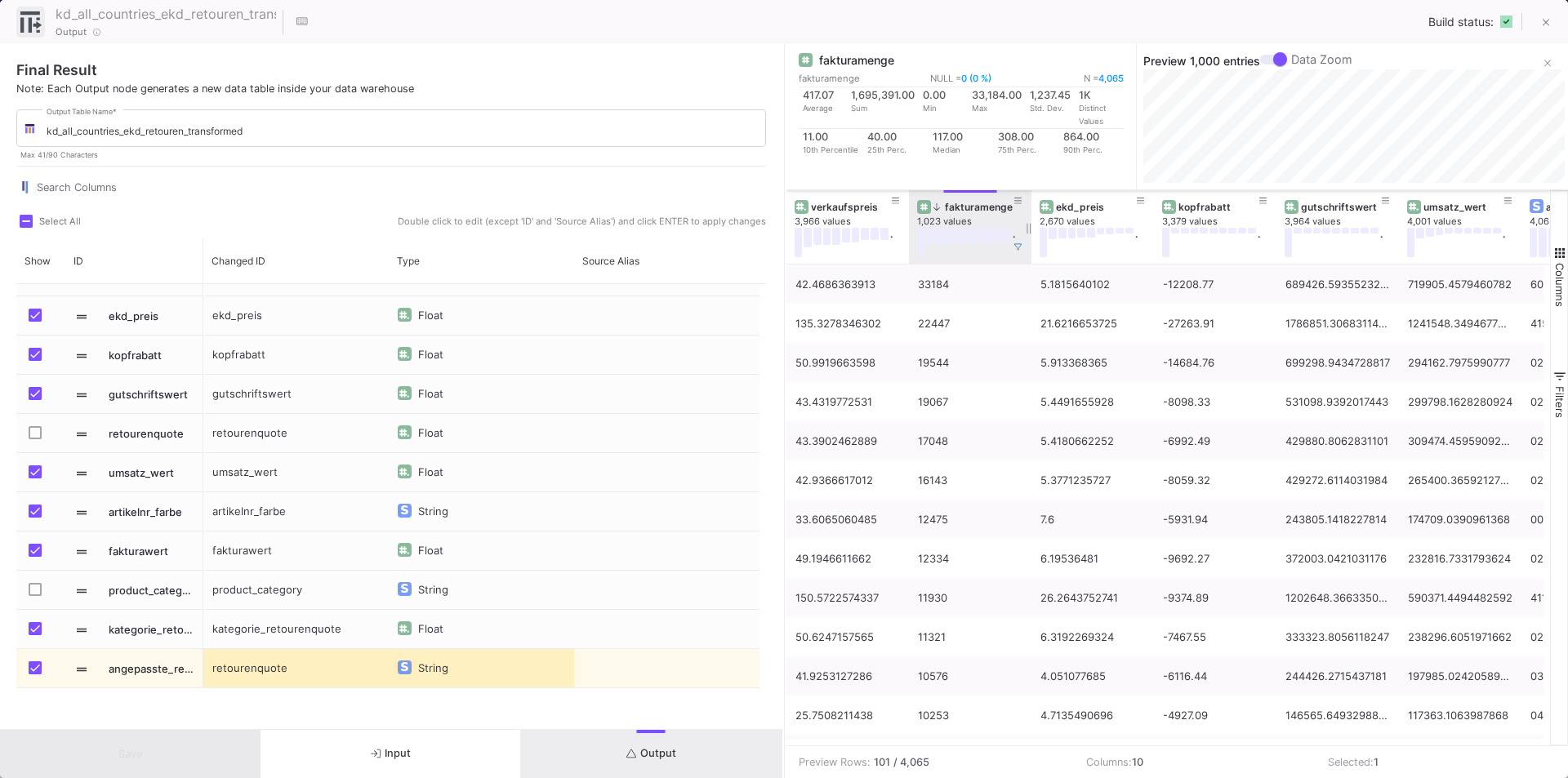
click at [940, 208] on div "fakturamenge" at bounding box center [973, 207] width 81 height 12
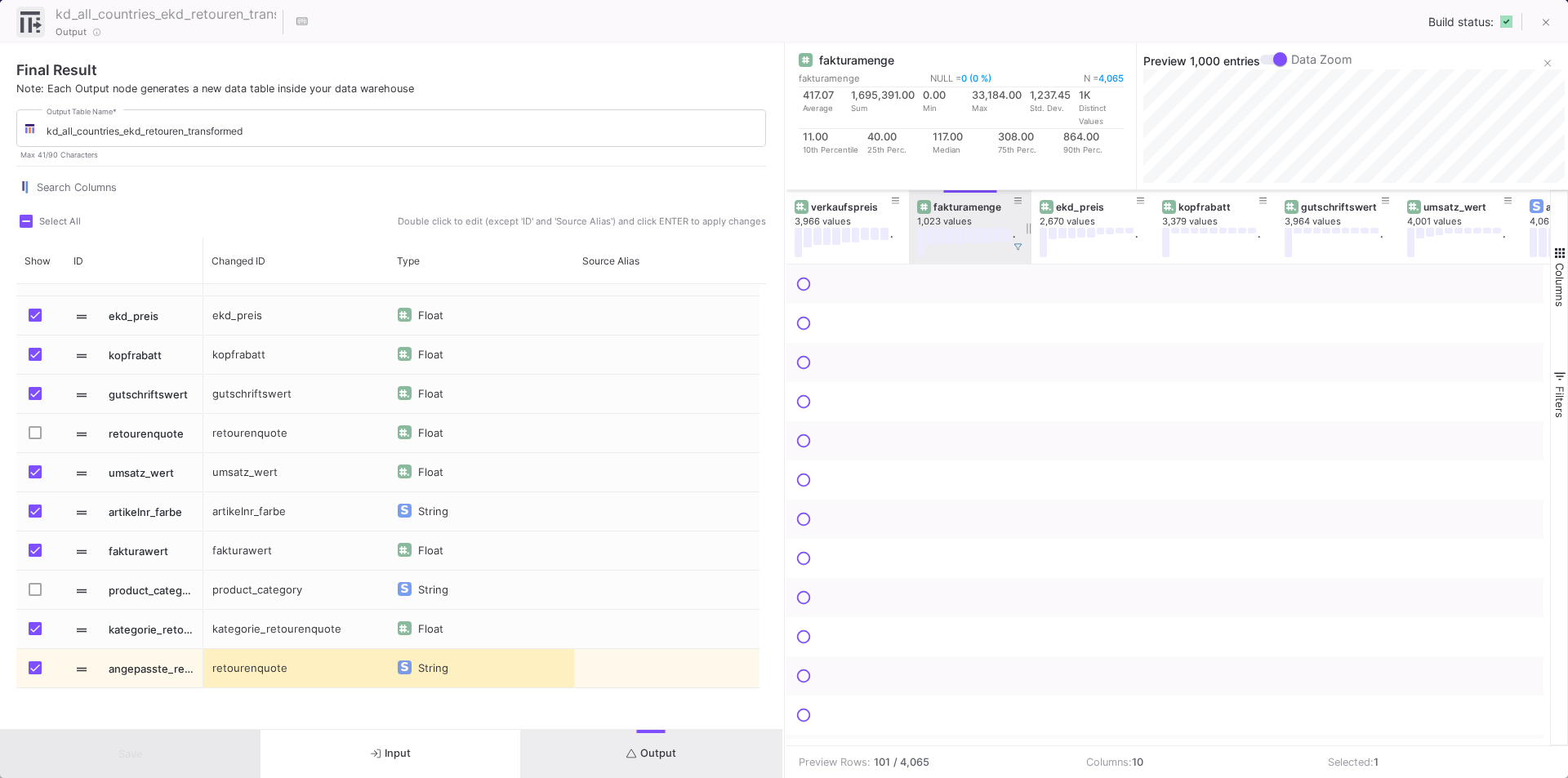
click at [952, 201] on div "fakturamenge" at bounding box center [973, 207] width 81 height 12
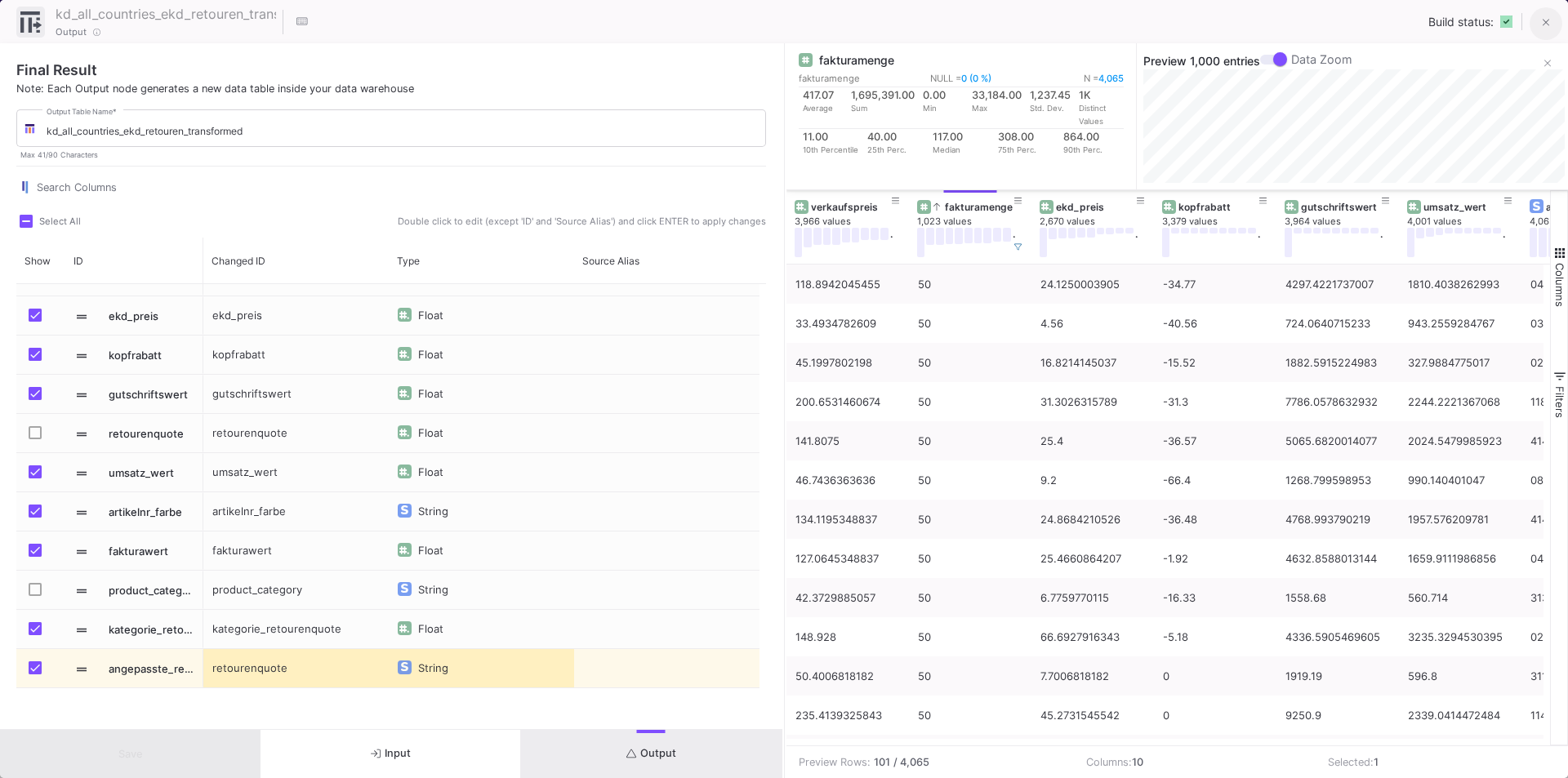
click at [1543, 24] on icon at bounding box center [1546, 23] width 7 height 11
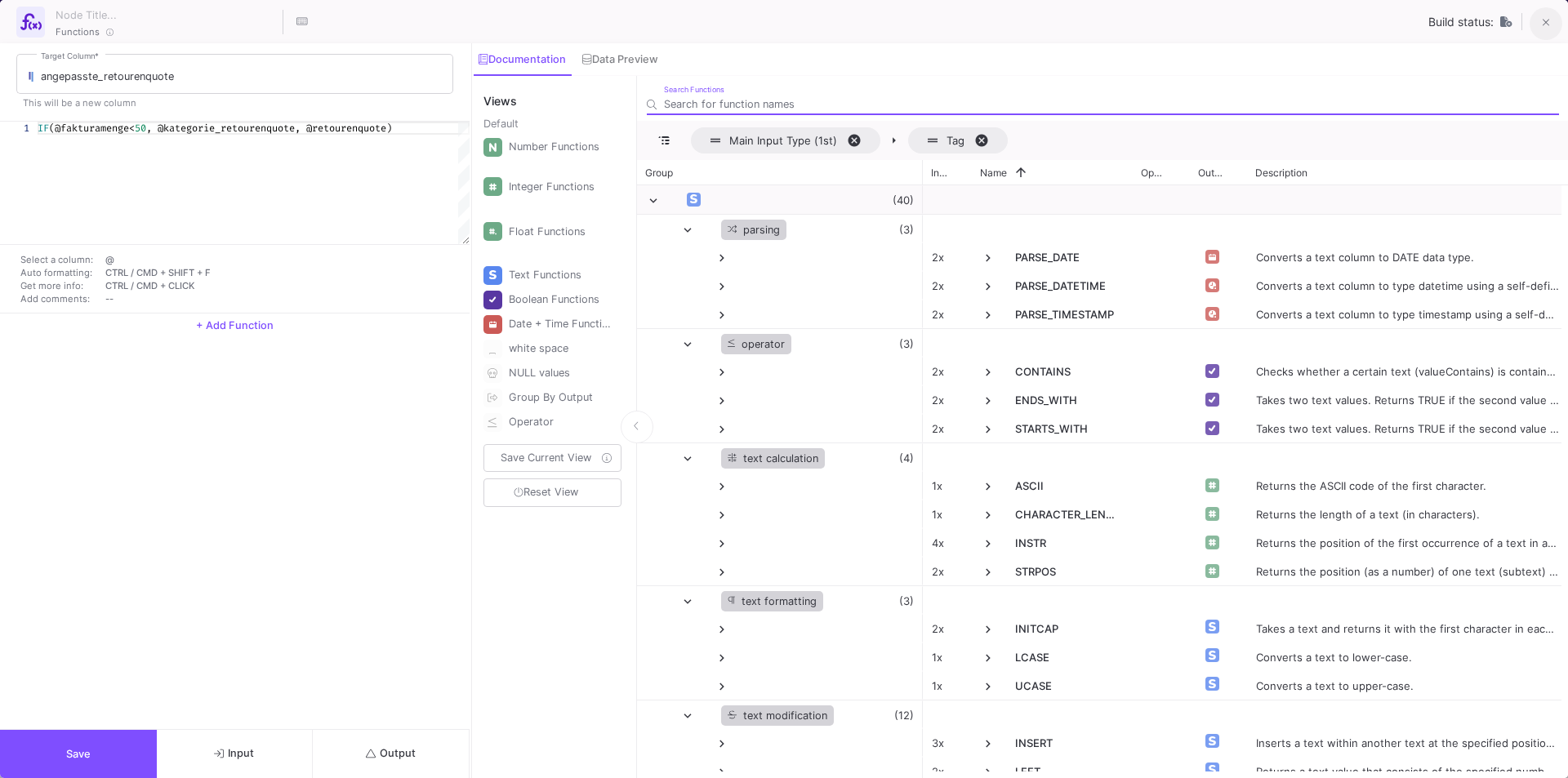
click at [1545, 26] on icon at bounding box center [1546, 23] width 7 height 11
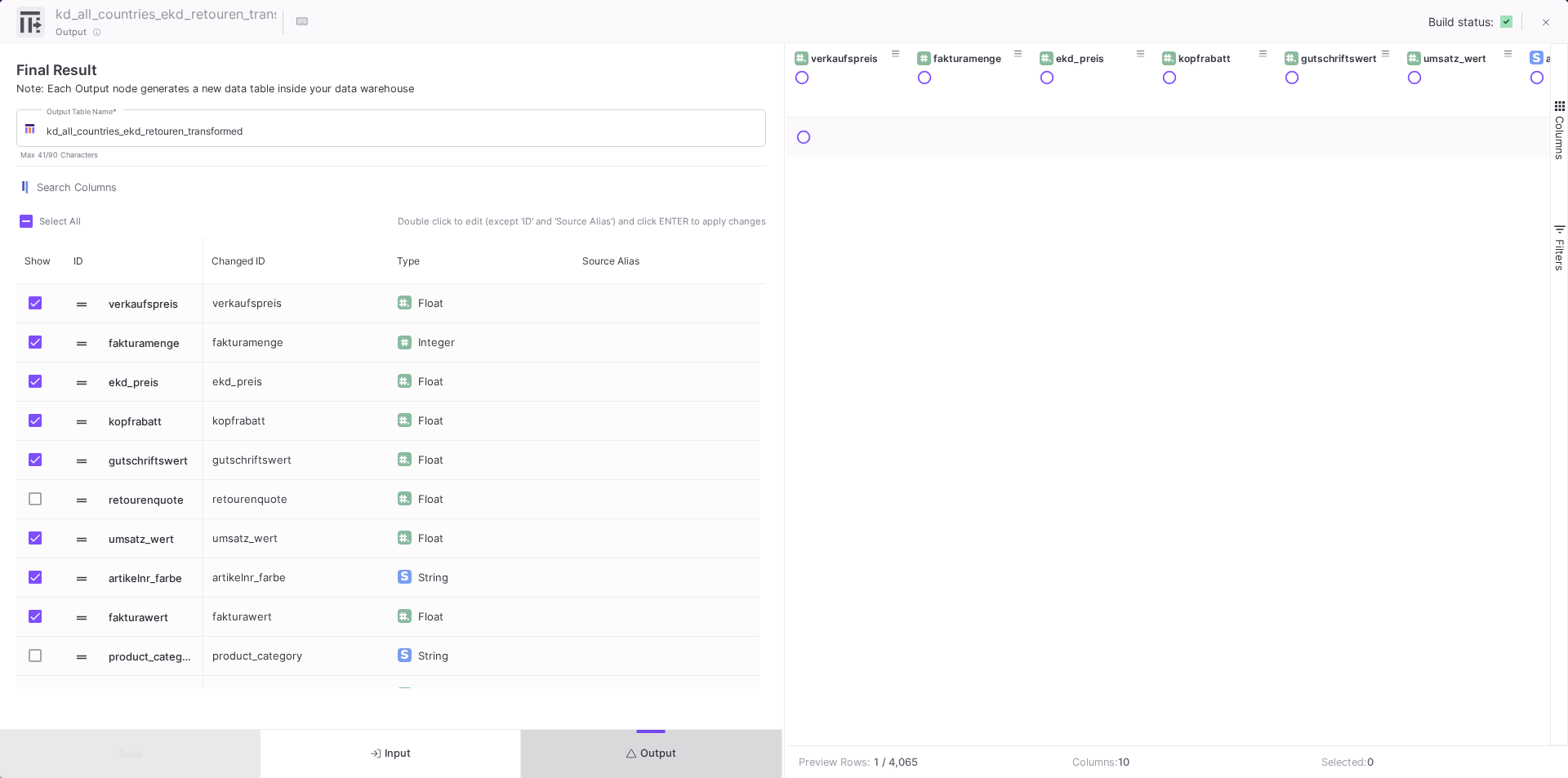
click at [640, 736] on button "Output" at bounding box center [651, 754] width 261 height 49
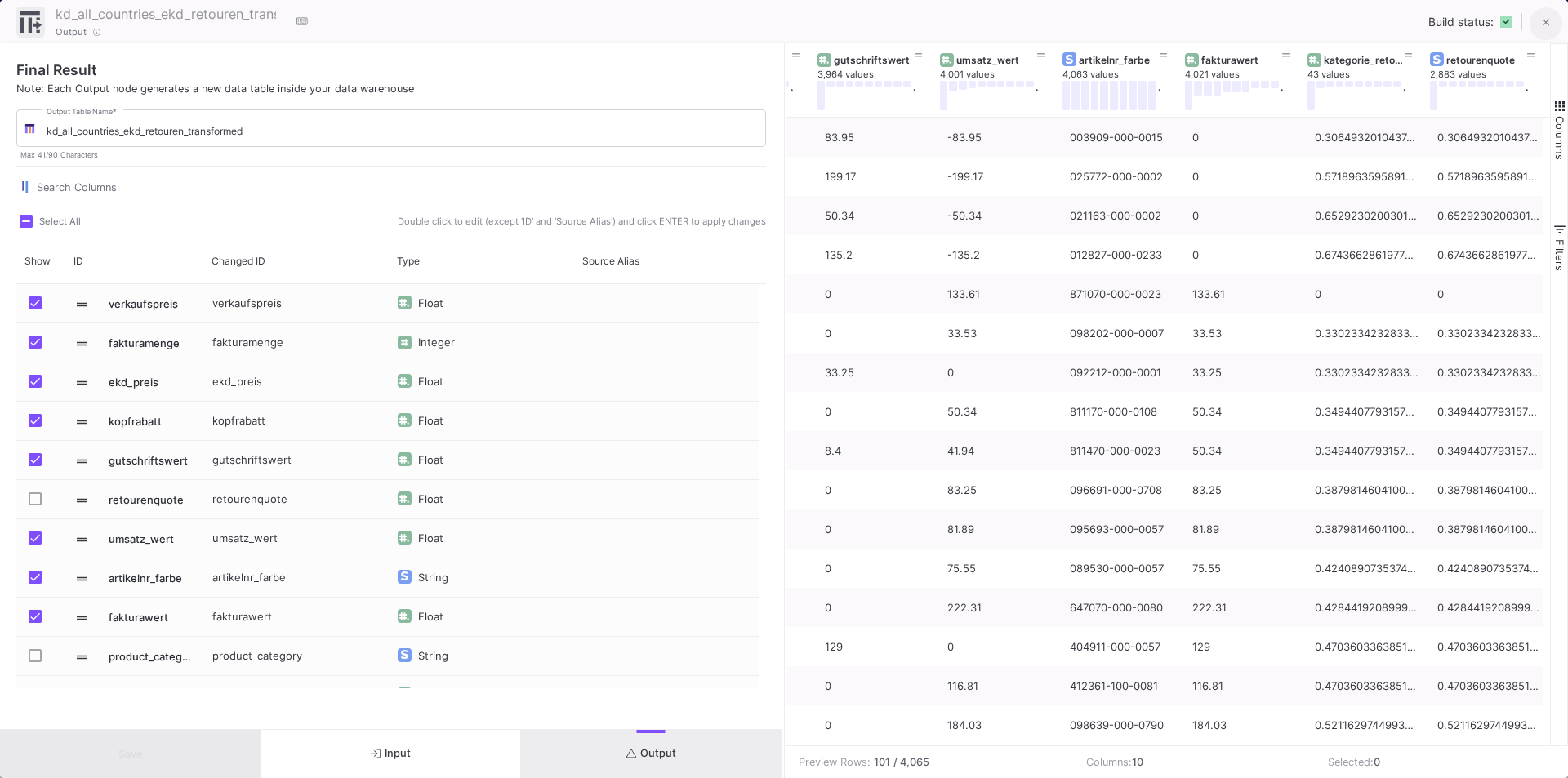
click at [1547, 17] on icon at bounding box center [1546, 23] width 7 height 11
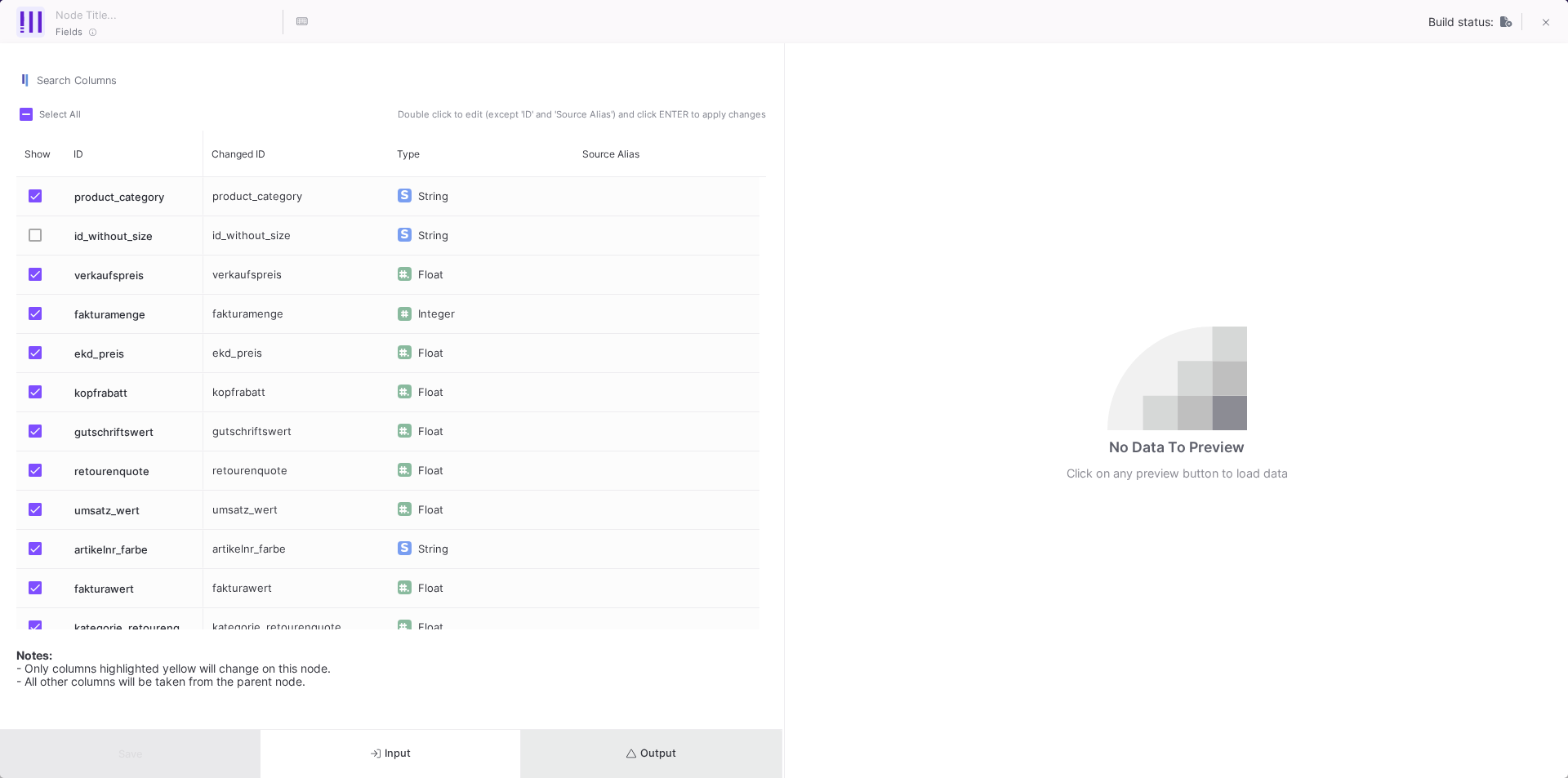
click at [642, 762] on button "Output" at bounding box center [651, 754] width 261 height 49
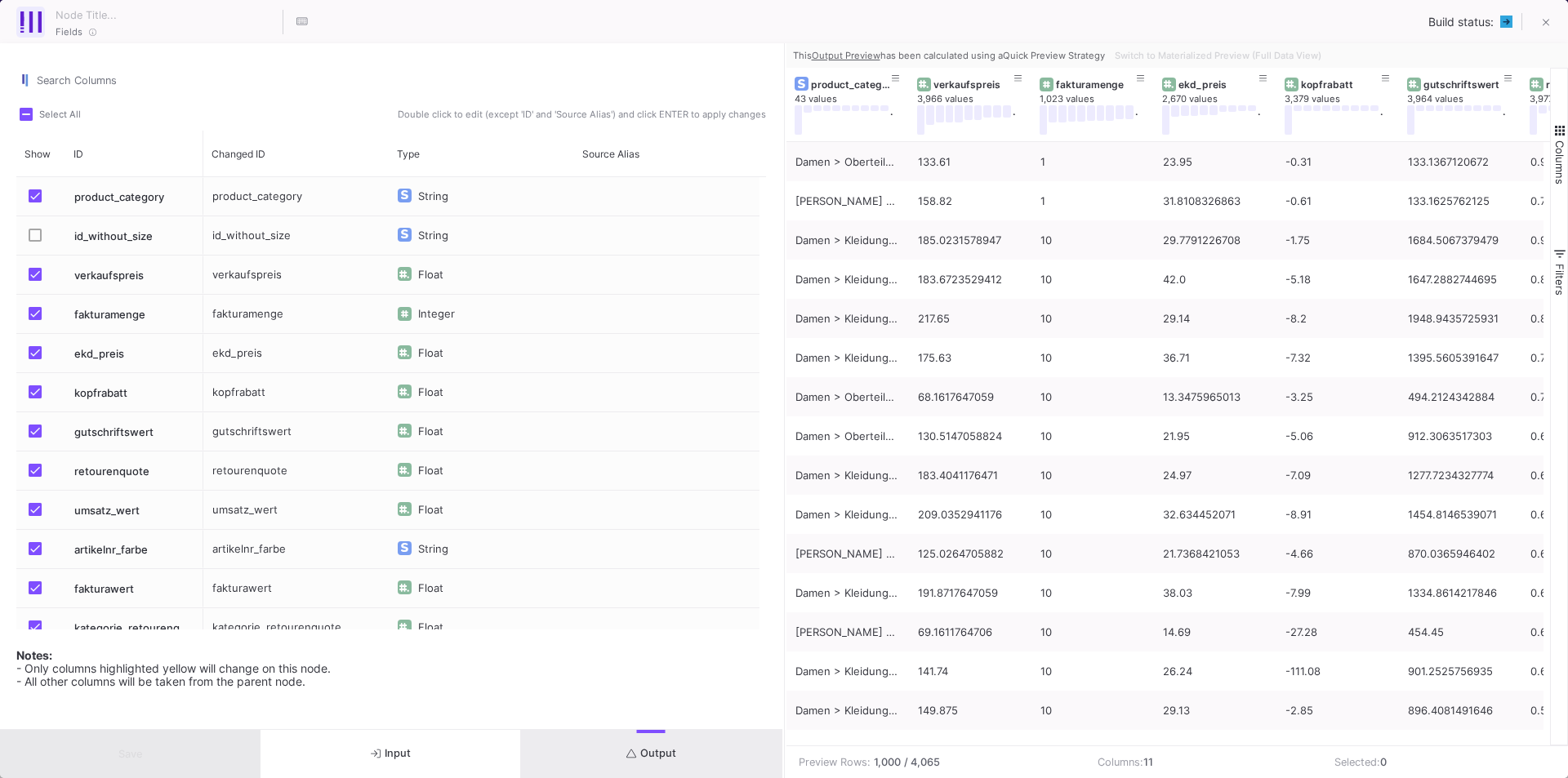
click at [454, 754] on button "Input" at bounding box center [391, 754] width 261 height 49
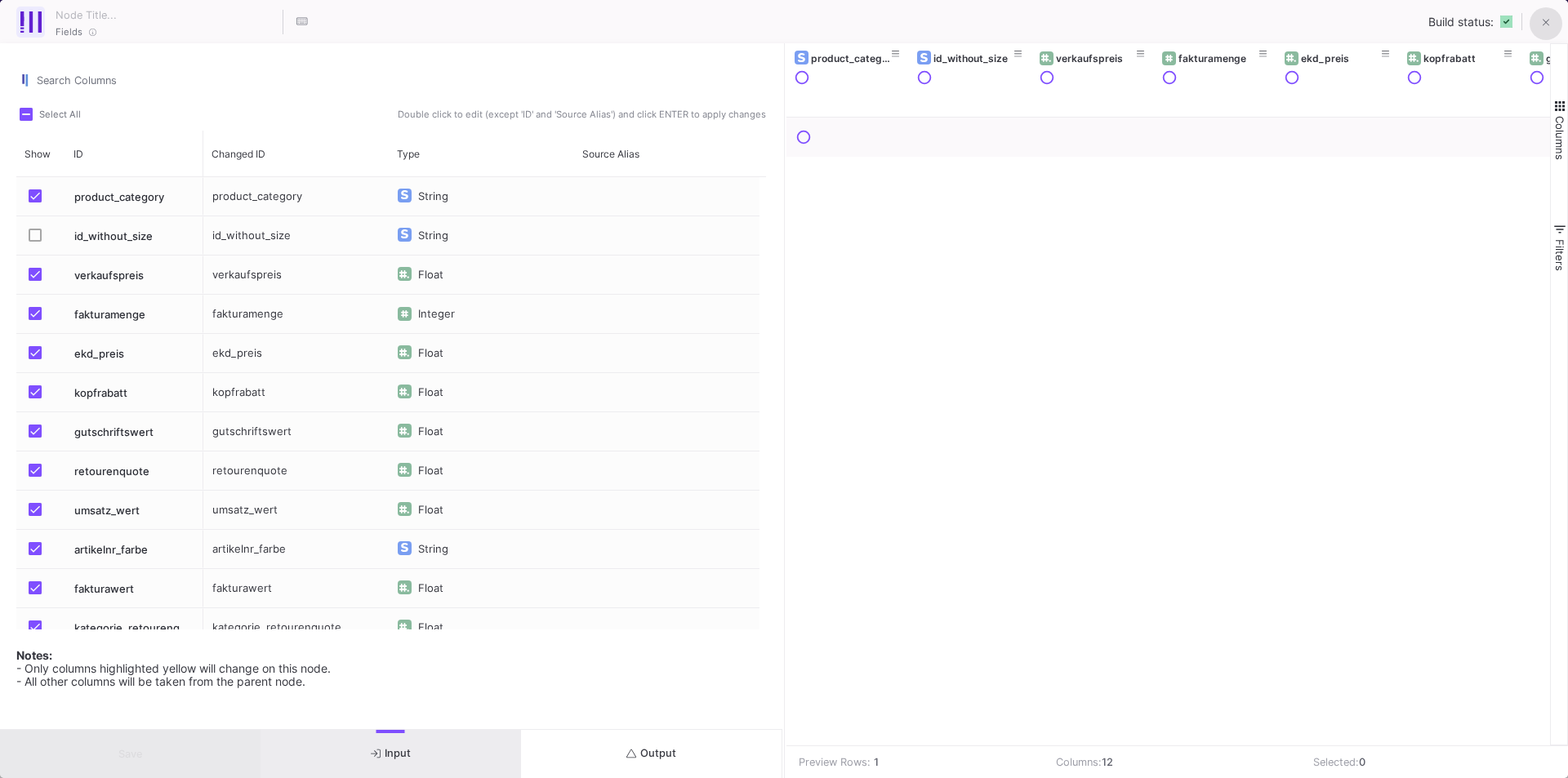
click at [1543, 21] on icon at bounding box center [1546, 23] width 7 height 11
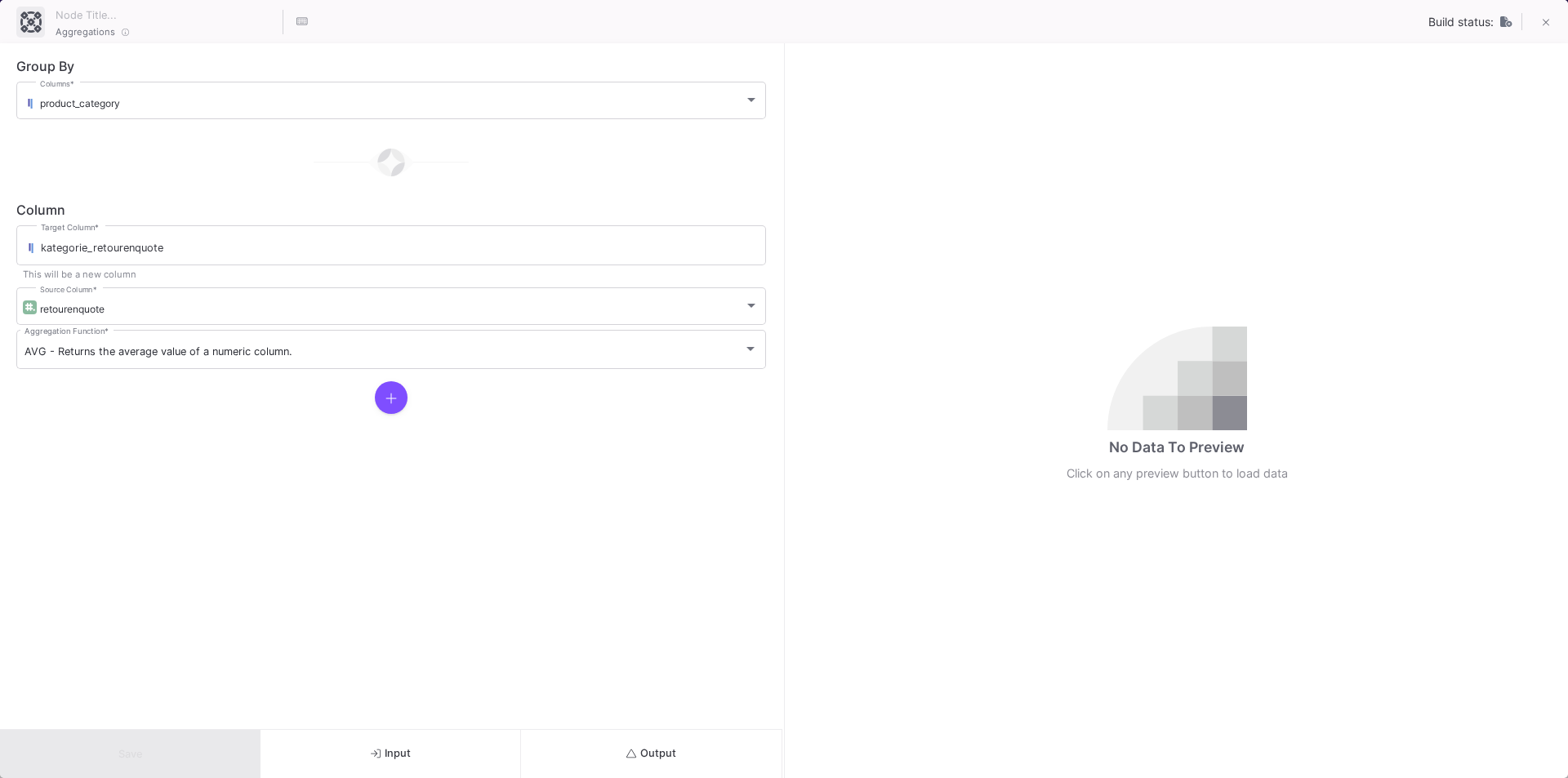
click at [397, 755] on span "Input" at bounding box center [391, 753] width 40 height 12
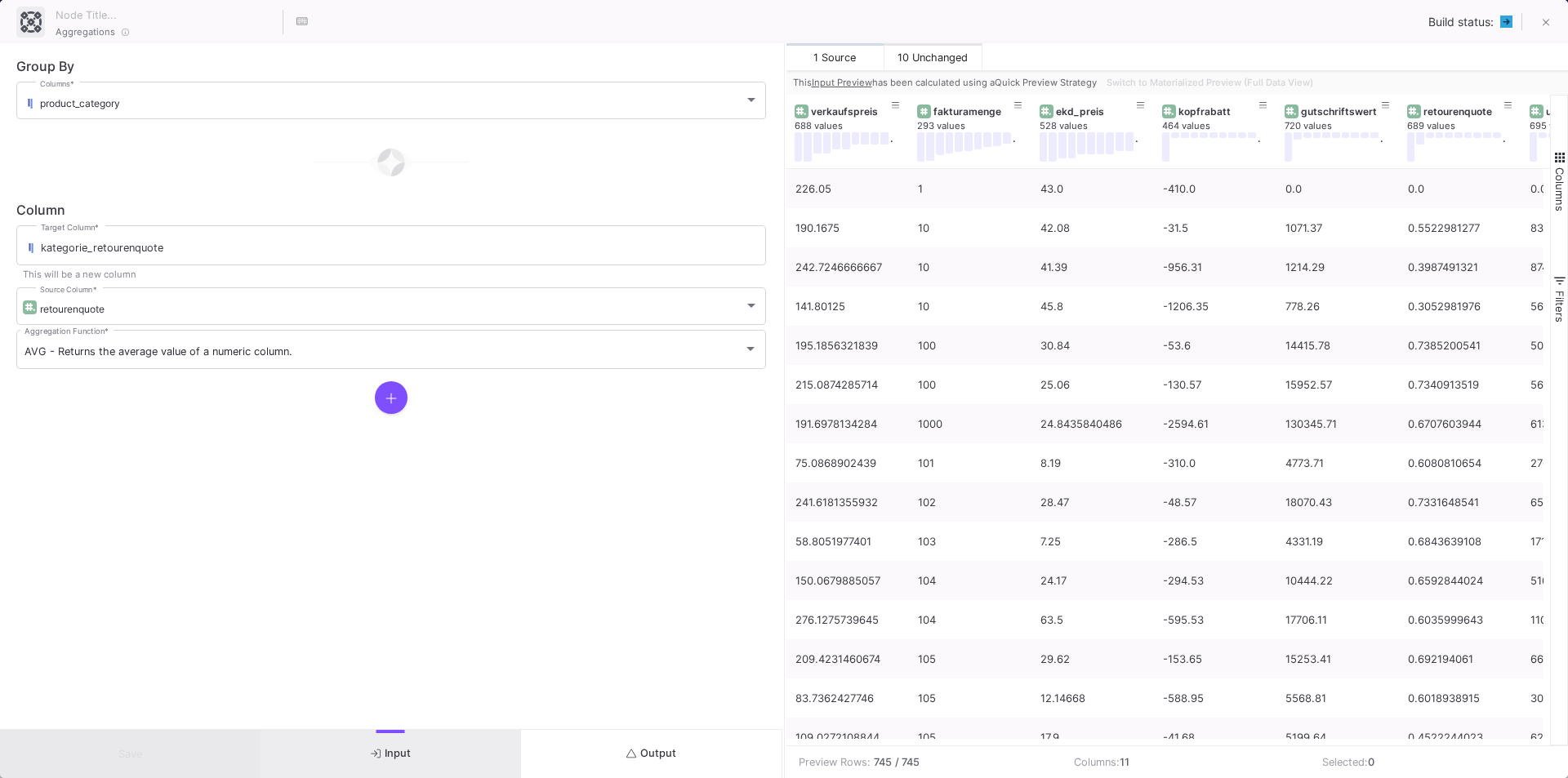
click at [1181, 741] on mat-sidenav-content "Drag here to set row groups Drag here to set column labels verkaufspreis 688 va…" at bounding box center [1177, 436] width 782 height 683
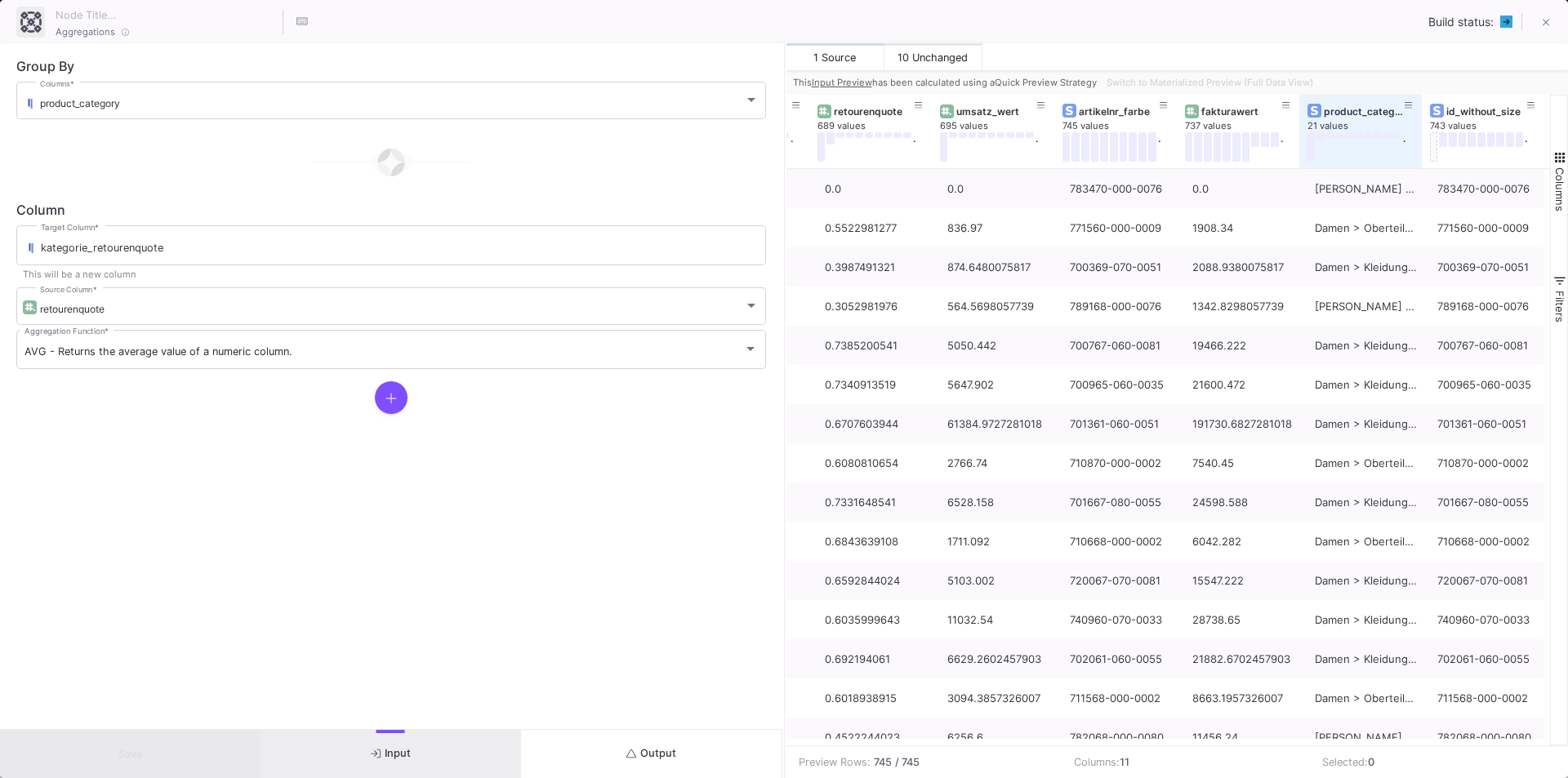
click at [637, 750] on span "Output" at bounding box center [651, 753] width 49 height 12
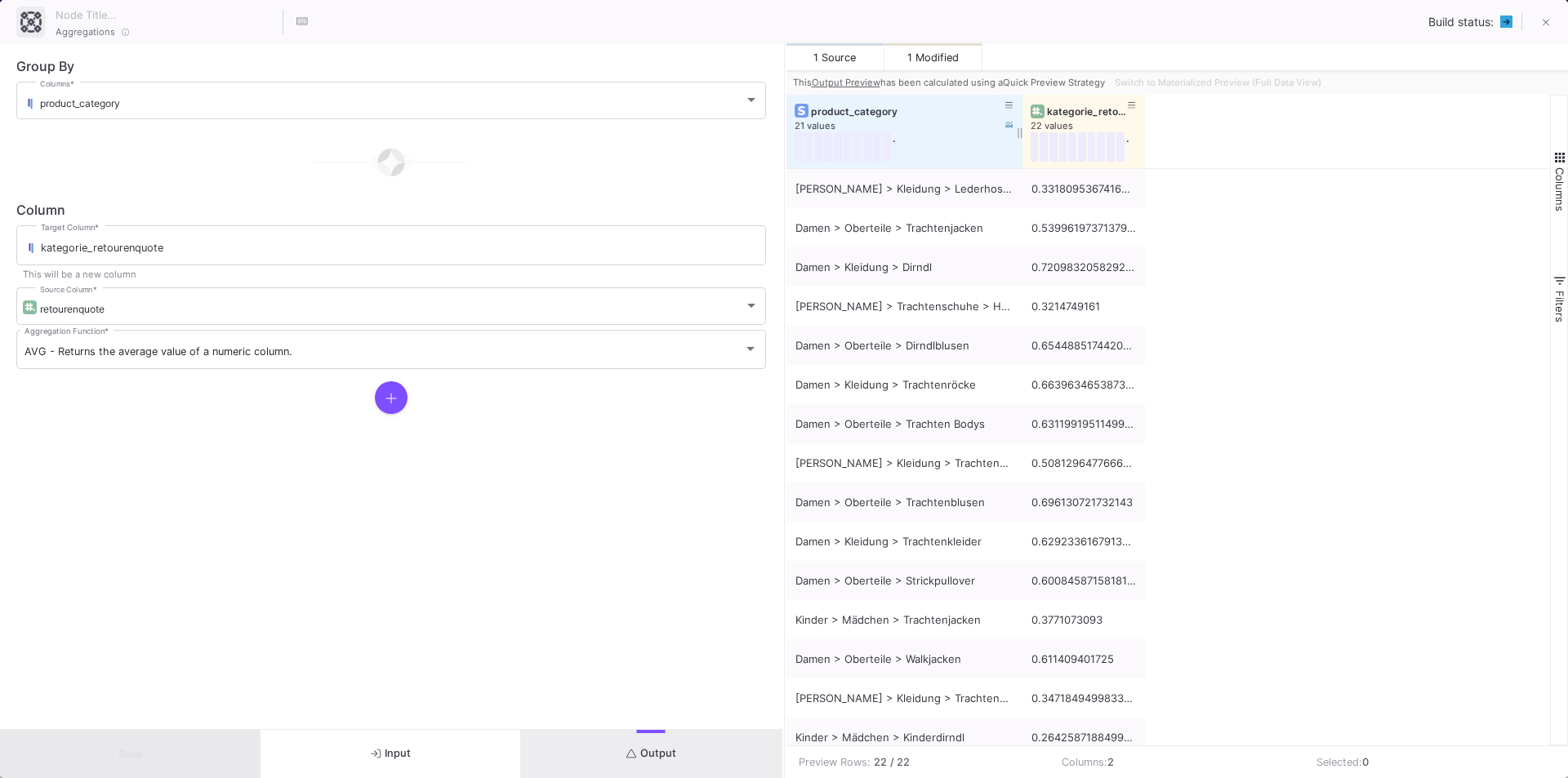
drag, startPoint x: 908, startPoint y: 101, endPoint x: 1022, endPoint y: 117, distance: 115.1
click at [1022, 117] on div at bounding box center [1023, 131] width 7 height 74
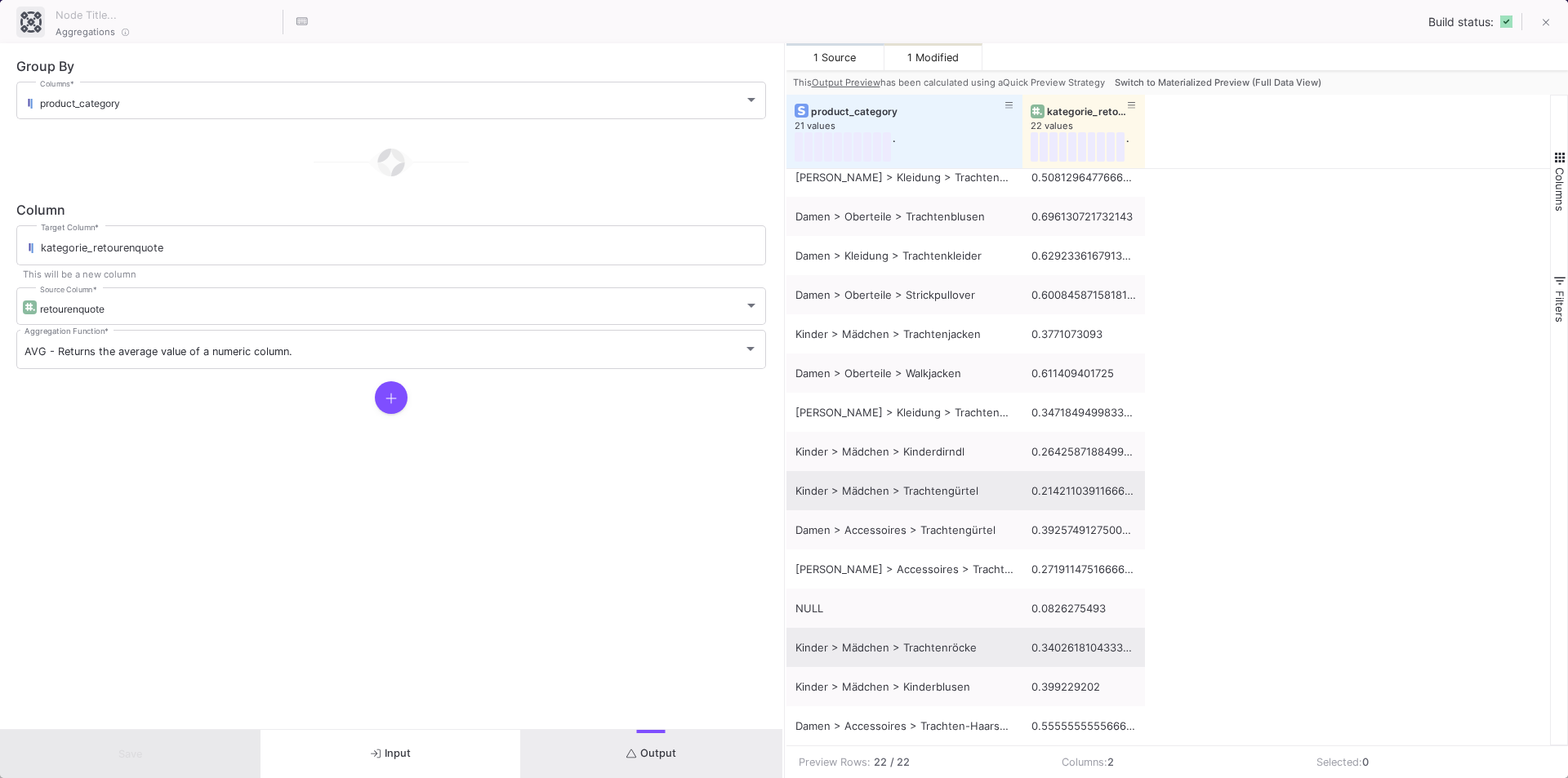
scroll to position [0, 0]
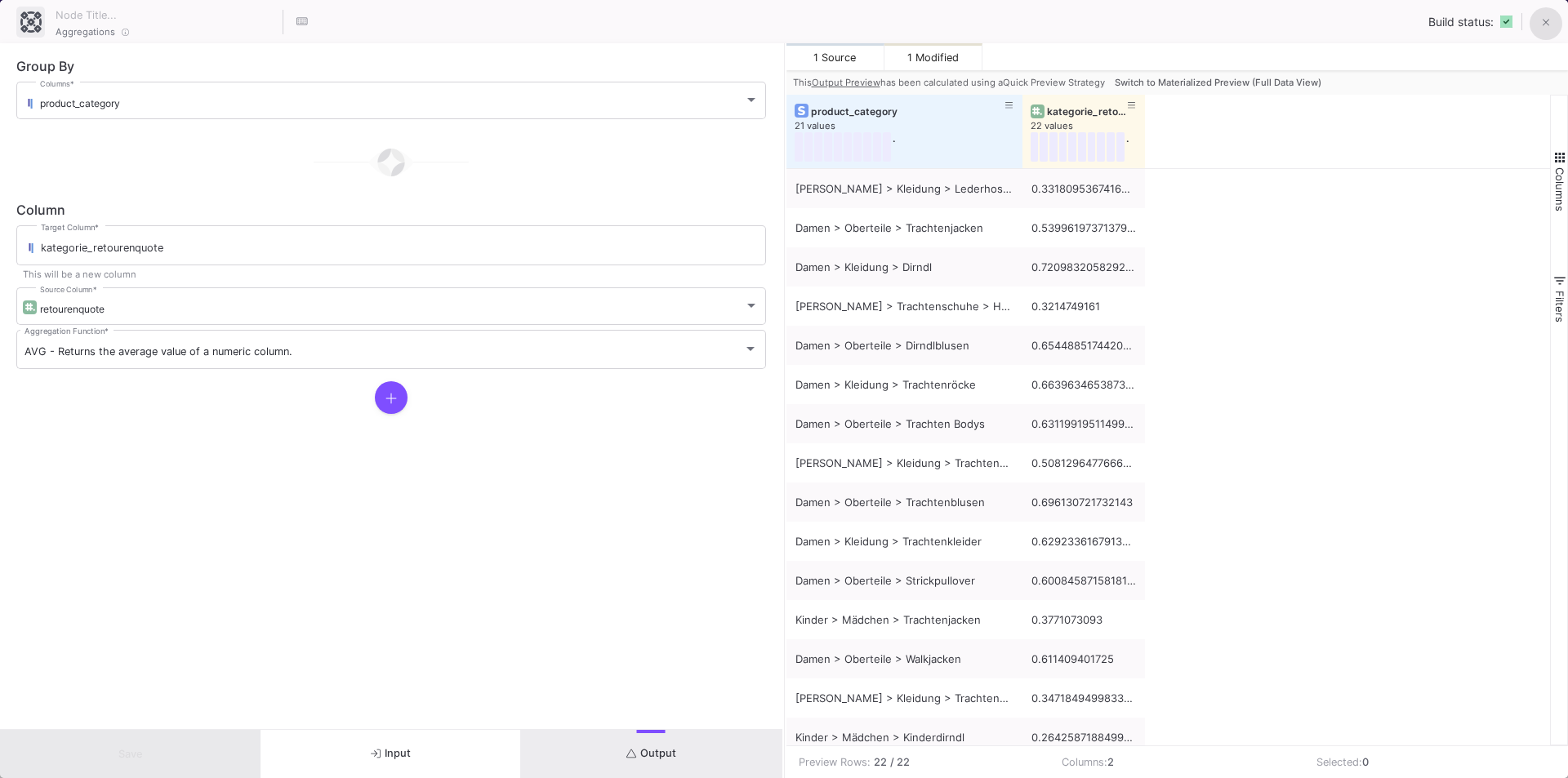
click at [1543, 24] on icon at bounding box center [1546, 23] width 7 height 11
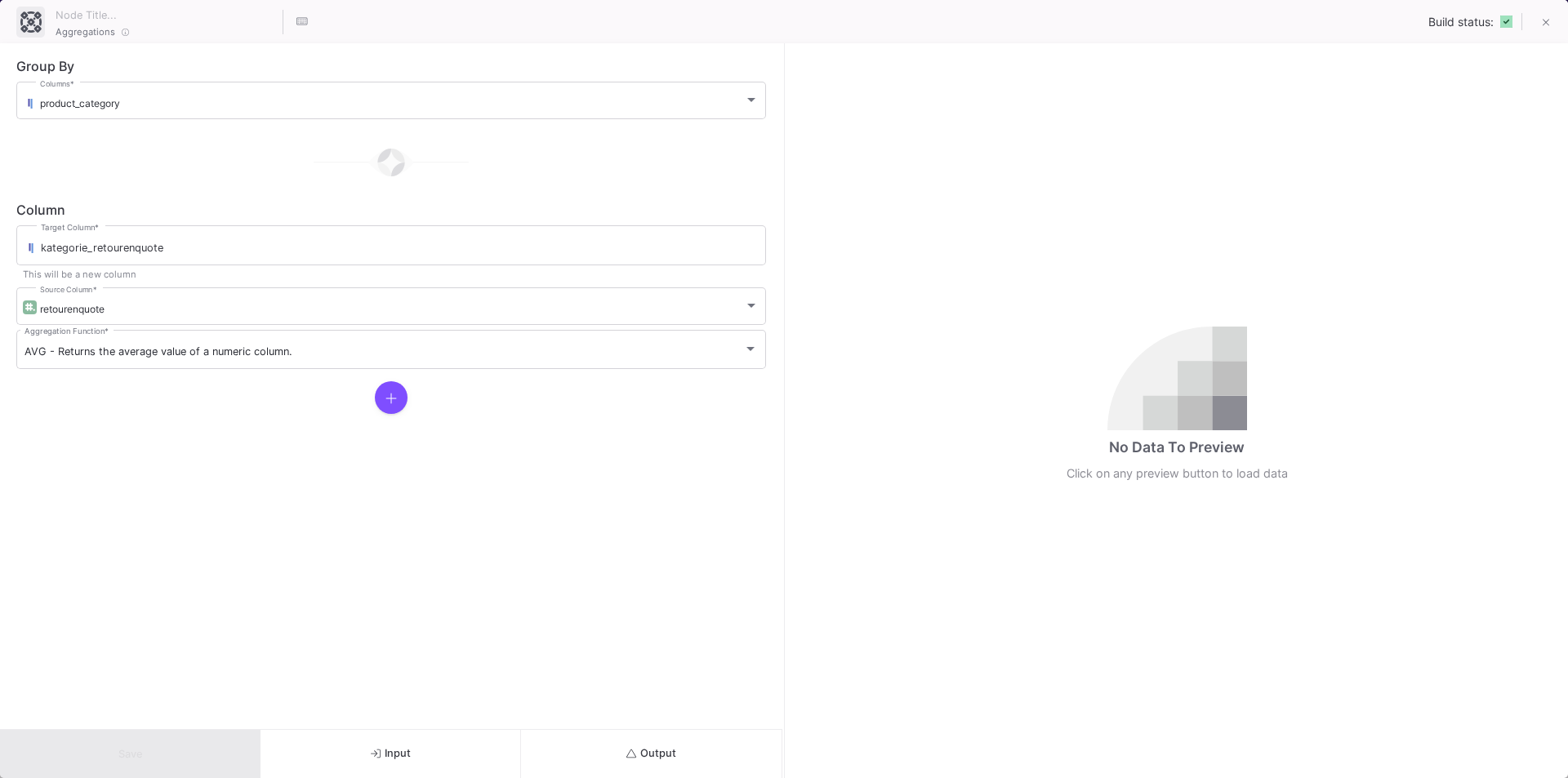
click at [680, 768] on button "Output" at bounding box center [651, 754] width 261 height 49
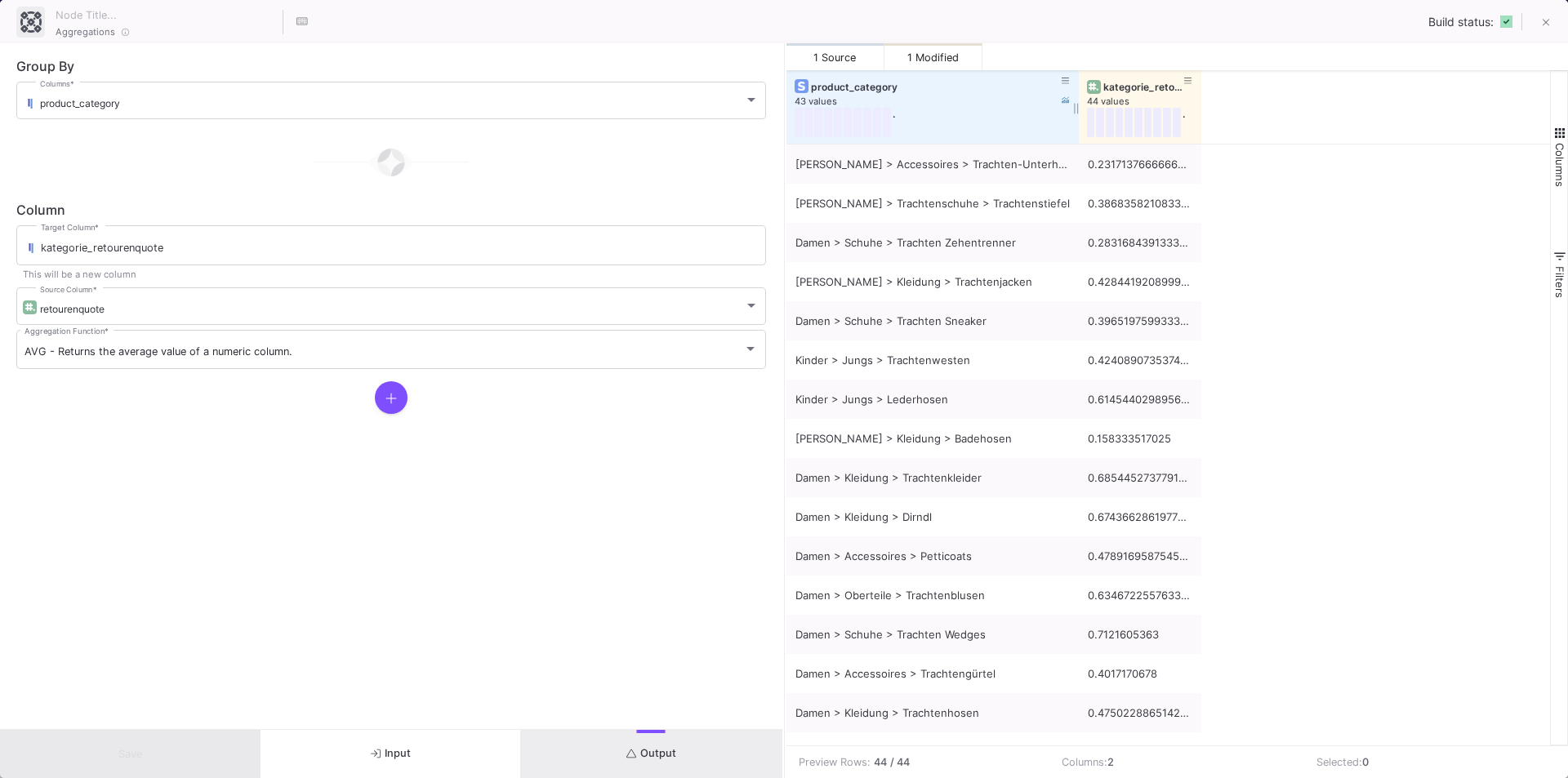
drag, startPoint x: 906, startPoint y: 84, endPoint x: 1076, endPoint y: 94, distance: 170.3
click at [1076, 94] on div at bounding box center [1079, 107] width 7 height 74
click at [1545, 21] on icon at bounding box center [1546, 23] width 7 height 11
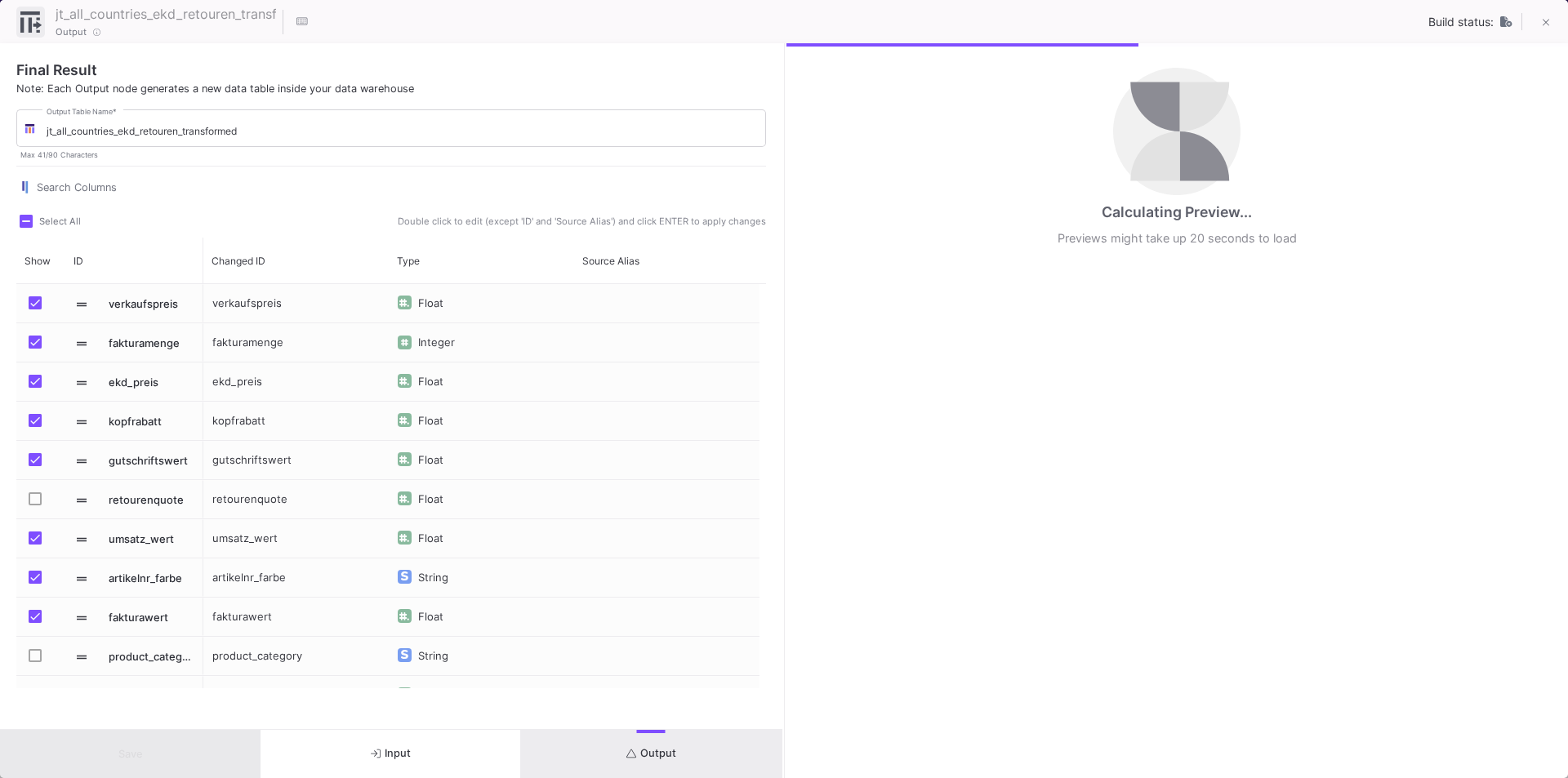
click at [620, 774] on button "Output" at bounding box center [651, 754] width 261 height 49
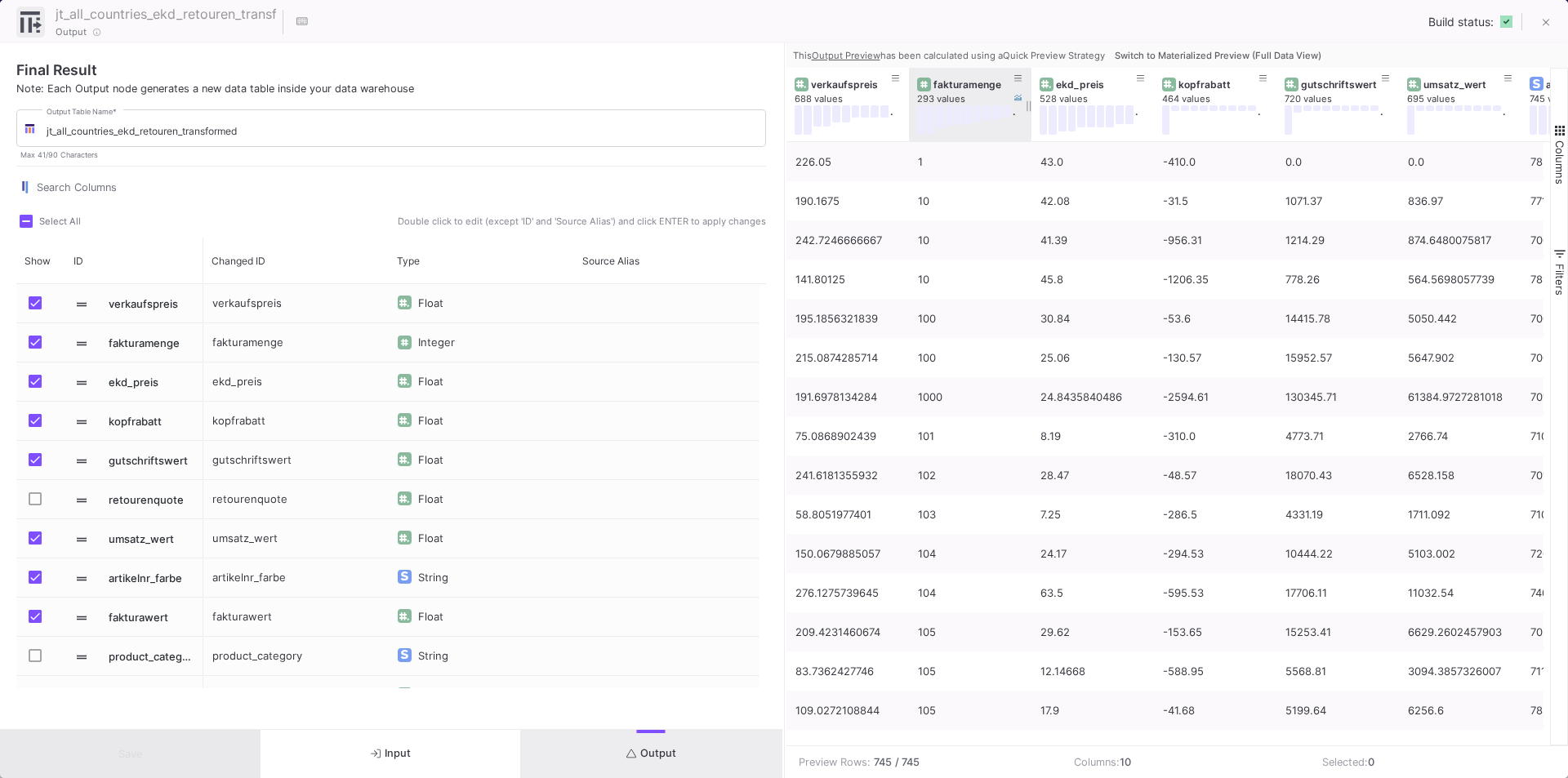
click at [950, 79] on div "fakturamenge" at bounding box center [973, 84] width 81 height 12
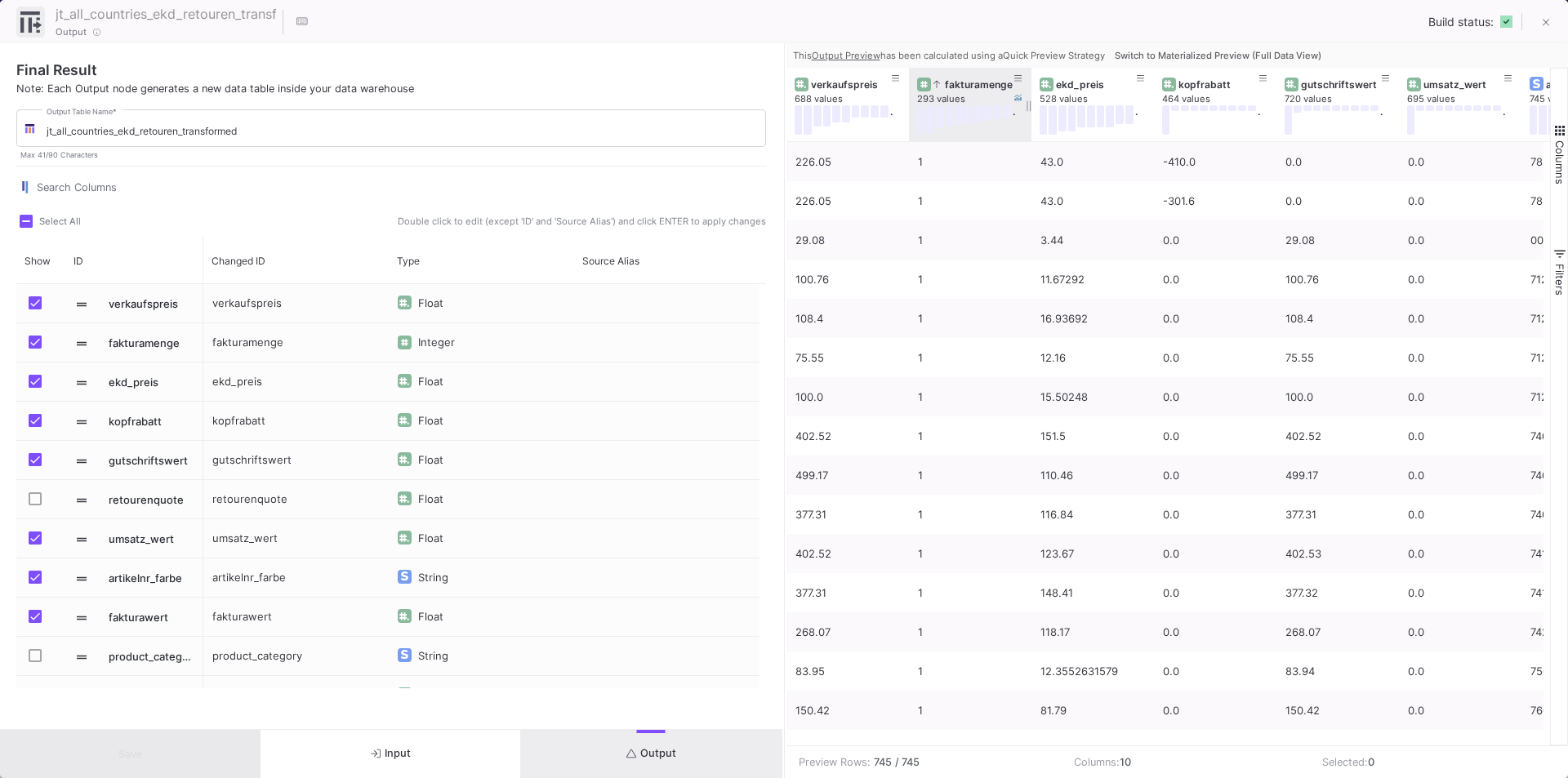
click at [951, 82] on div "fakturamenge" at bounding box center [973, 84] width 81 height 12
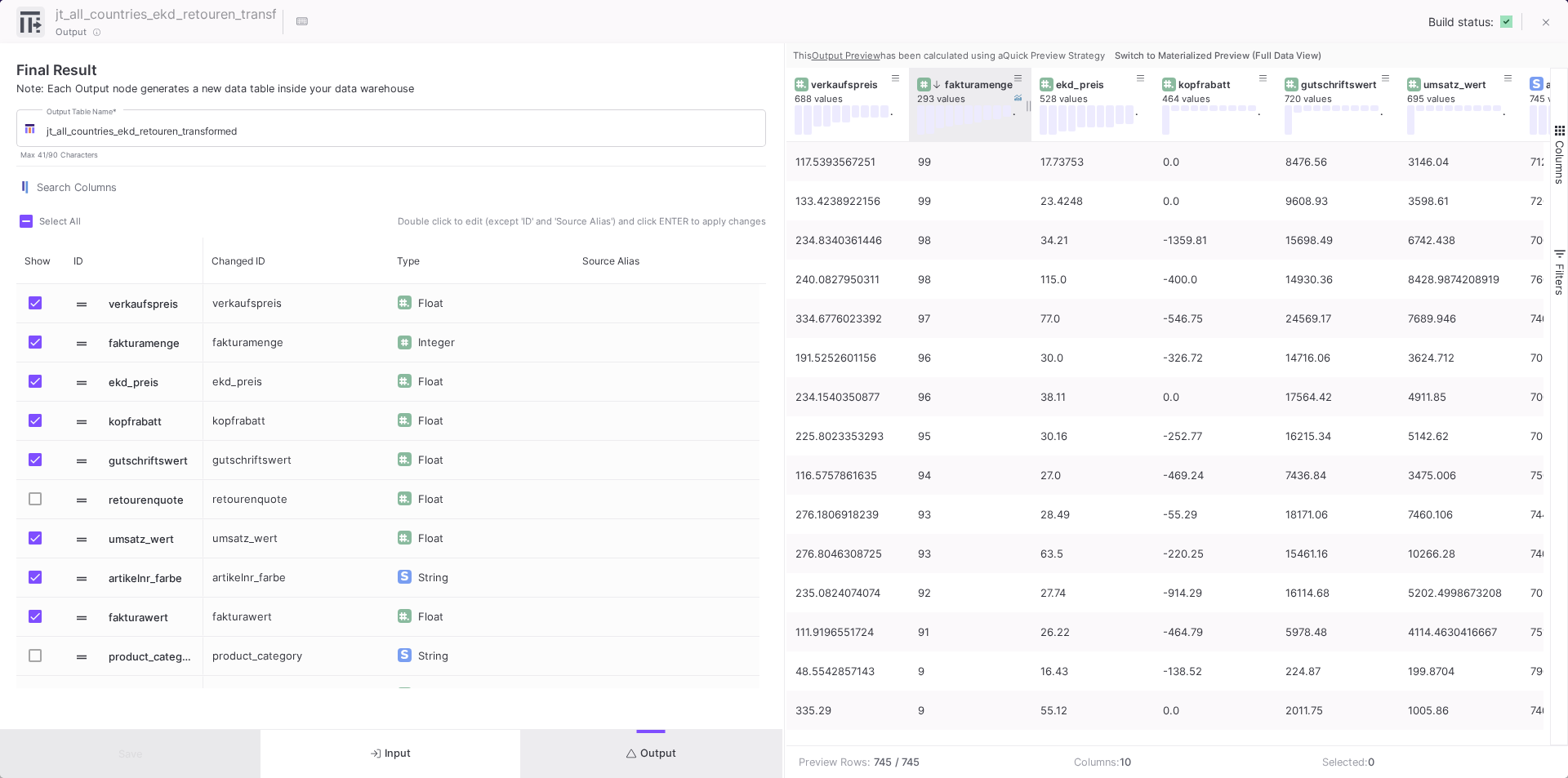
click at [953, 85] on div "fakturamenge" at bounding box center [973, 84] width 81 height 12
click at [953, 81] on div "fakturamenge" at bounding box center [973, 84] width 81 height 12
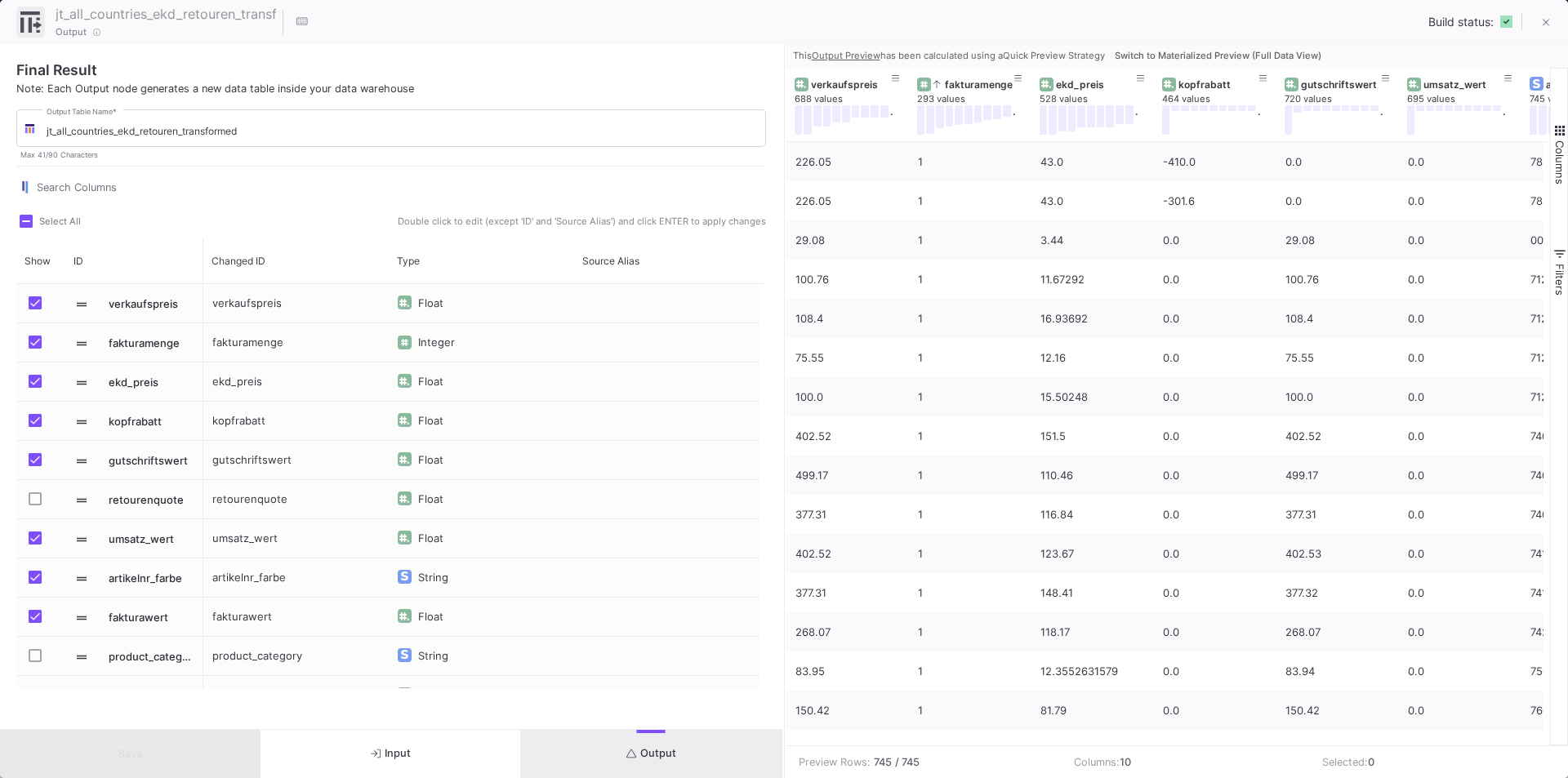
click at [1261, 53] on span "Switch to Materialized Preview (Full Data View)" at bounding box center [1218, 55] width 206 height 11
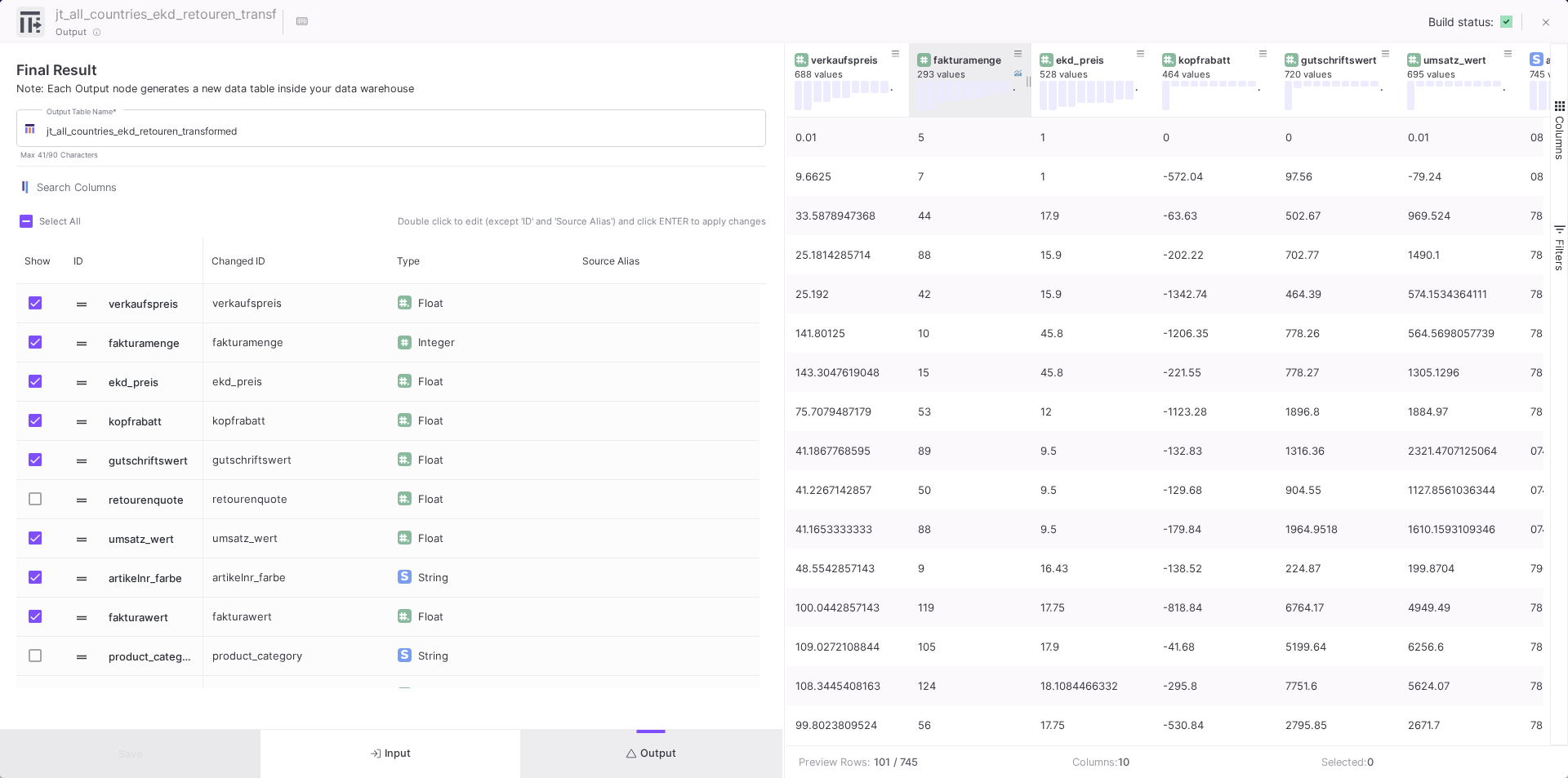
click at [948, 57] on div "fakturamenge" at bounding box center [973, 60] width 81 height 12
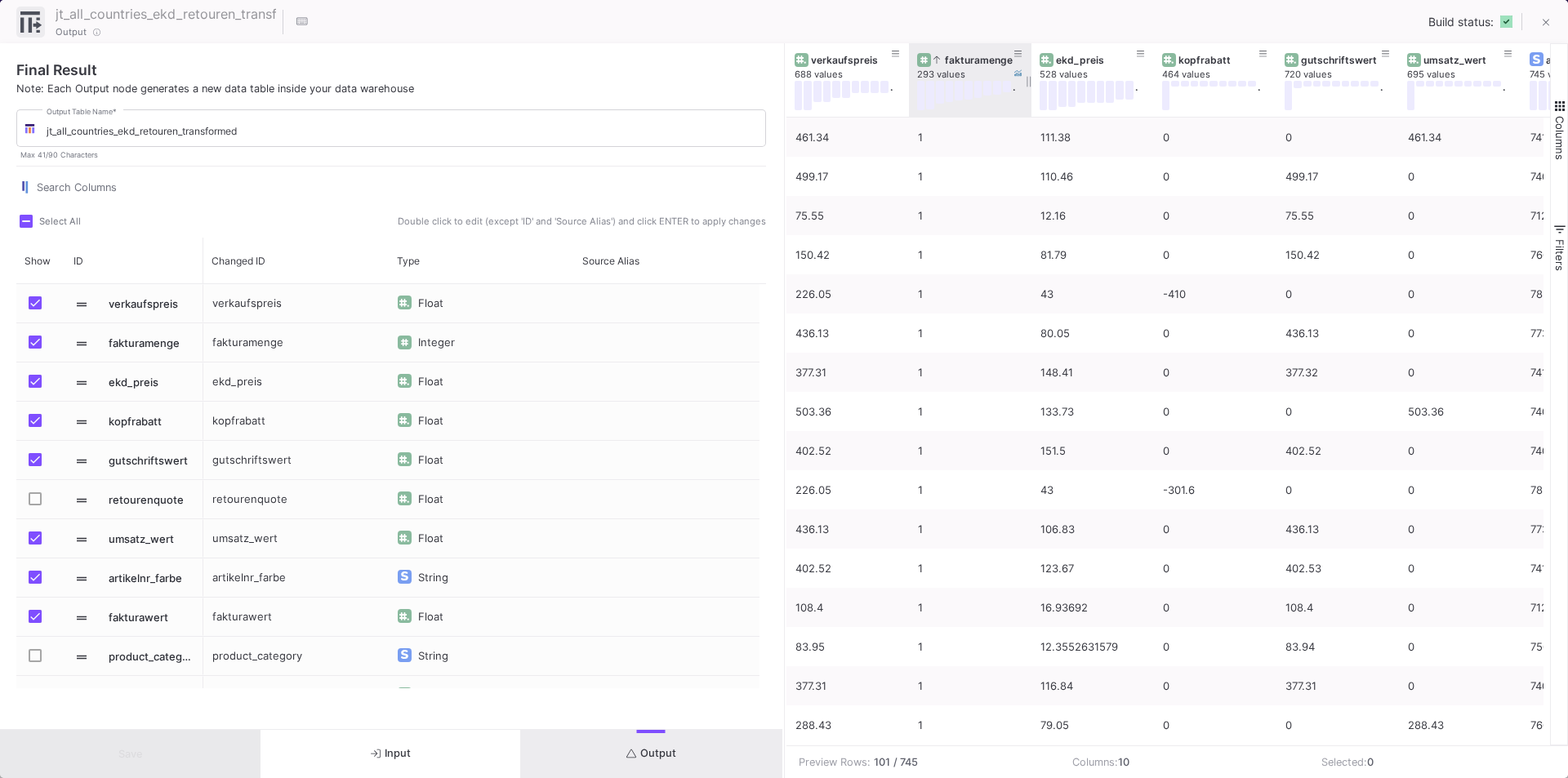
click at [965, 62] on div "fakturamenge" at bounding box center [973, 60] width 81 height 12
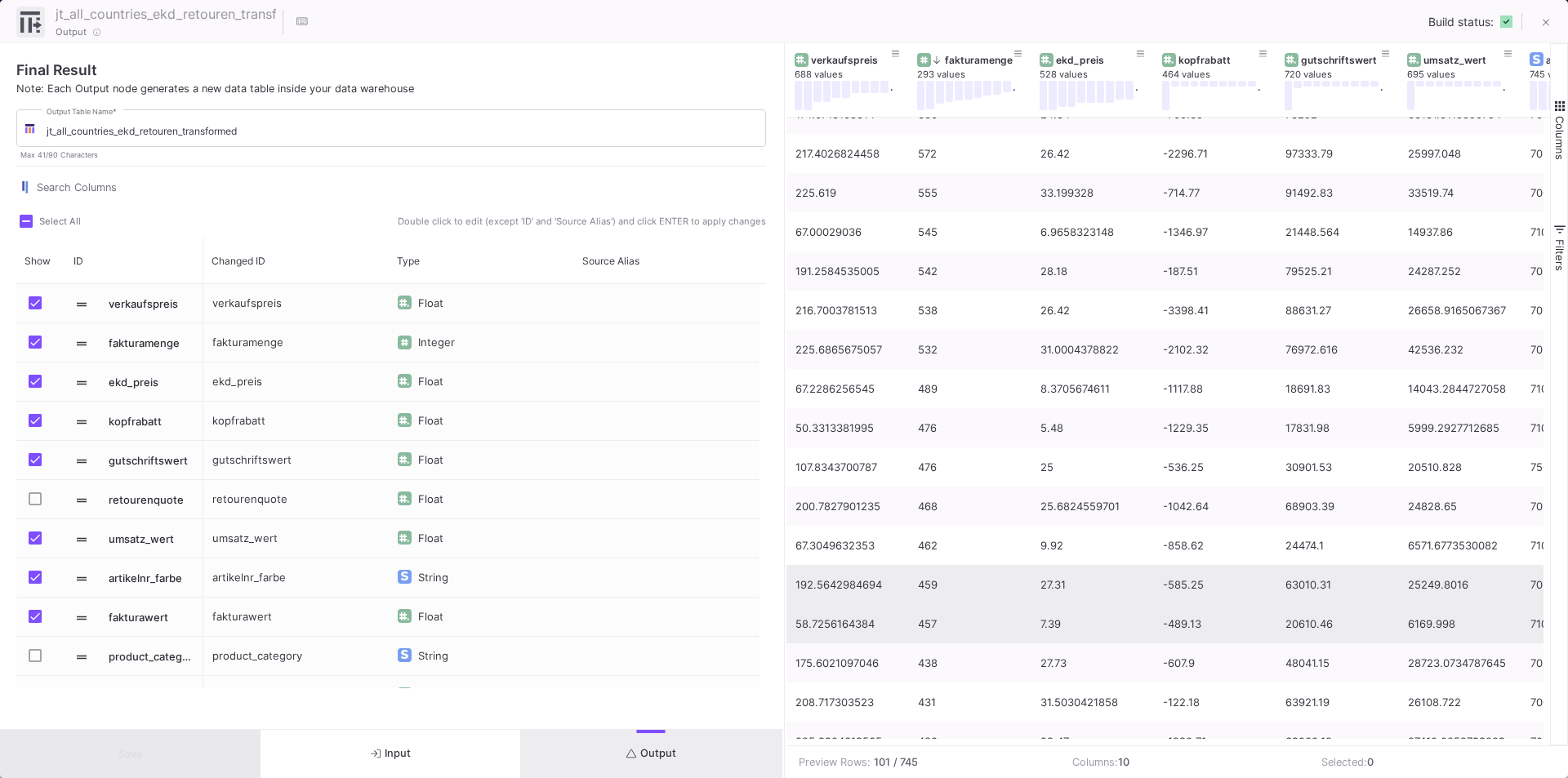
scroll to position [650, 0]
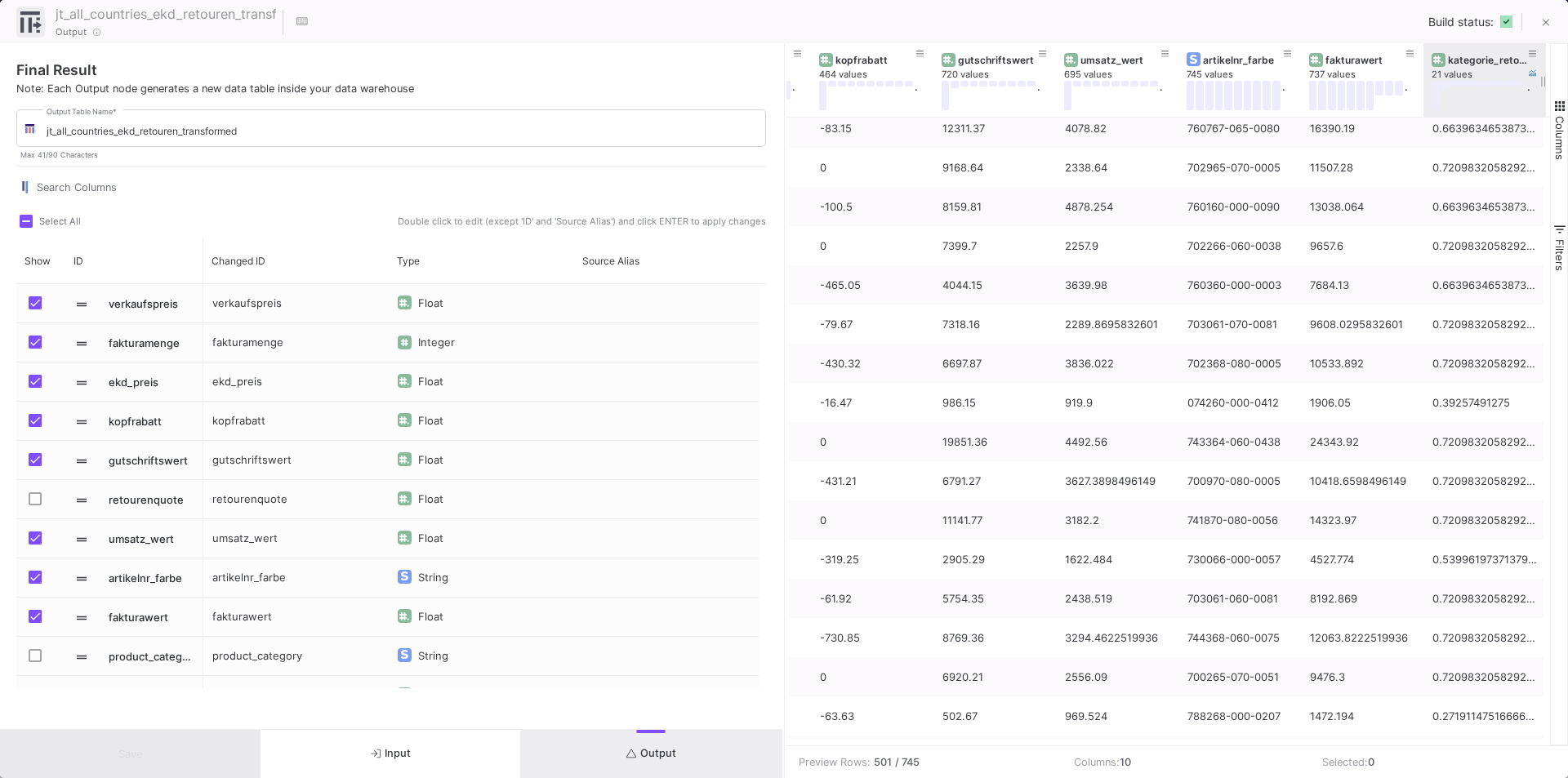
click at [1454, 60] on div "kategorie_retourenquote" at bounding box center [1487, 60] width 81 height 12
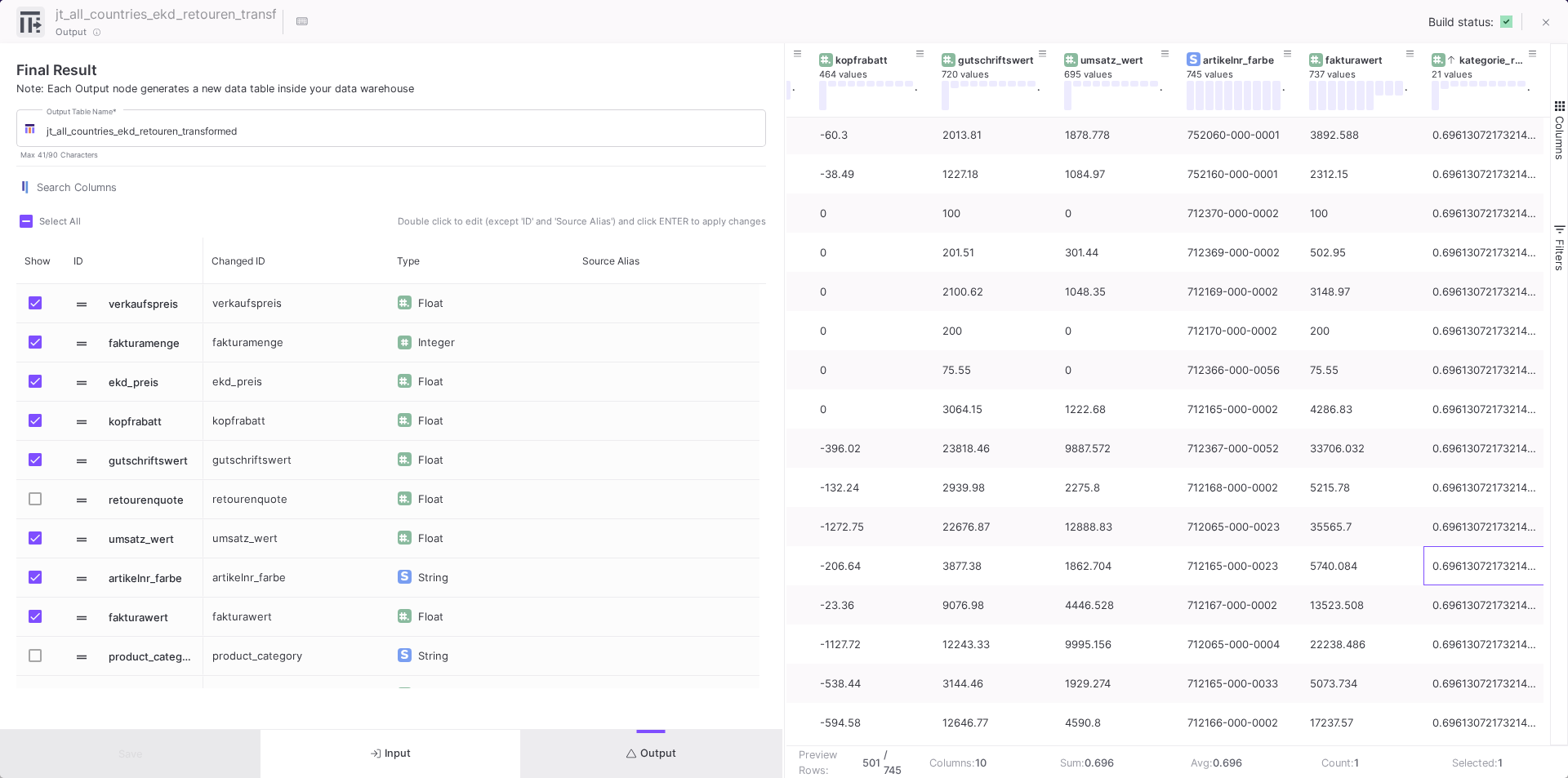
click at [1545, 574] on div "290 36.72 -759.4 46896.42 15866.65 701668-070-0005 62763.07 0.7209832058292349 …" at bounding box center [1168, 428] width 764 height 621
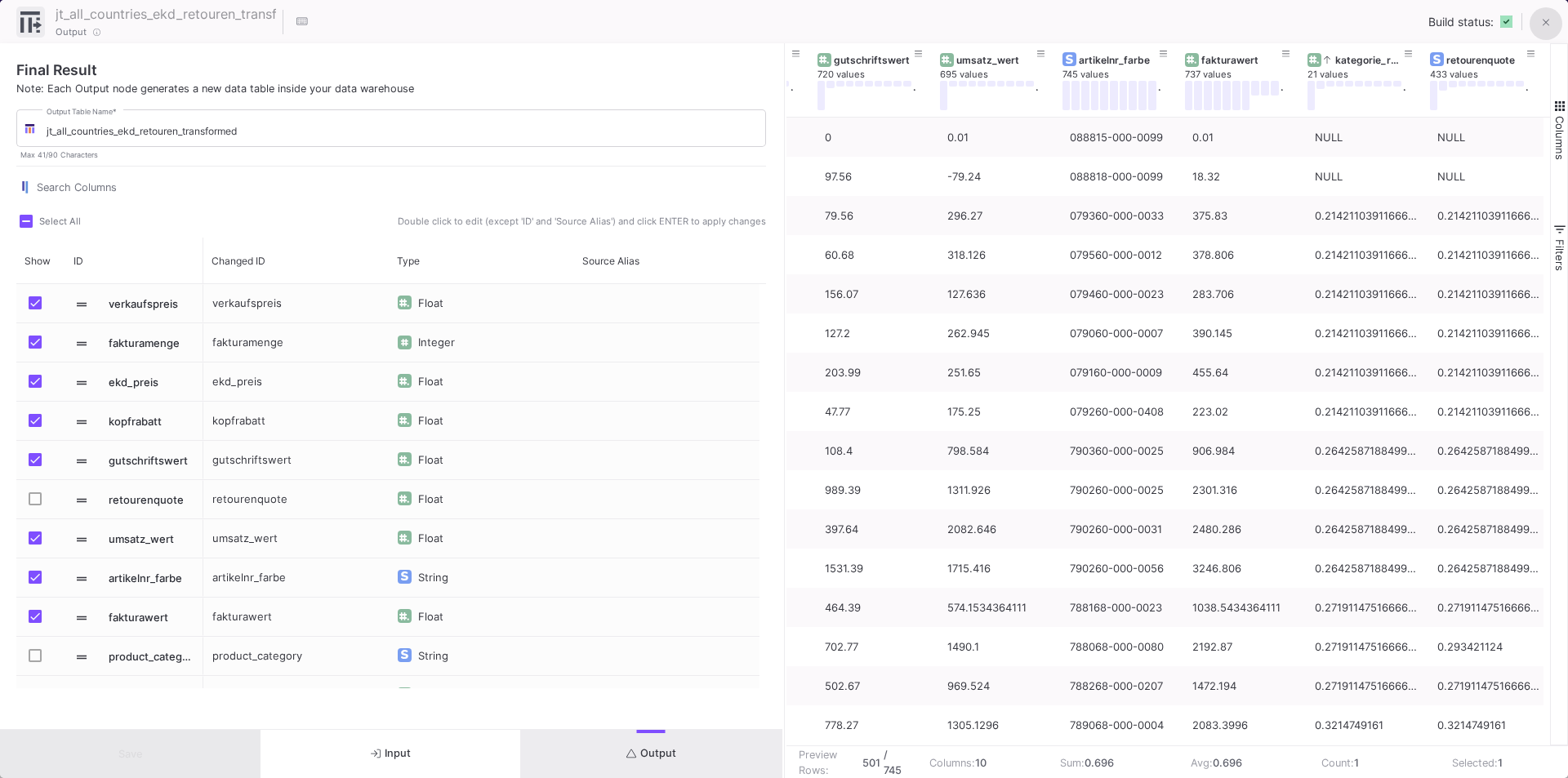
click at [1544, 14] on span at bounding box center [1546, 23] width 7 height 17
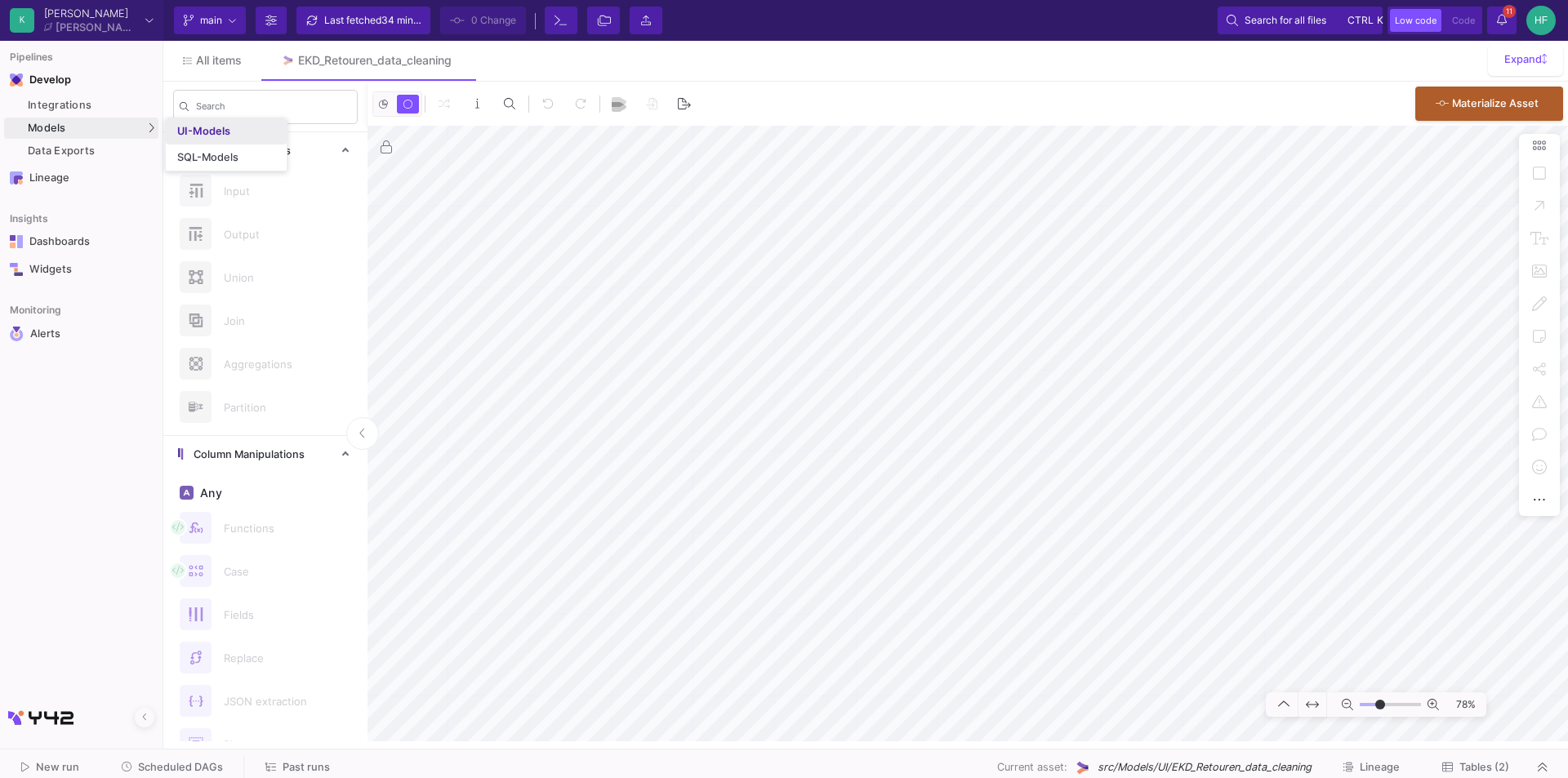
click at [208, 128] on div "UI-Models" at bounding box center [203, 131] width 53 height 13
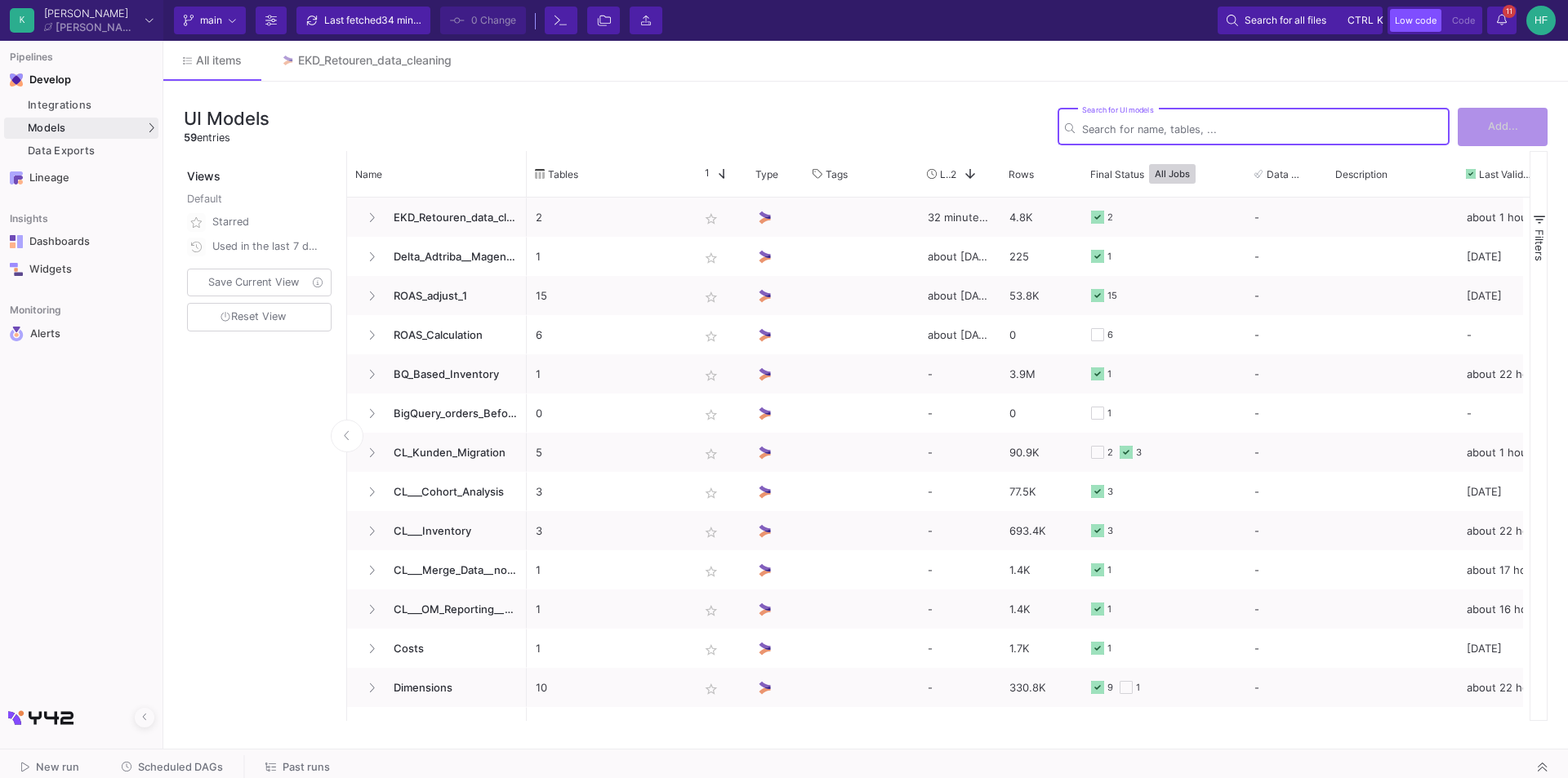
click at [1142, 122] on div "Search for UI models" at bounding box center [1261, 126] width 360 height 40
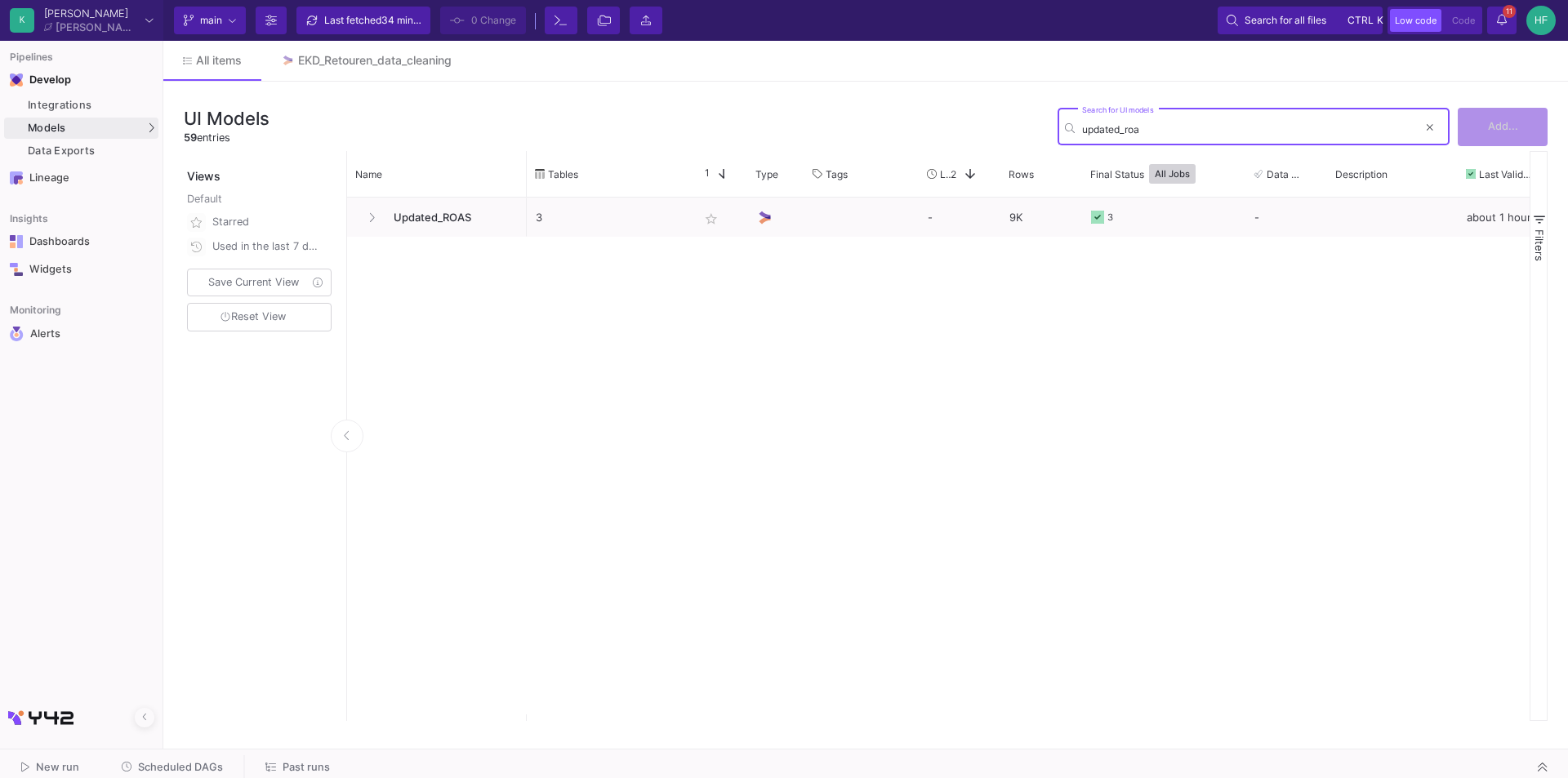
type input "updated_roas"
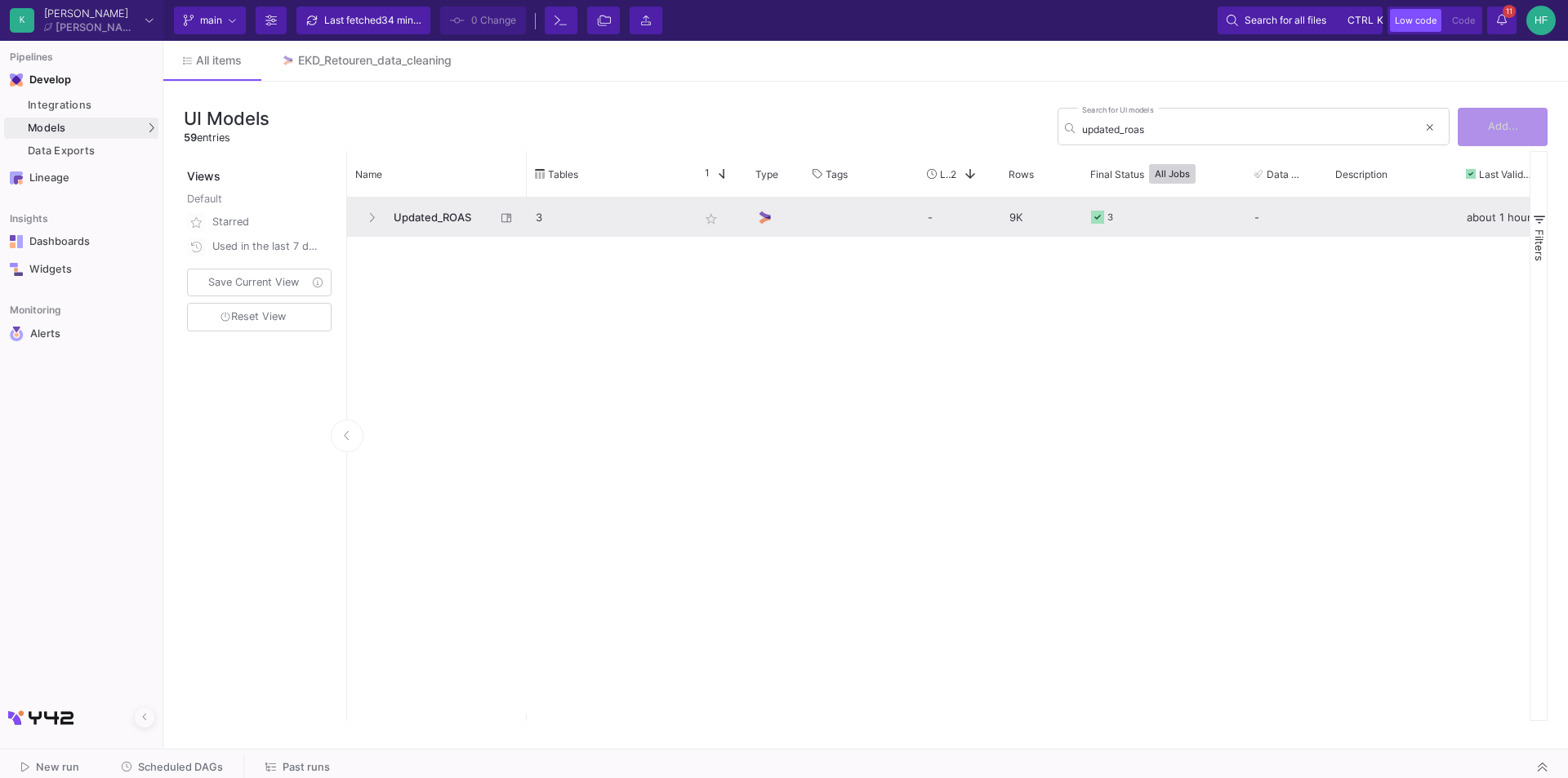
click at [439, 218] on span "Updated_ROAS" at bounding box center [439, 217] width 112 height 38
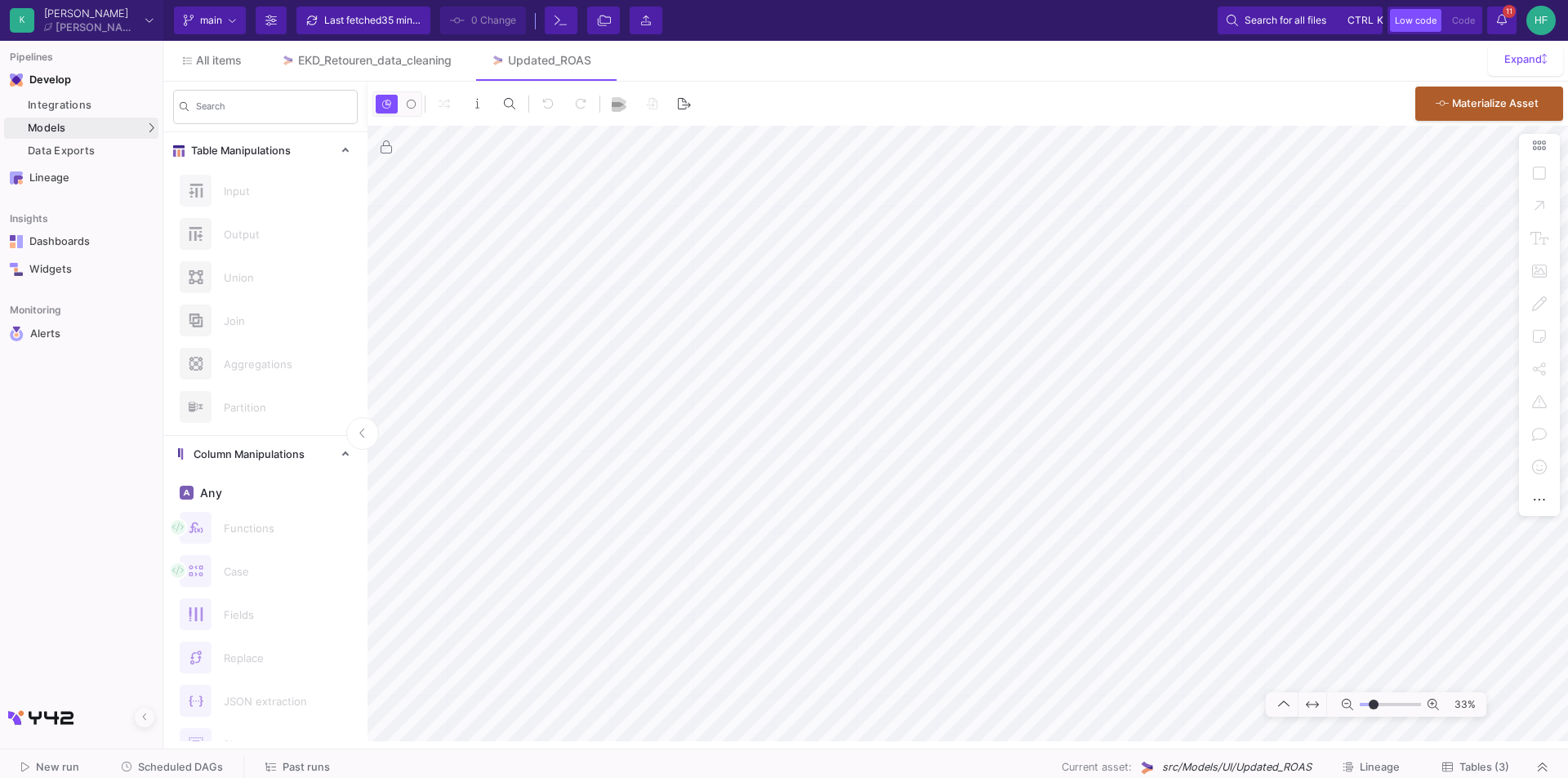
click at [828, 777] on html "K Krueger Krueger Current branch main Branch Options Last fetched 35 minutes ag…" at bounding box center [784, 389] width 1568 height 778
type input "-5"
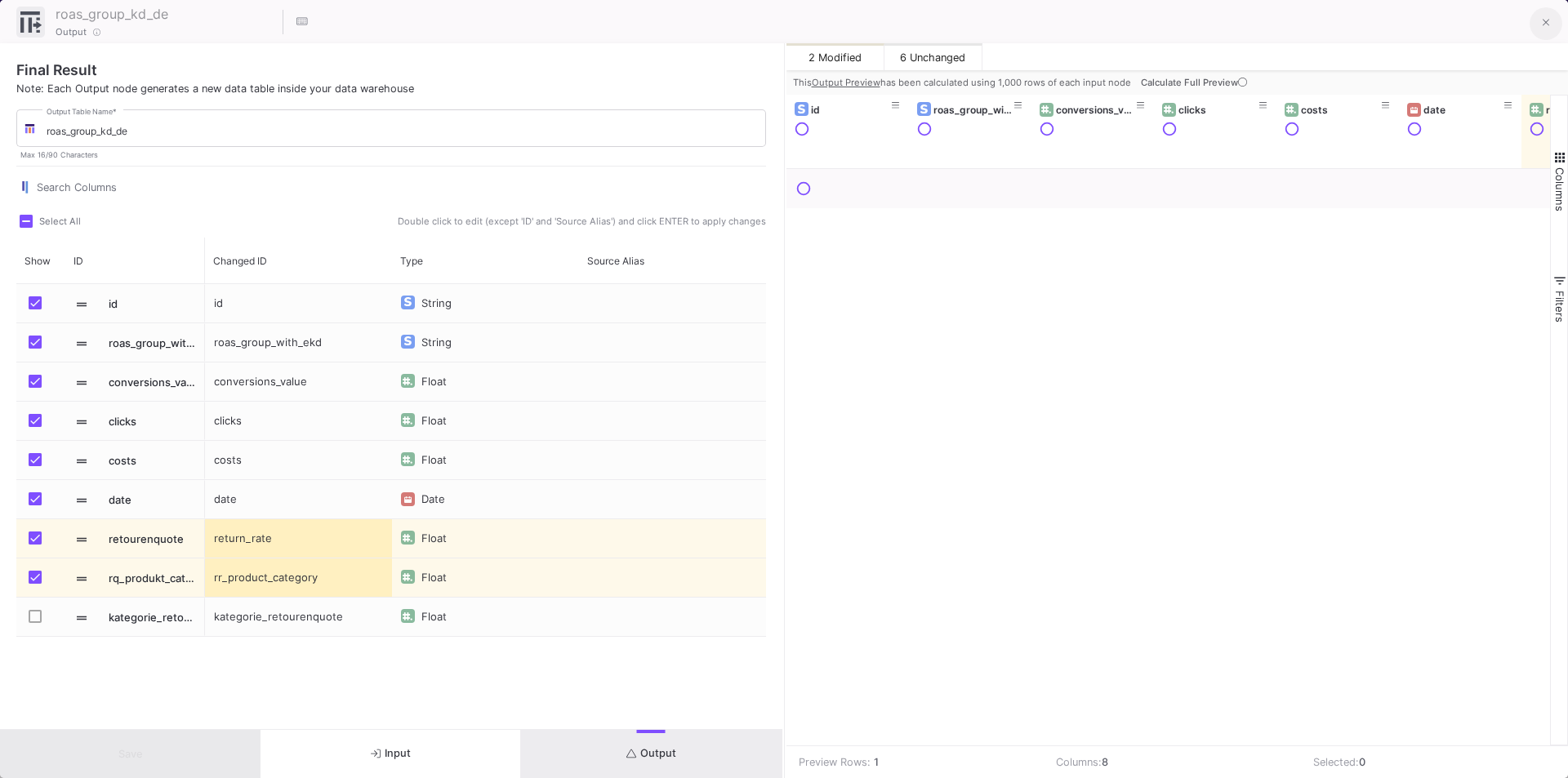
click at [1538, 21] on button at bounding box center [1545, 23] width 33 height 33
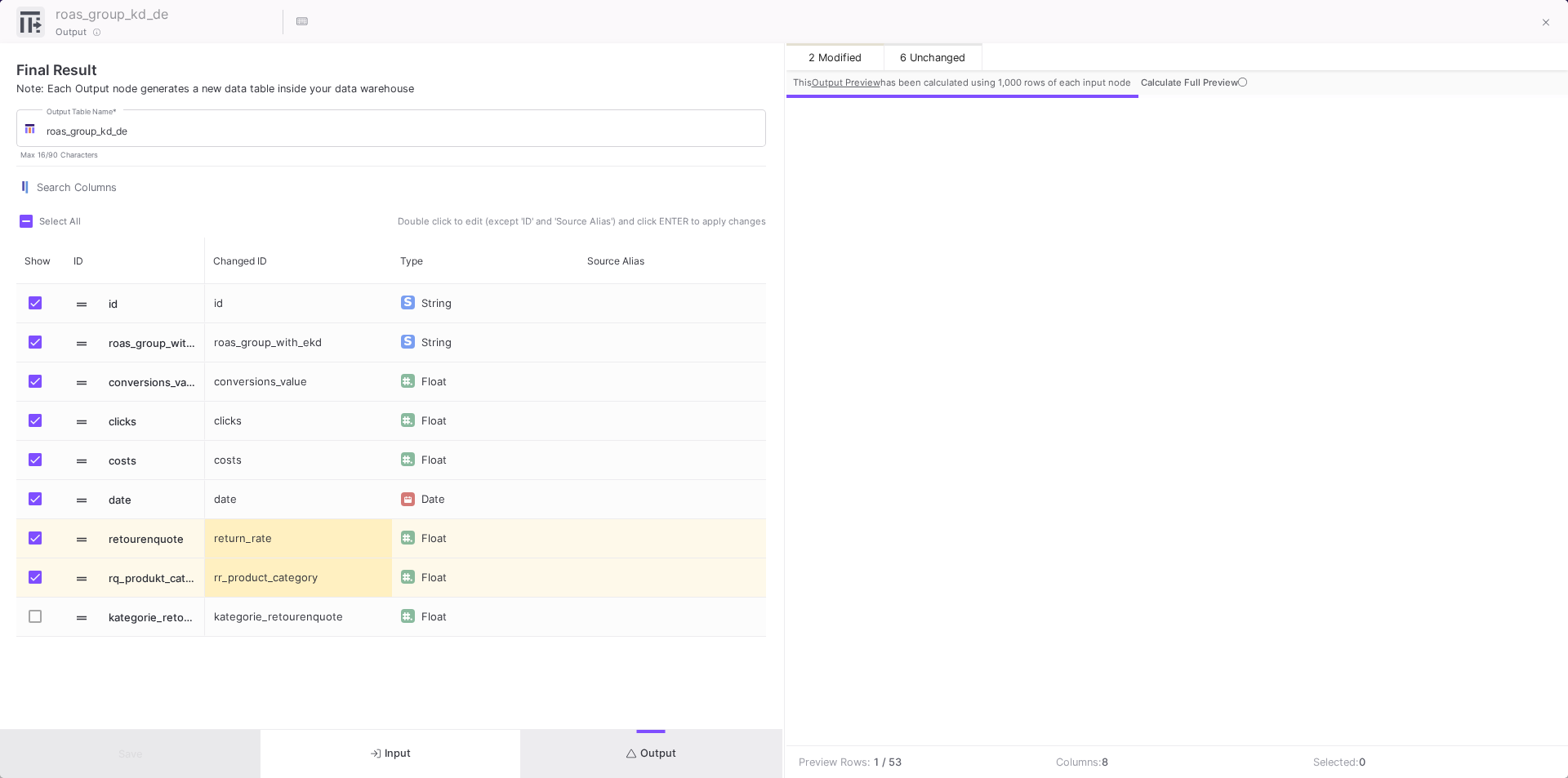
scroll to position [0, 94]
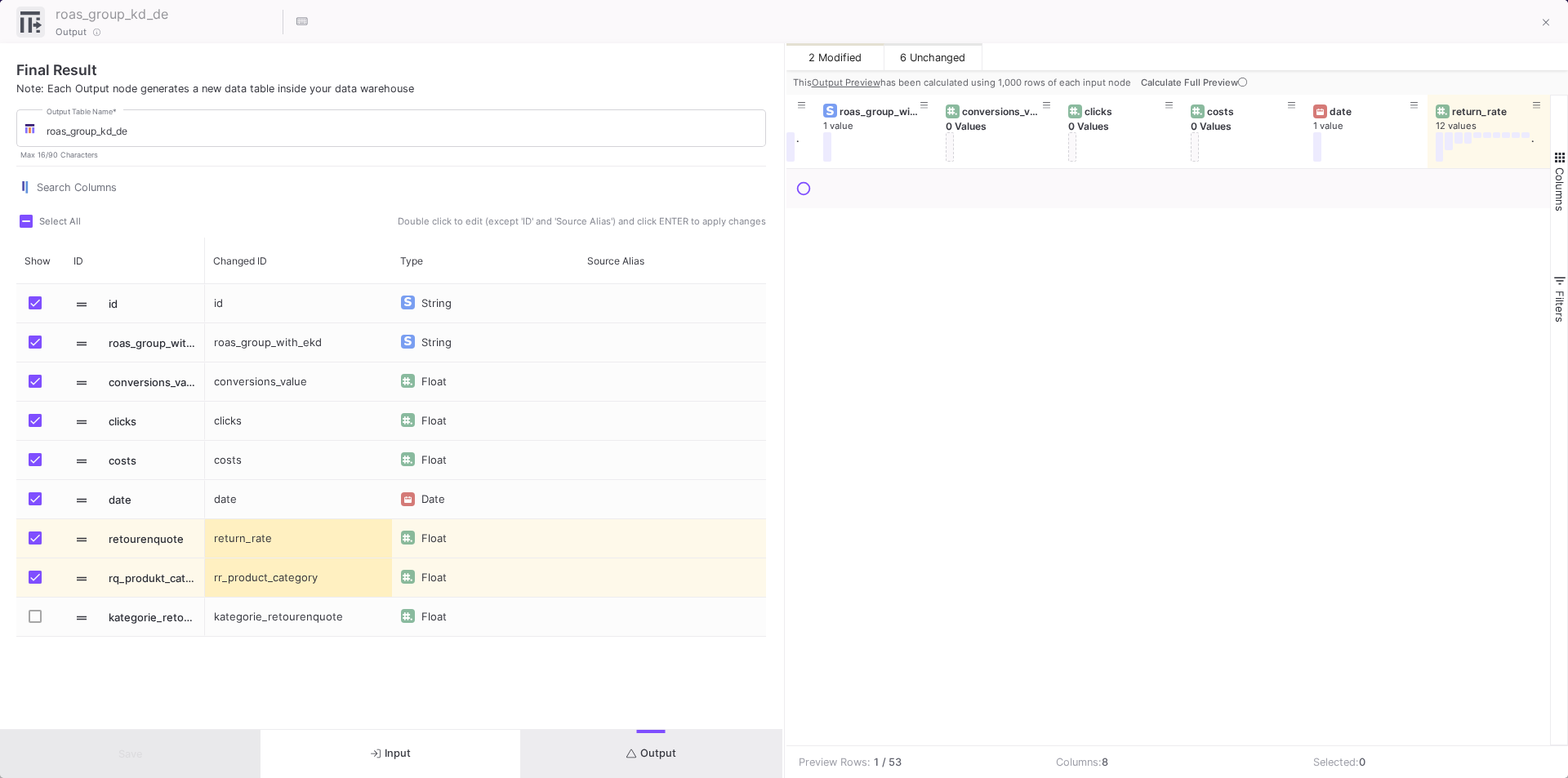
click at [613, 757] on button "Output" at bounding box center [651, 754] width 261 height 49
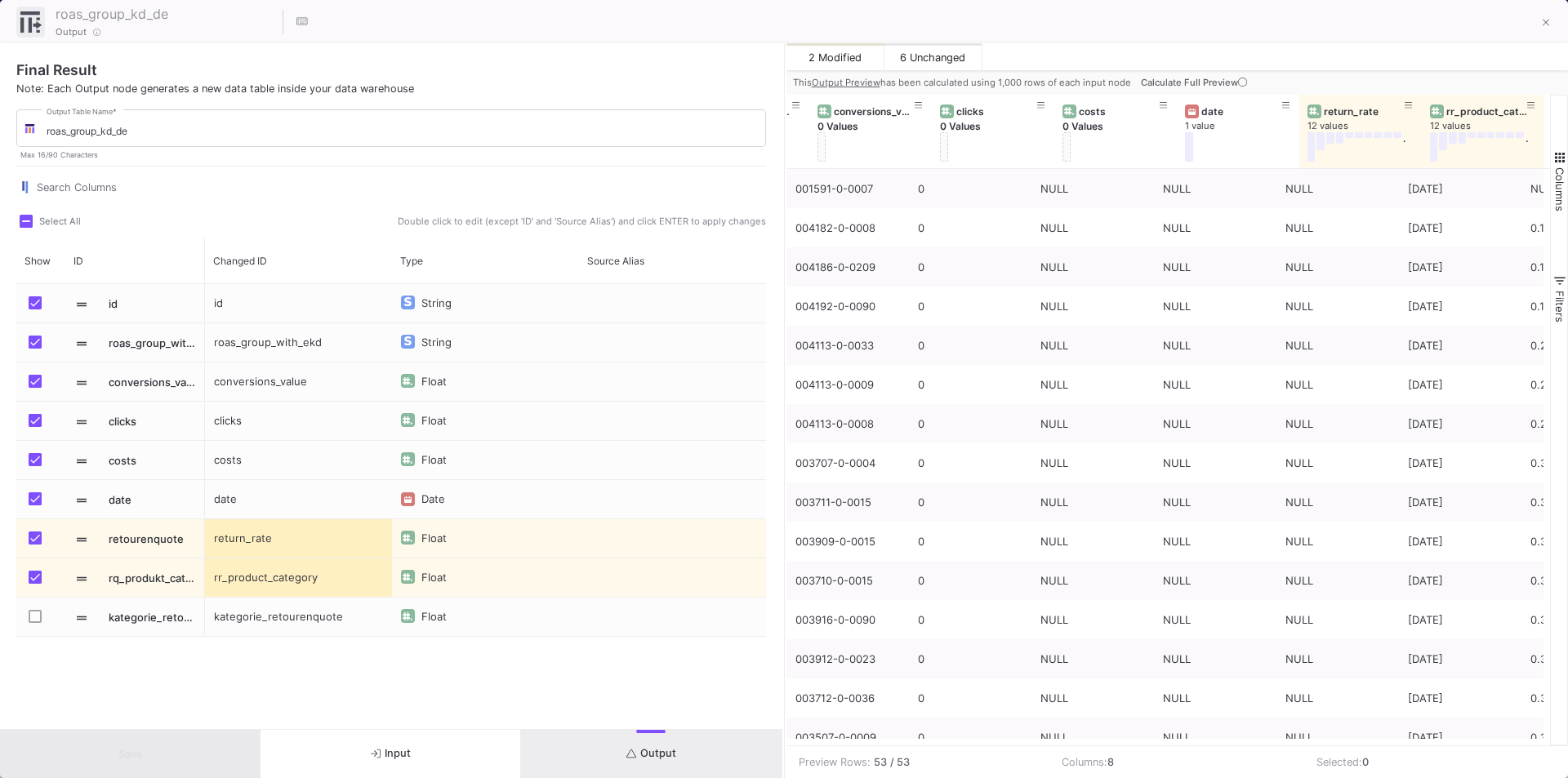
scroll to position [0, 222]
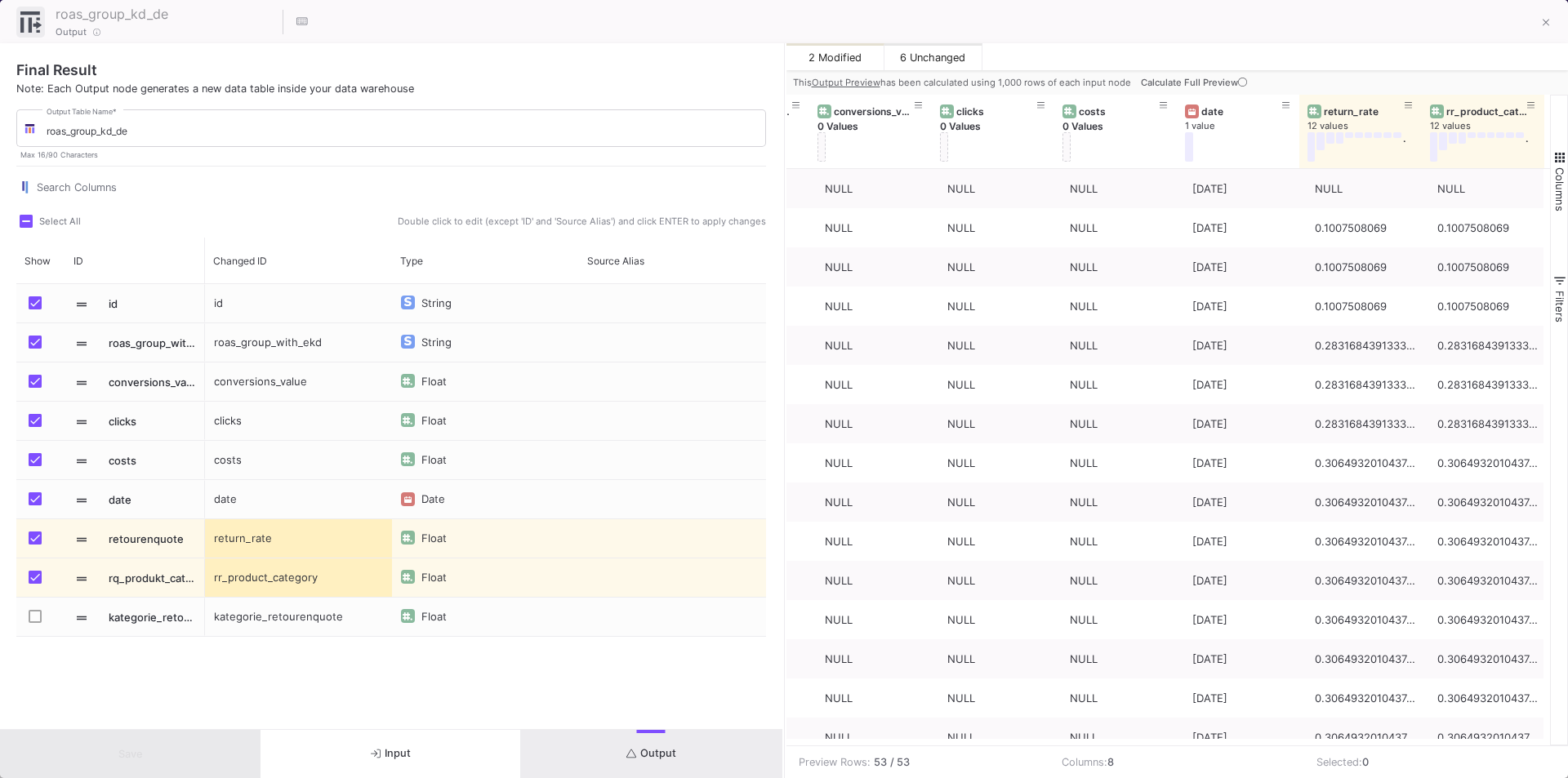
click at [1195, 87] on span "Calculate Full Preview" at bounding box center [1195, 82] width 109 height 11
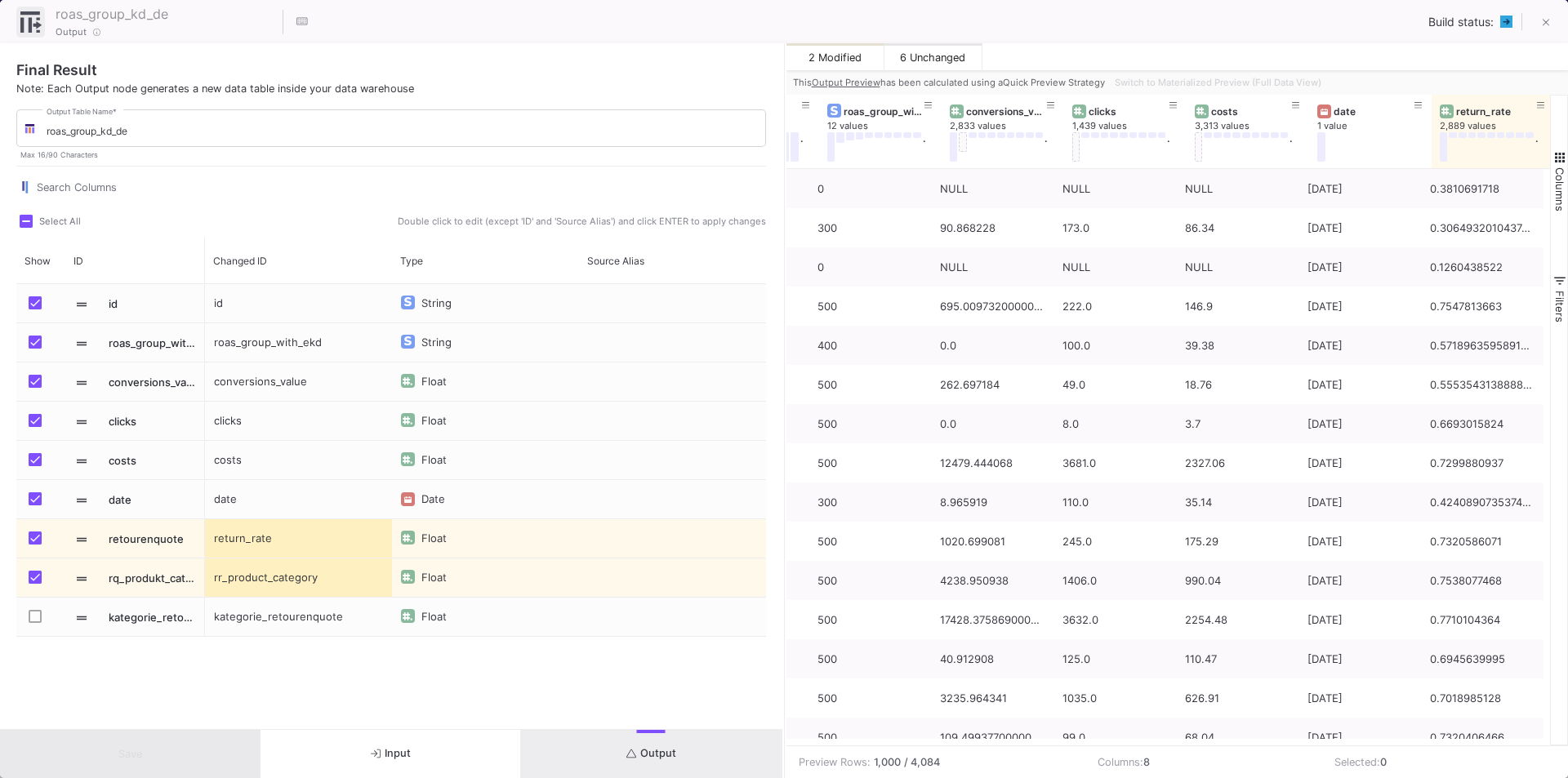
scroll to position [0, 0]
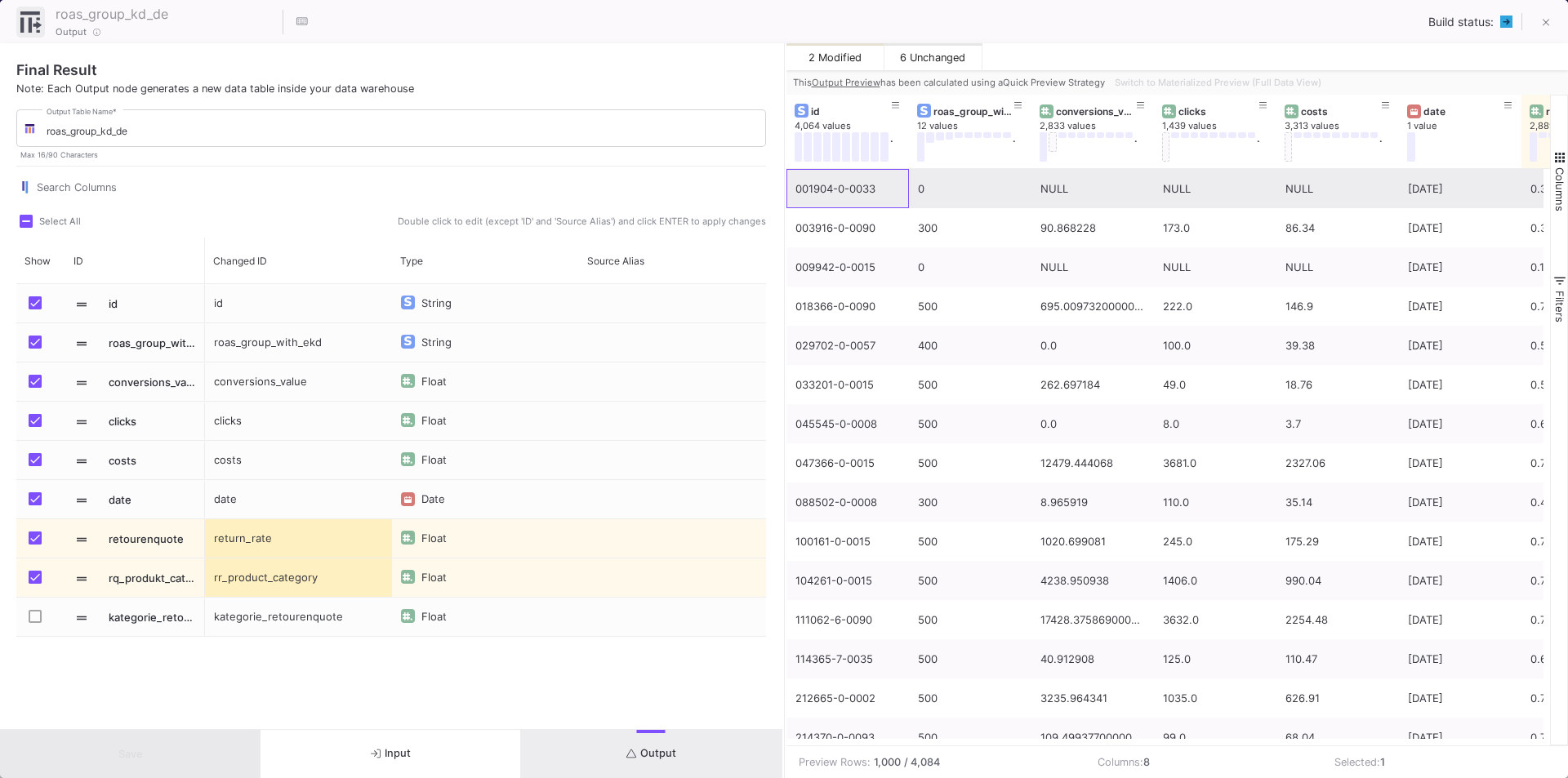
drag, startPoint x: 881, startPoint y: 186, endPoint x: 792, endPoint y: 185, distance: 89.0
click at [792, 185] on div "001904-0-0033" at bounding box center [847, 188] width 122 height 39
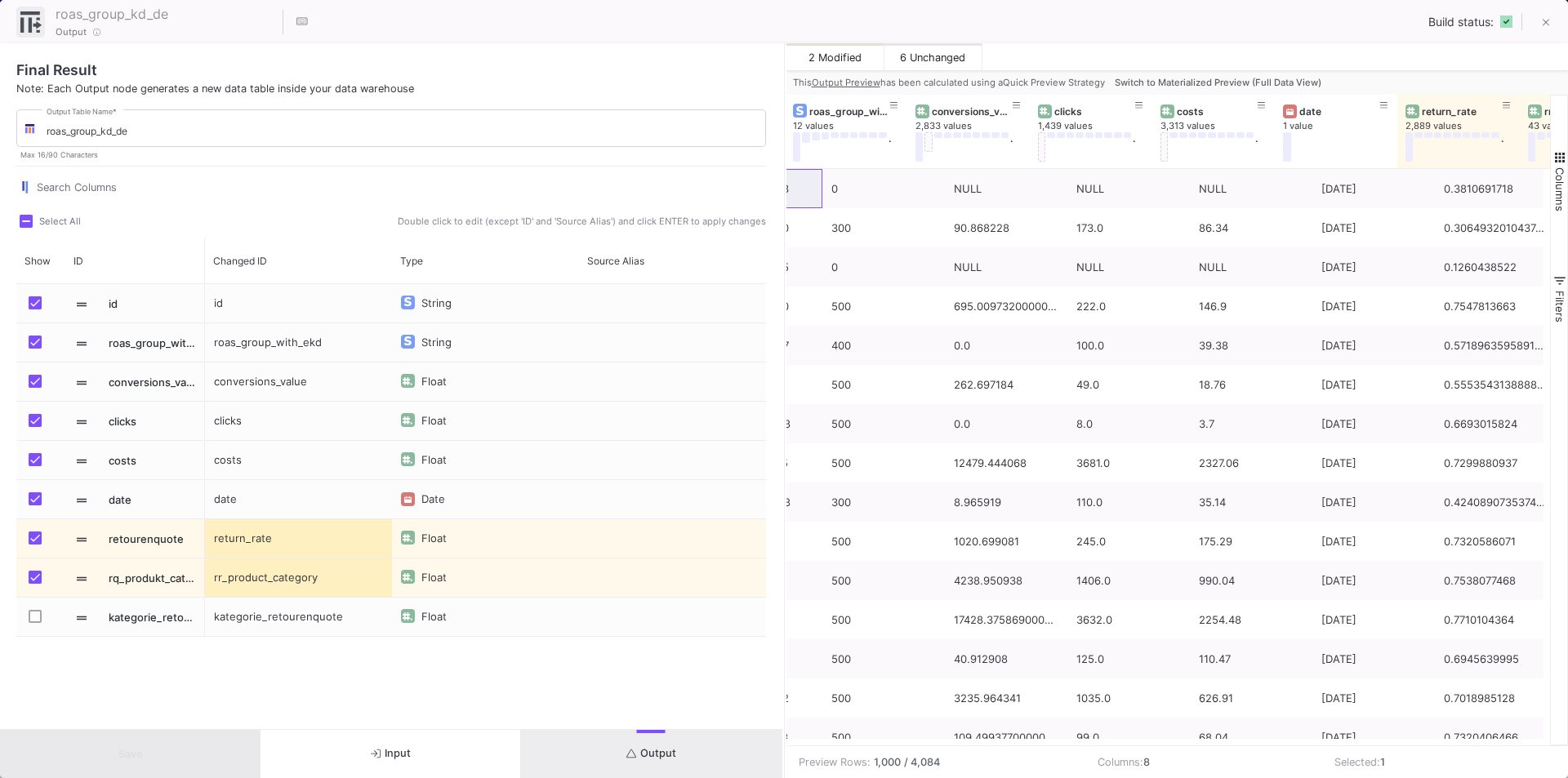
scroll to position [0, 67]
